Goal: Task Accomplishment & Management: Complete application form

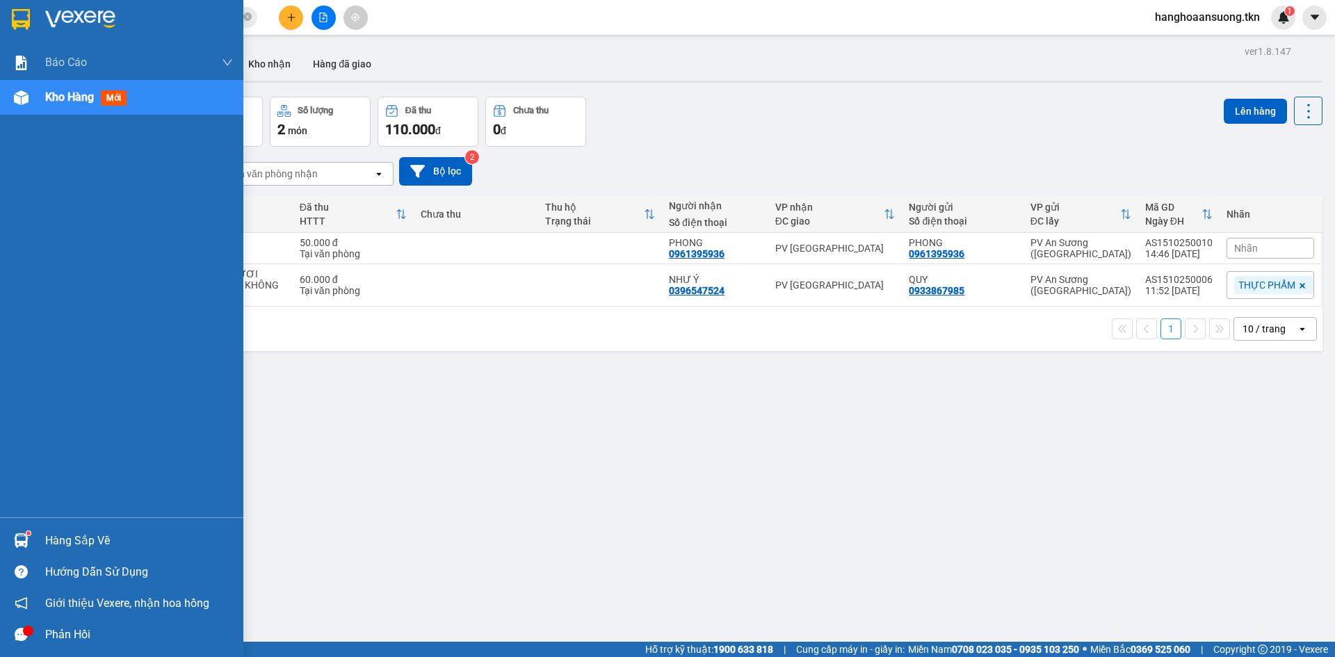
click at [38, 537] on div "Hàng sắp về" at bounding box center [121, 540] width 243 height 31
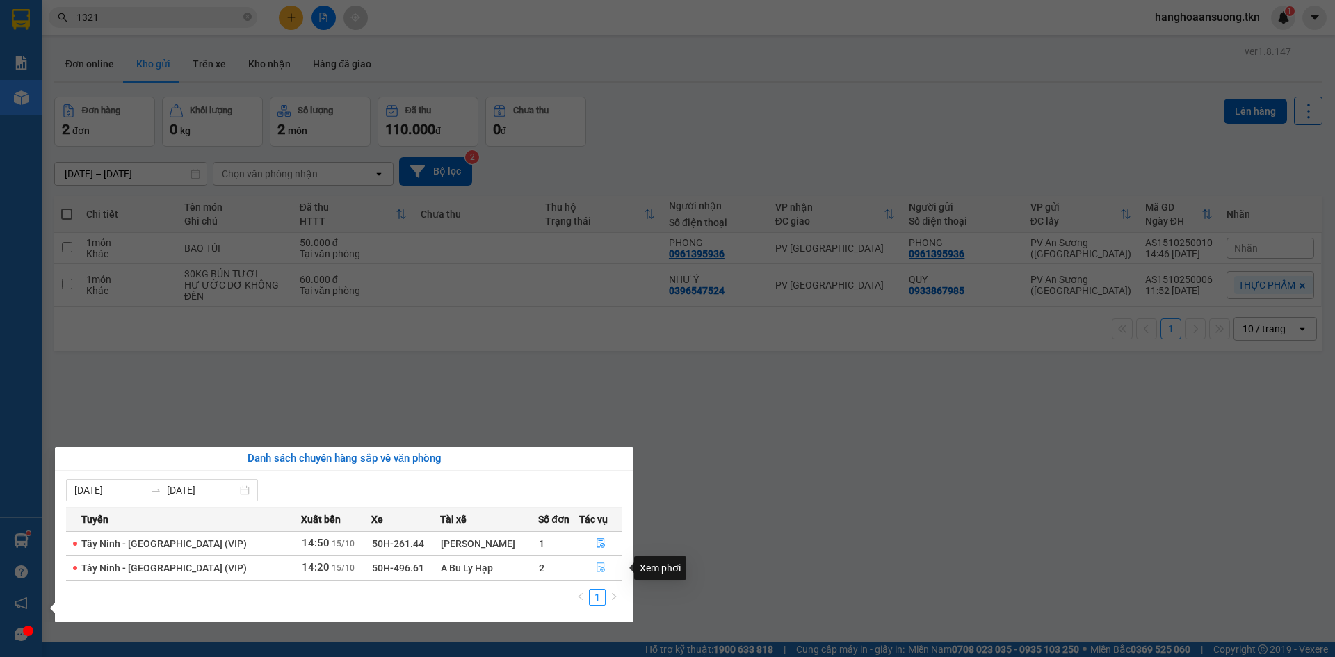
click at [596, 569] on icon "file-done" at bounding box center [601, 568] width 10 height 10
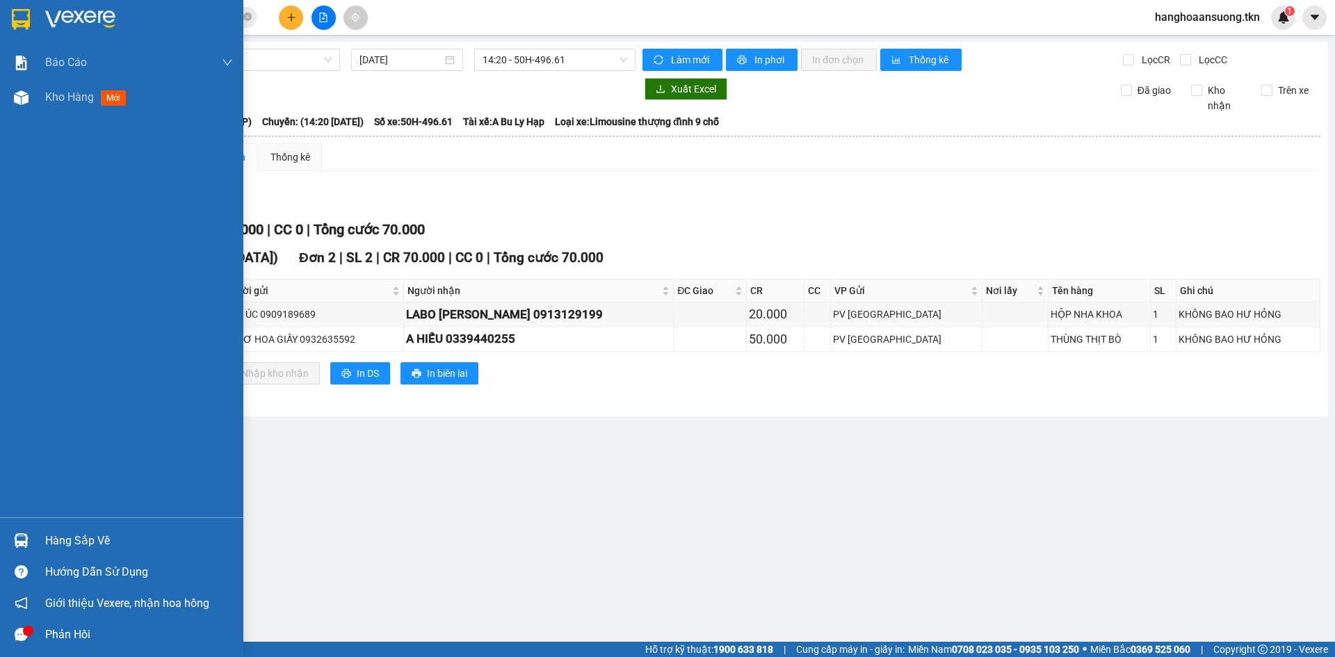
click at [29, 528] on div "Hàng sắp về" at bounding box center [121, 540] width 243 height 31
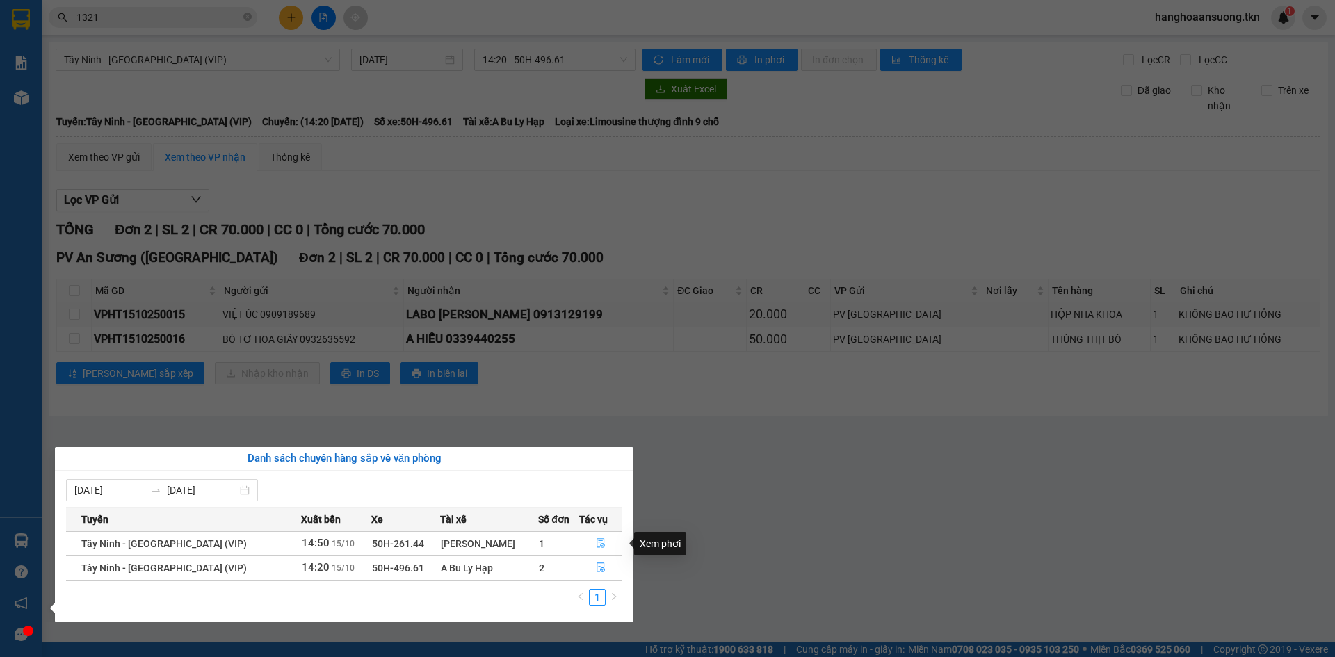
click at [596, 542] on icon "file-done" at bounding box center [601, 543] width 10 height 10
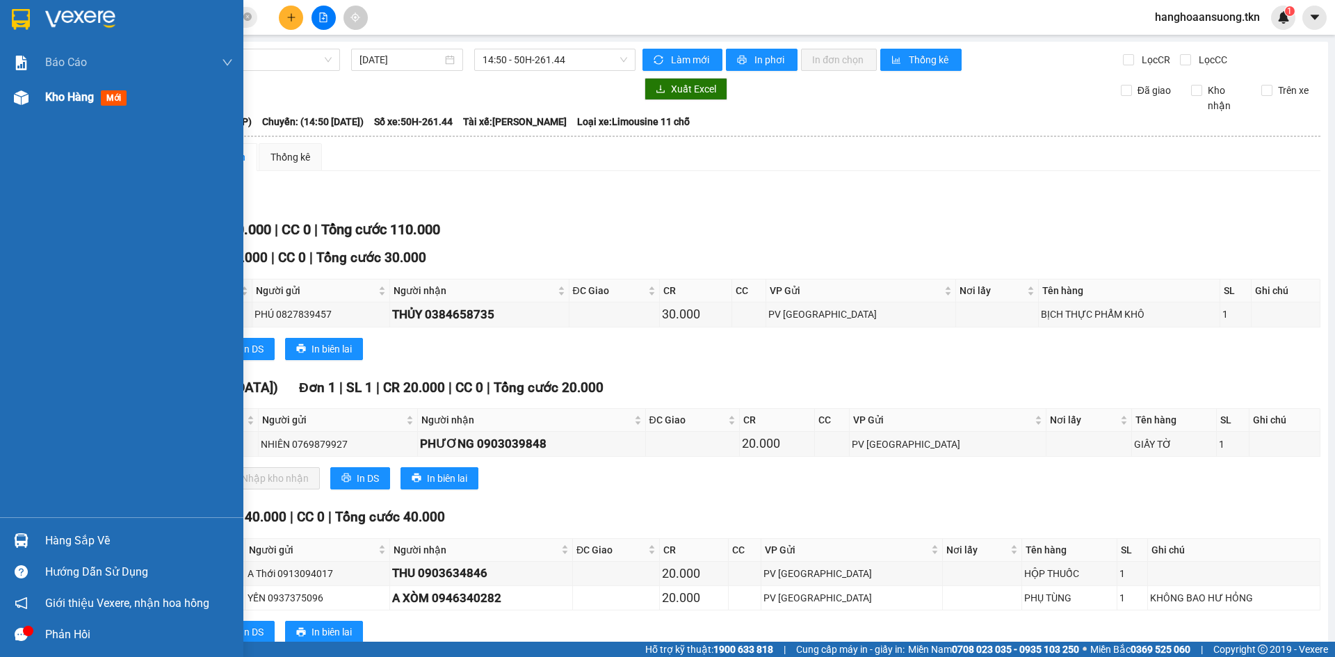
click at [83, 92] on span "Kho hàng" at bounding box center [69, 96] width 49 height 13
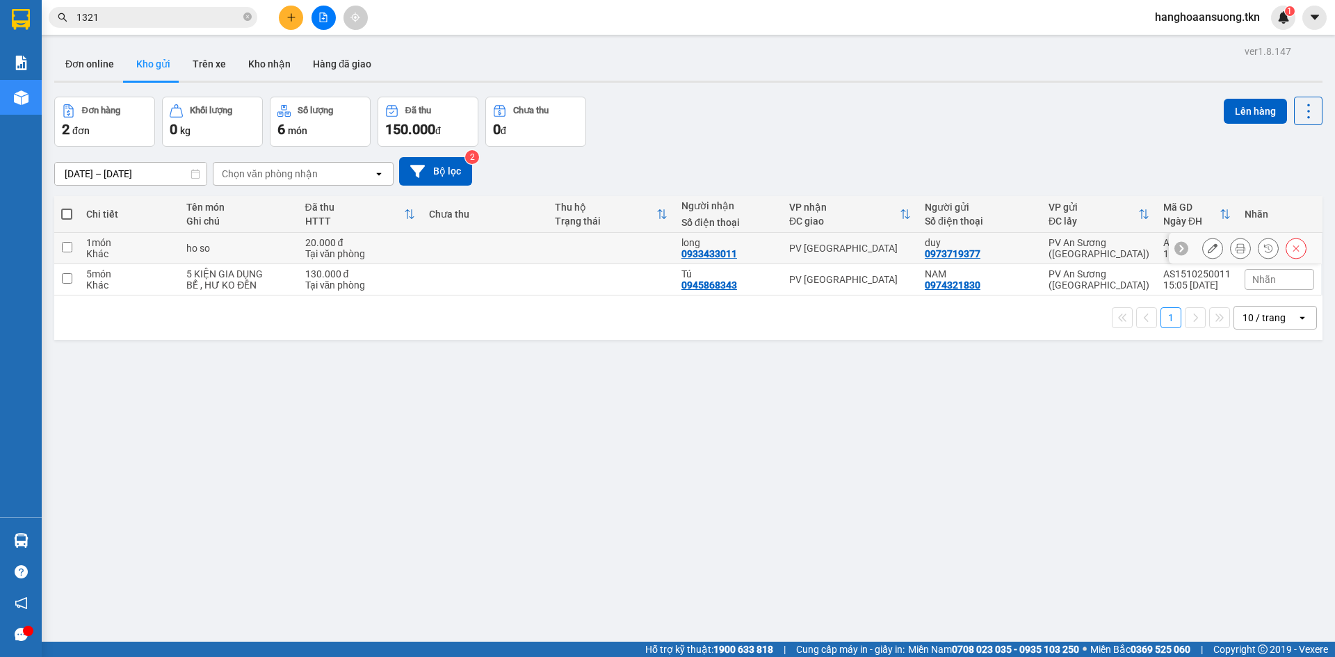
click at [1117, 255] on div "PV An Sương ([GEOGRAPHIC_DATA])" at bounding box center [1099, 248] width 101 height 22
checkbox input "true"
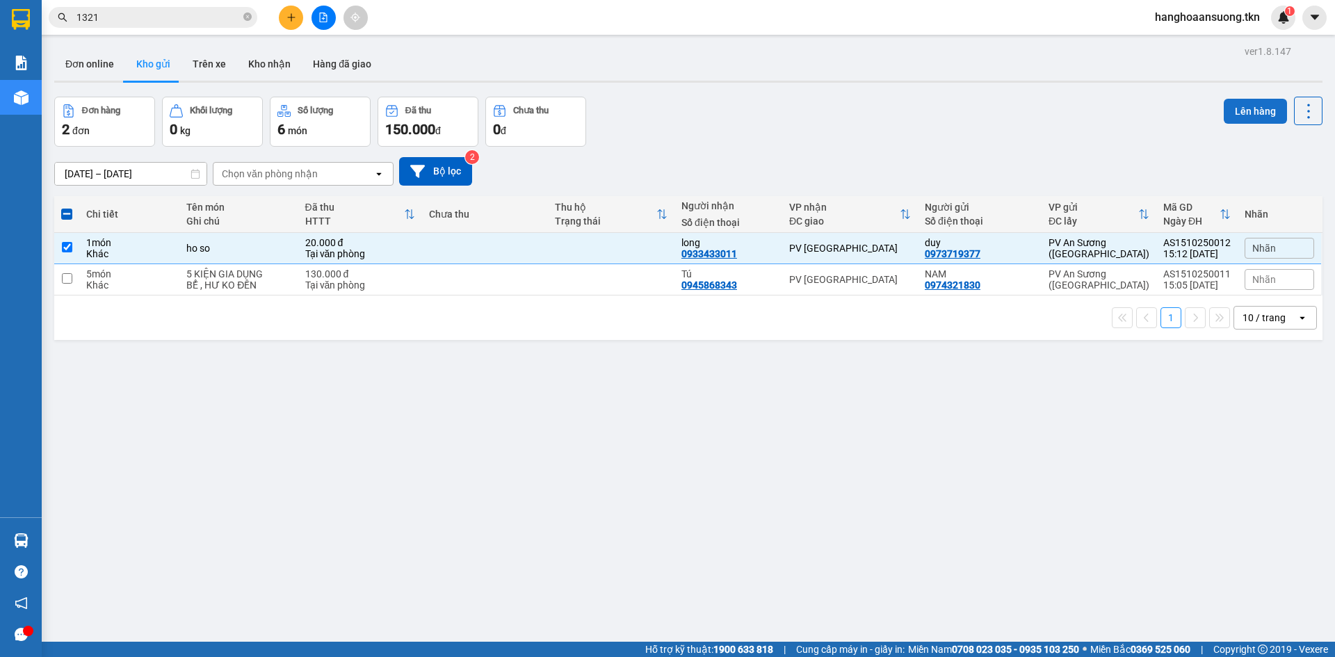
click at [1224, 115] on button "Lên hàng" at bounding box center [1255, 111] width 63 height 25
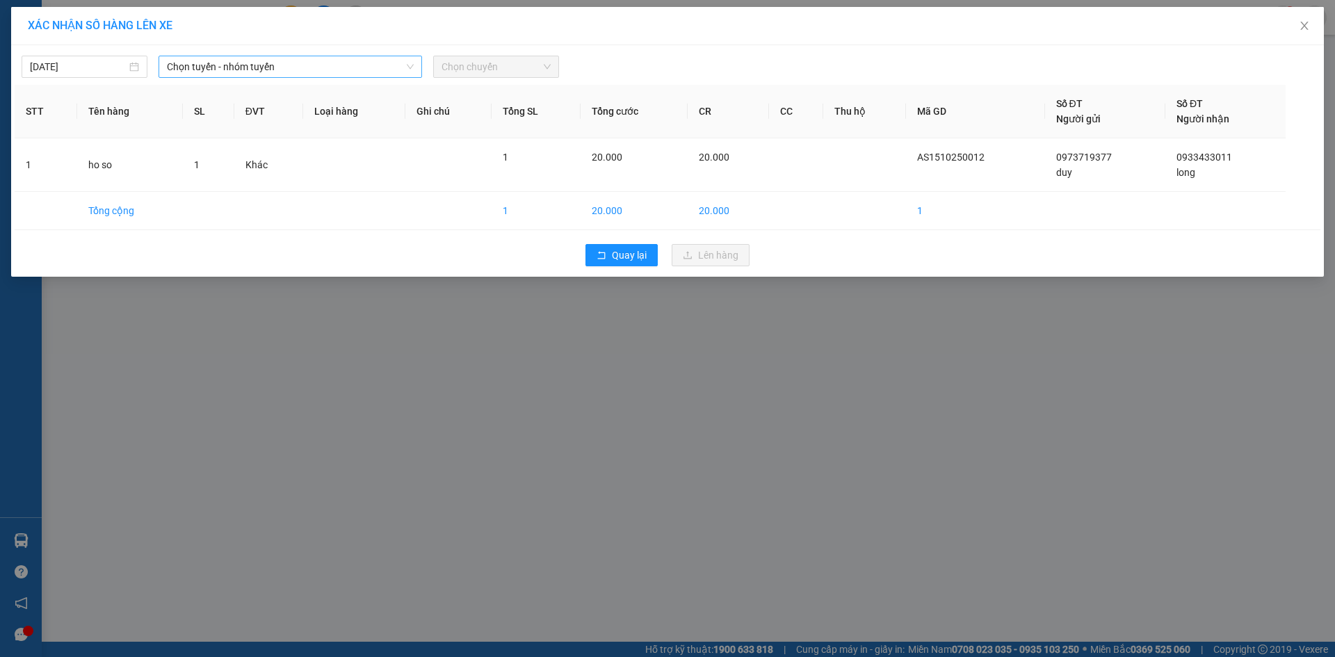
click at [231, 70] on span "Chọn tuyến - nhóm tuyến" at bounding box center [290, 66] width 247 height 21
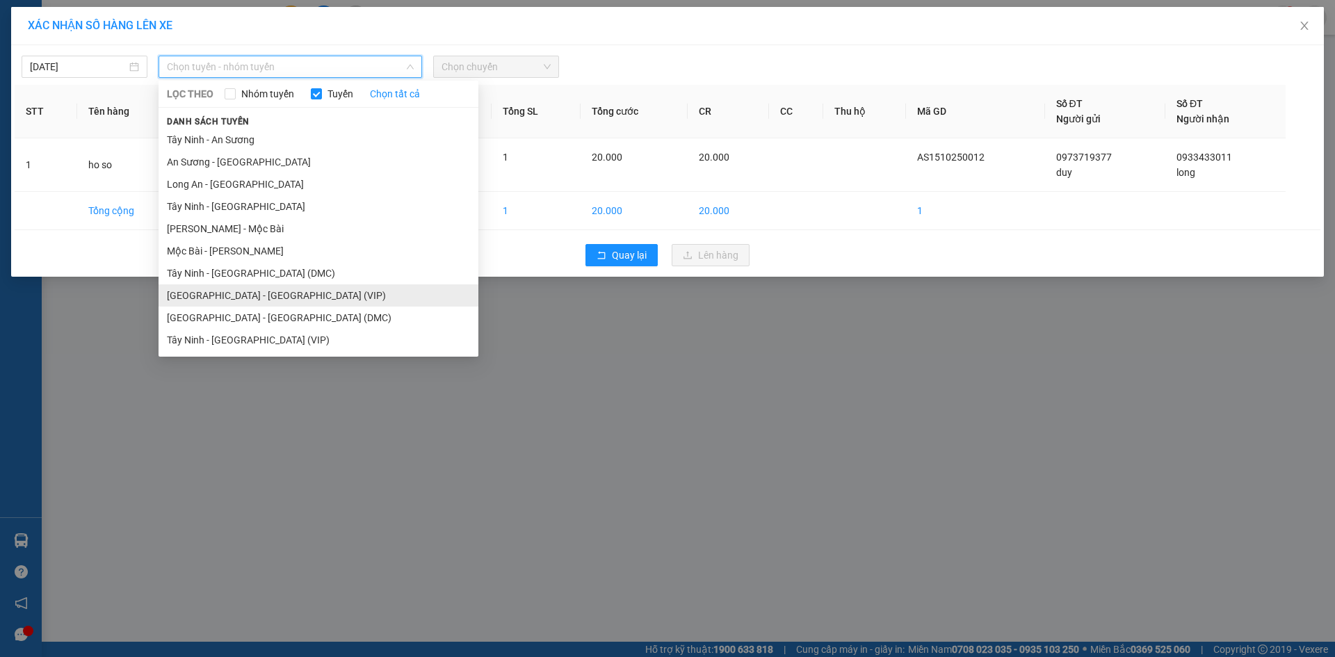
click at [199, 289] on li "[GEOGRAPHIC_DATA] - [GEOGRAPHIC_DATA] (VIP)" at bounding box center [319, 295] width 320 height 22
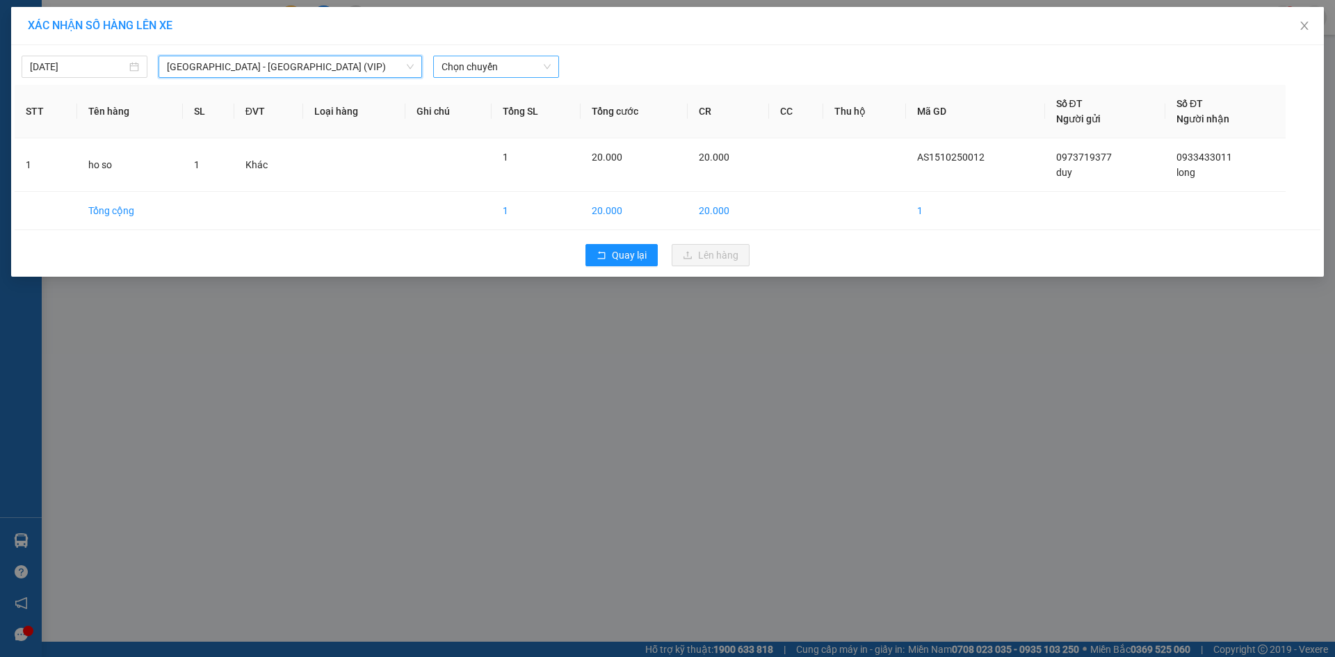
click at [494, 64] on span "Chọn chuyến" at bounding box center [496, 66] width 109 height 21
type input "495"
click at [506, 121] on div "14:50 - 50H-495.35" at bounding box center [496, 116] width 108 height 15
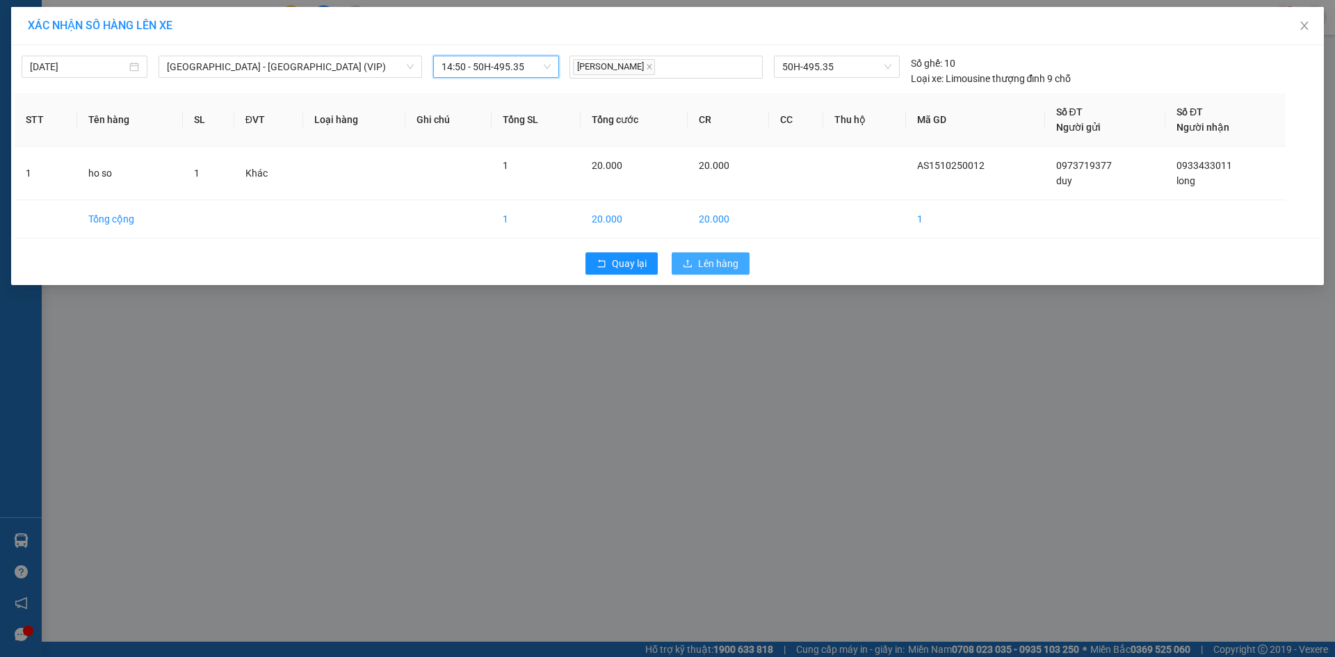
click at [731, 262] on span "Lên hàng" at bounding box center [718, 263] width 40 height 15
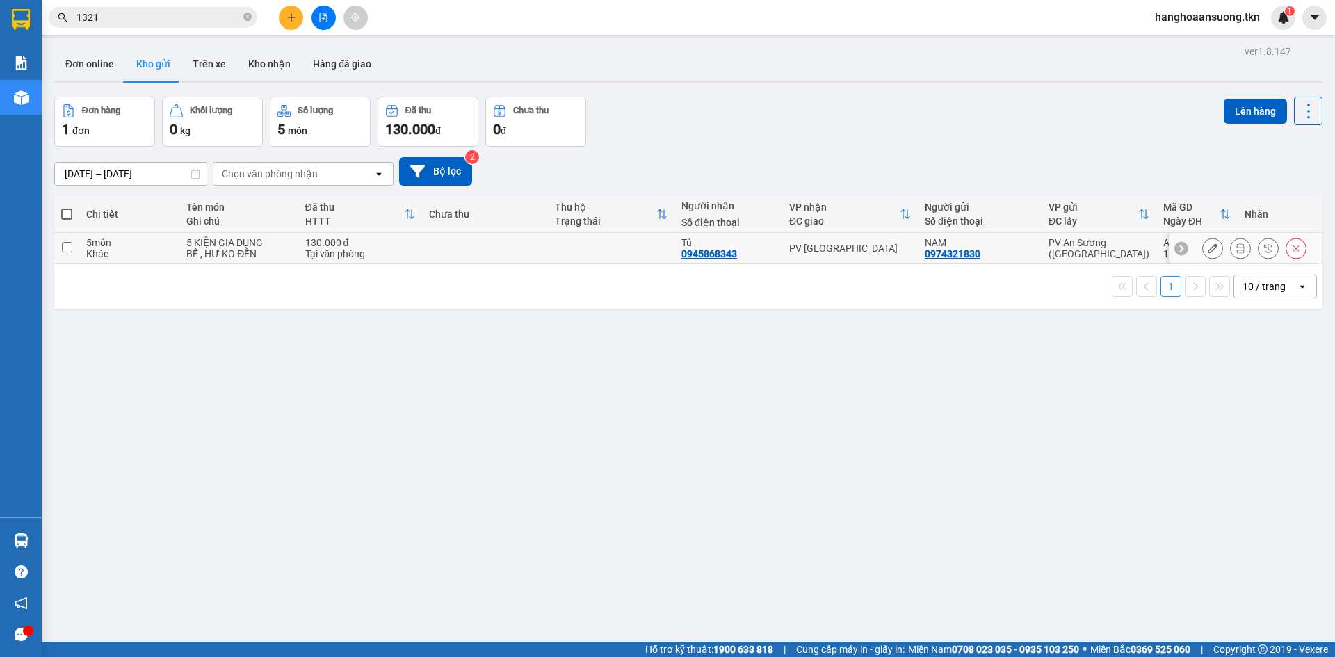
click at [758, 245] on div "Tú" at bounding box center [728, 242] width 94 height 11
checkbox input "true"
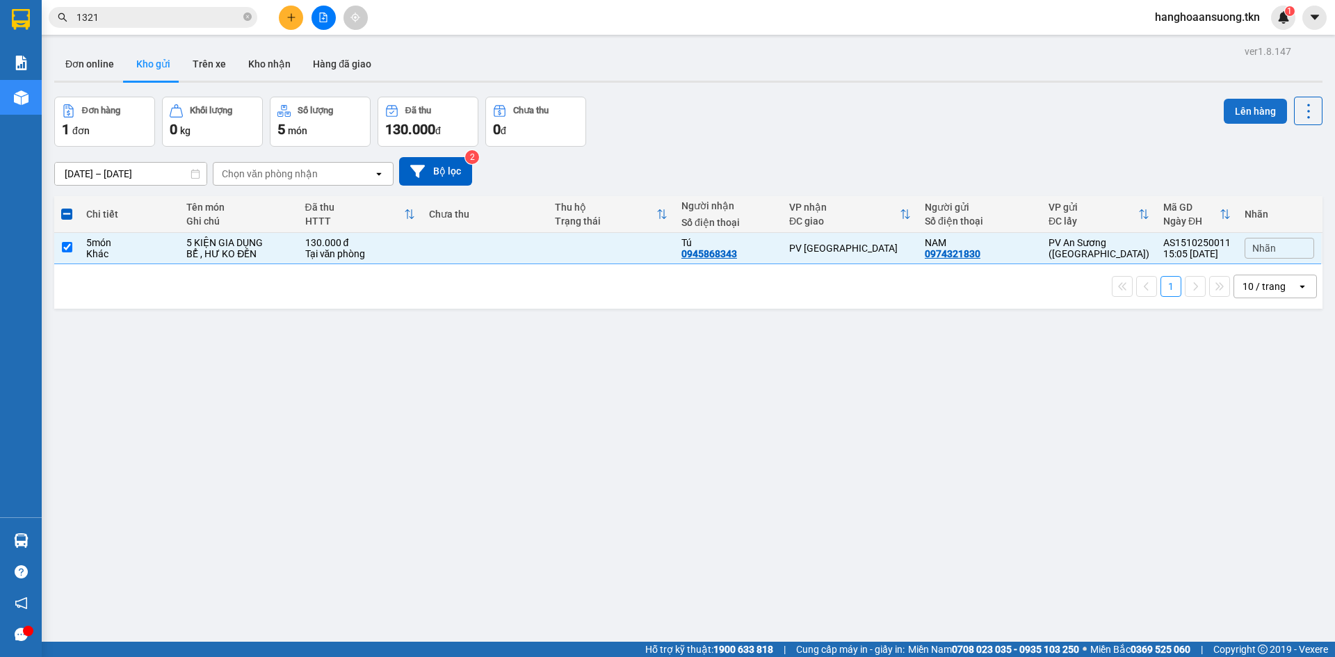
click at [1231, 100] on button "Lên hàng" at bounding box center [1255, 111] width 63 height 25
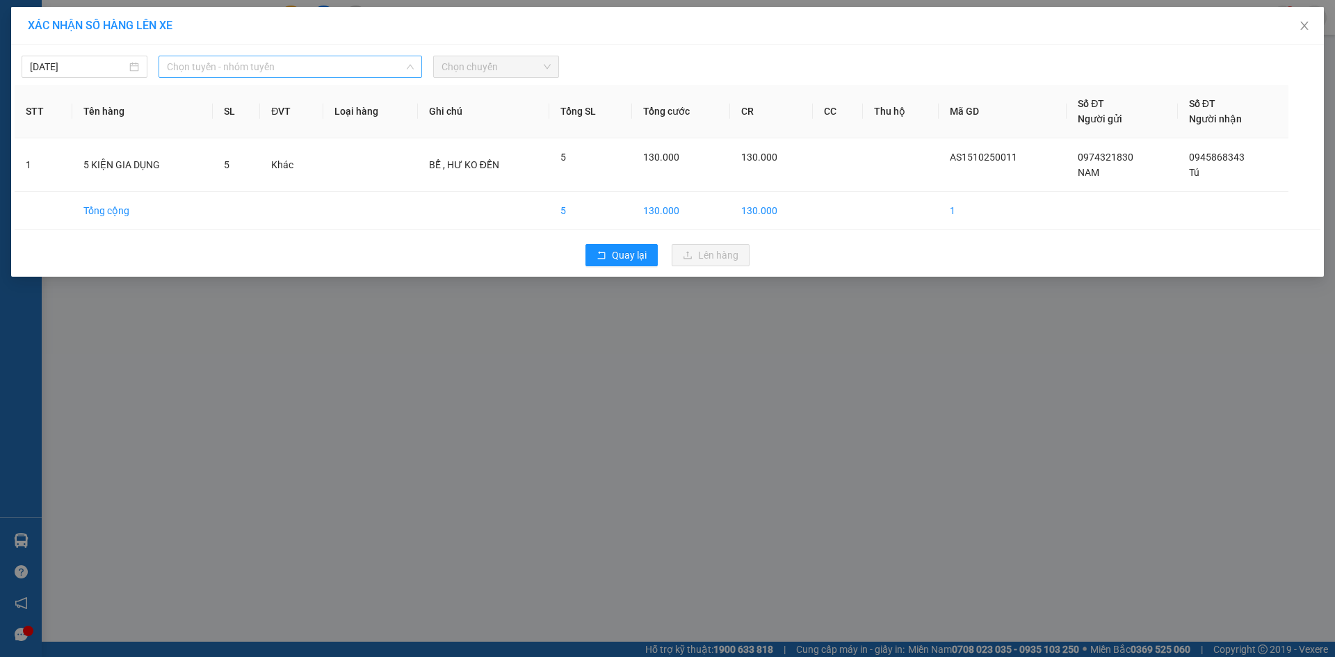
click at [264, 58] on span "Chọn tuyến - nhóm tuyến" at bounding box center [290, 66] width 247 height 21
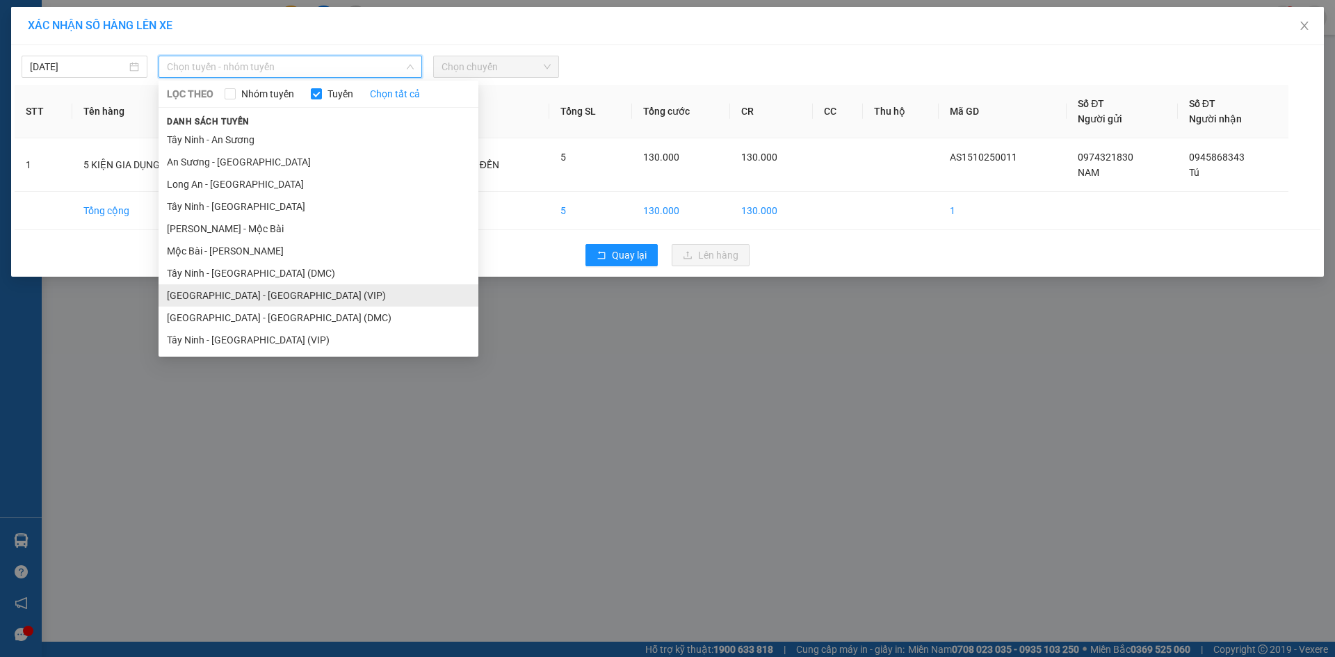
click at [218, 291] on li "[GEOGRAPHIC_DATA] - [GEOGRAPHIC_DATA] (VIP)" at bounding box center [319, 295] width 320 height 22
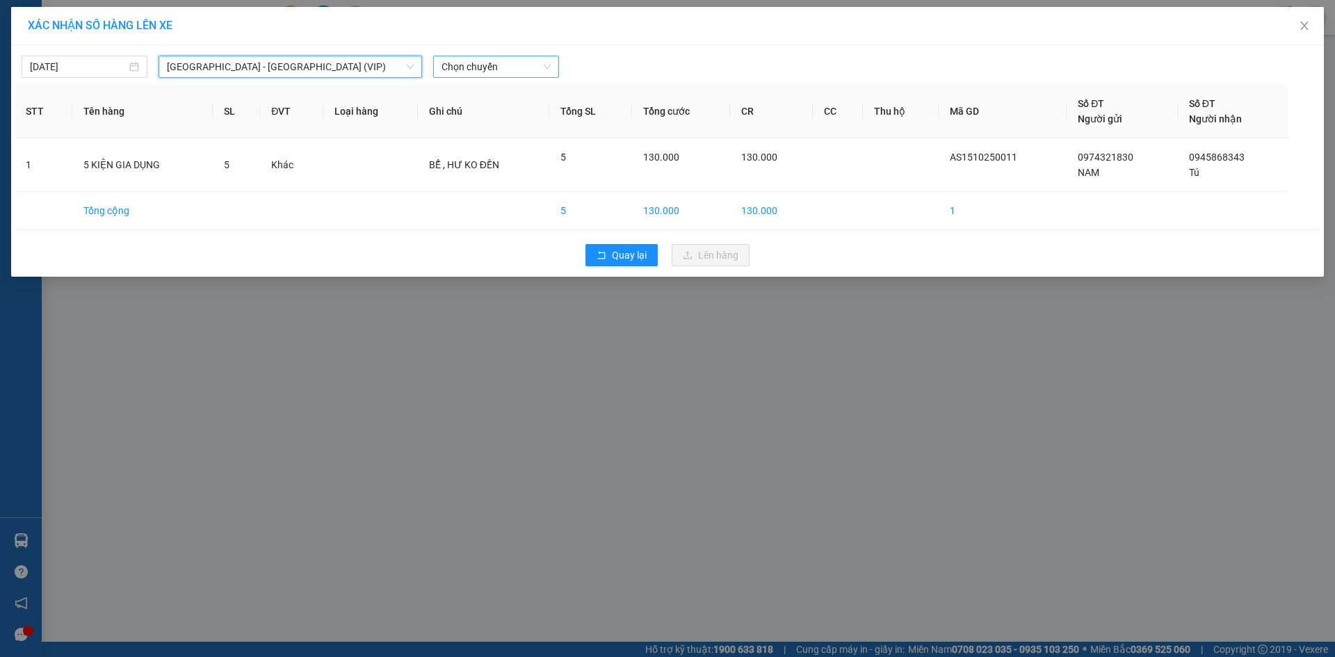
click at [494, 76] on span "Chọn chuyến" at bounding box center [496, 66] width 109 height 21
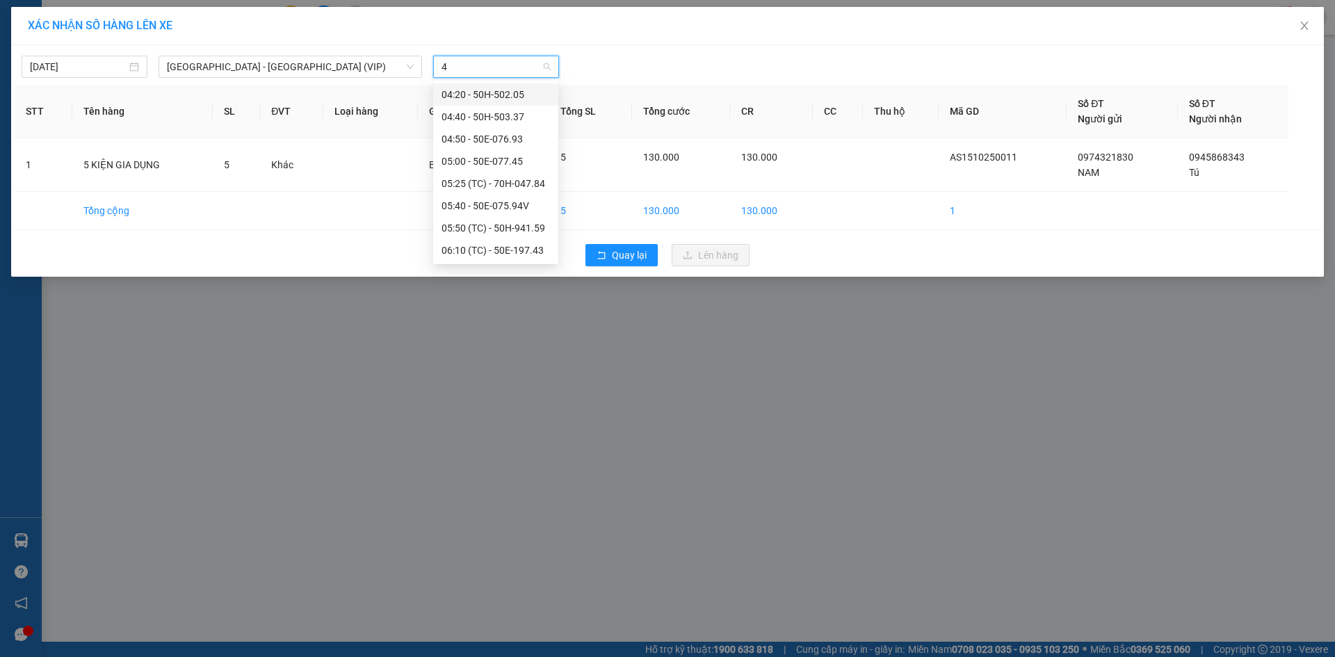
type input "47"
click at [507, 205] on div "14:40 - 70H-047.43" at bounding box center [496, 205] width 108 height 15
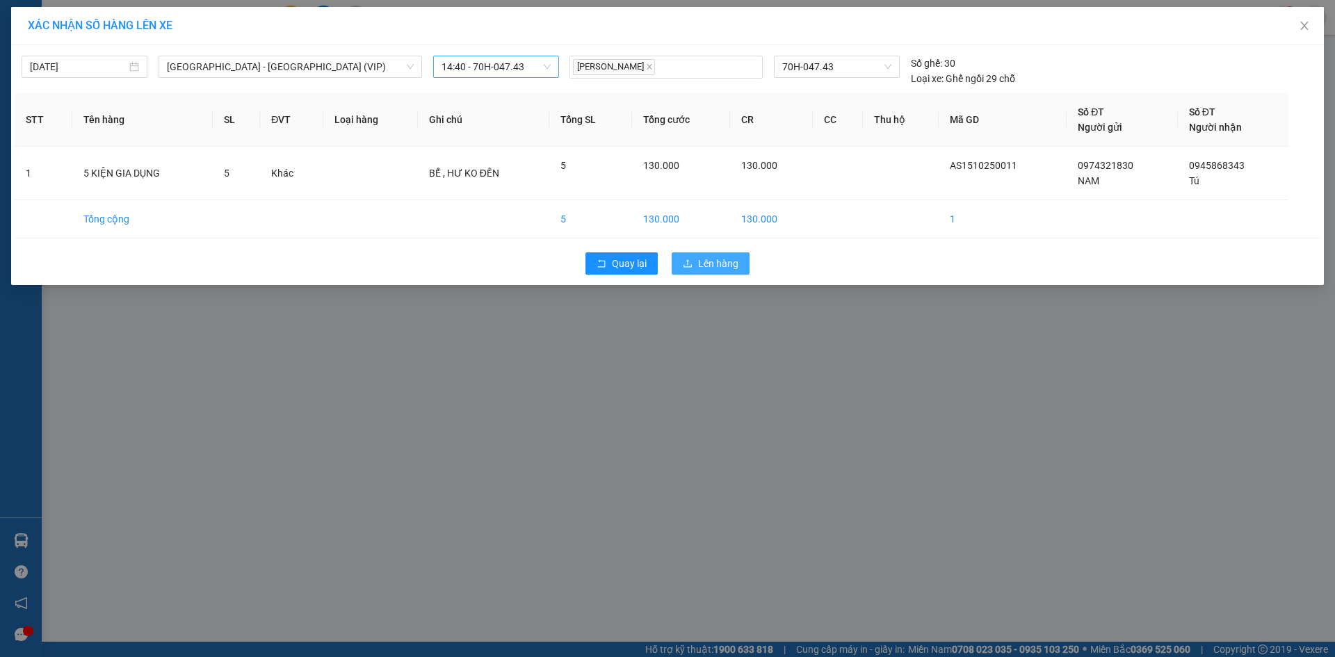
click at [694, 266] on button "Lên hàng" at bounding box center [711, 263] width 78 height 22
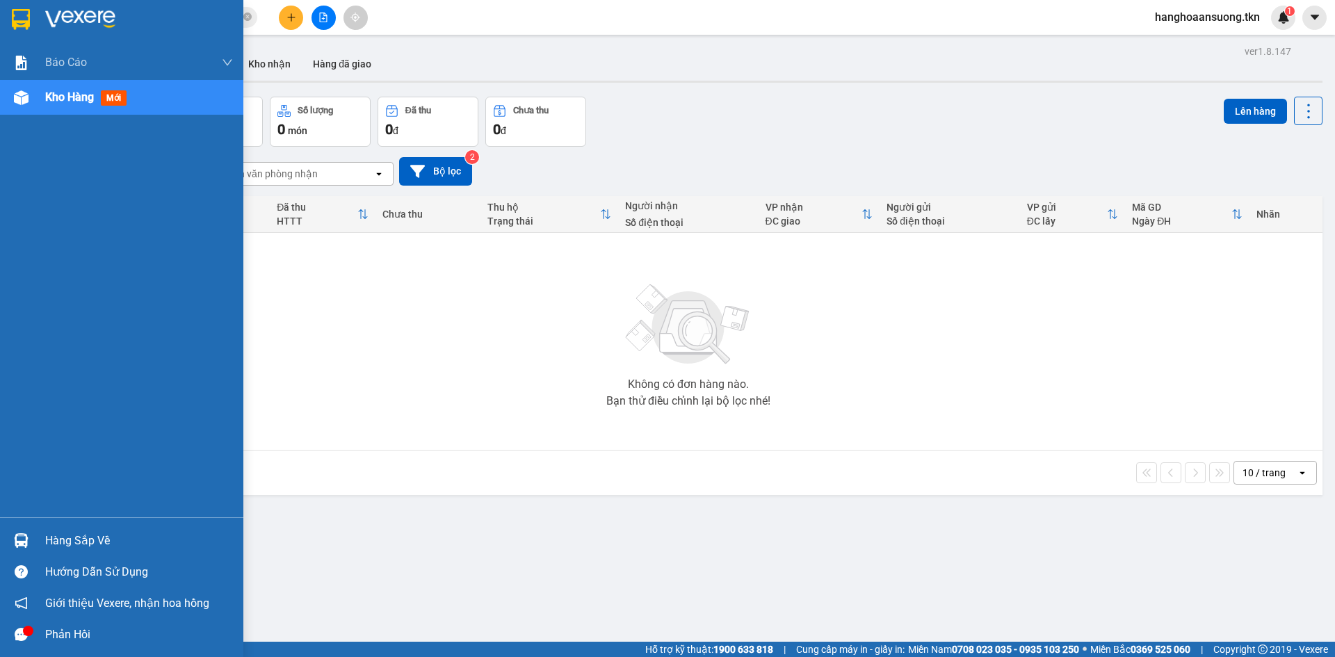
click at [49, 535] on div "Hàng sắp về" at bounding box center [139, 541] width 188 height 21
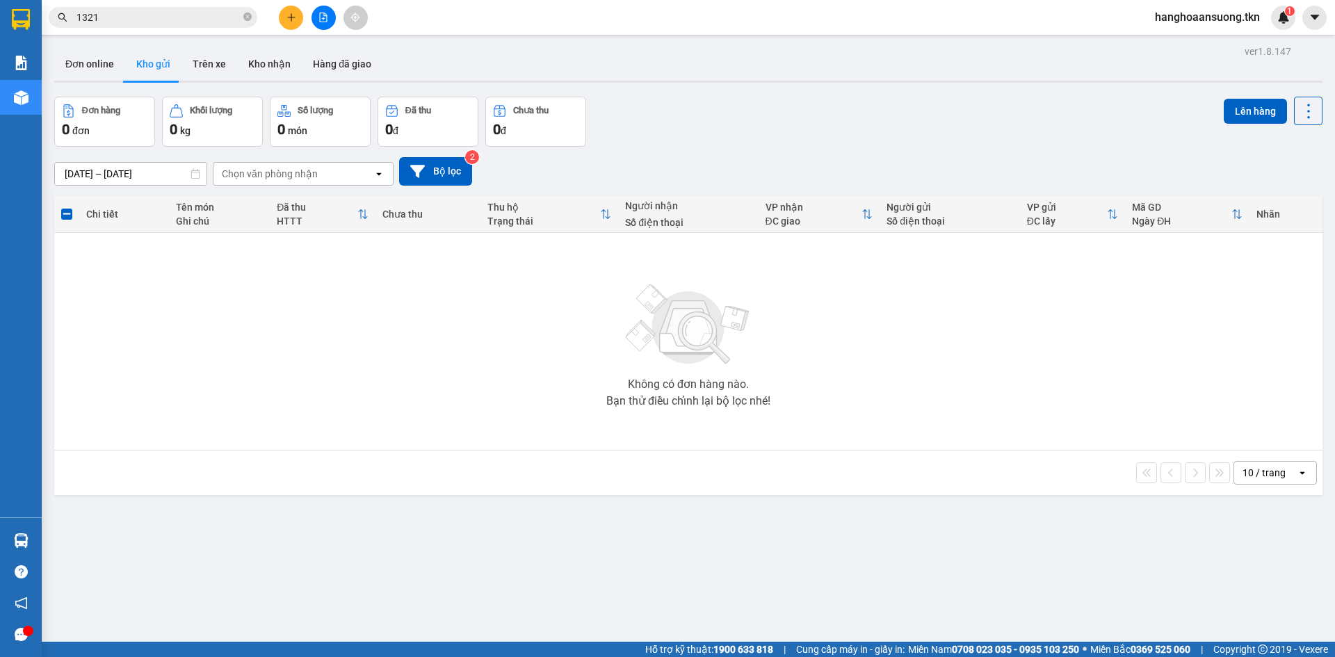
click at [250, 341] on section "Kết quả tìm kiếm ( 33 ) Bộ lọc Mã ĐH Trạng thái Món hàng Thu hộ Tổng cước Chưa …" at bounding box center [667, 328] width 1335 height 657
click at [289, 17] on icon "plus" at bounding box center [291, 18] width 10 height 10
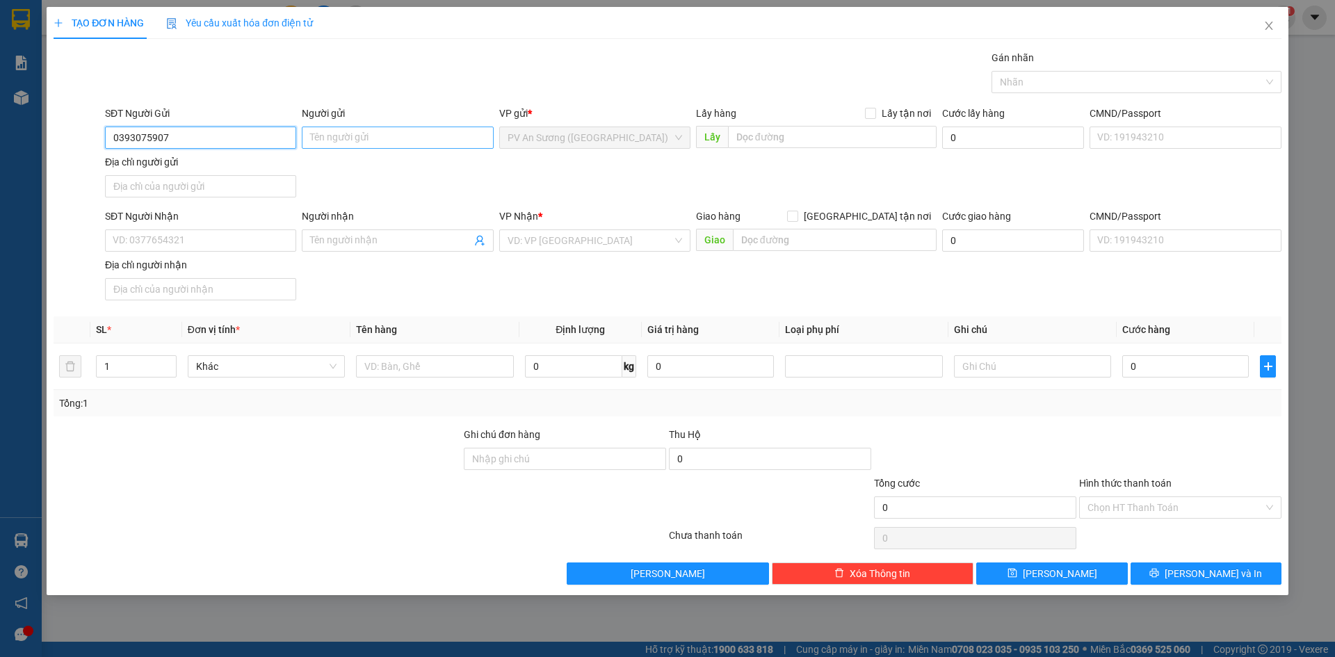
type input "0393075907"
click at [346, 140] on input "Người gửi" at bounding box center [397, 138] width 191 height 22
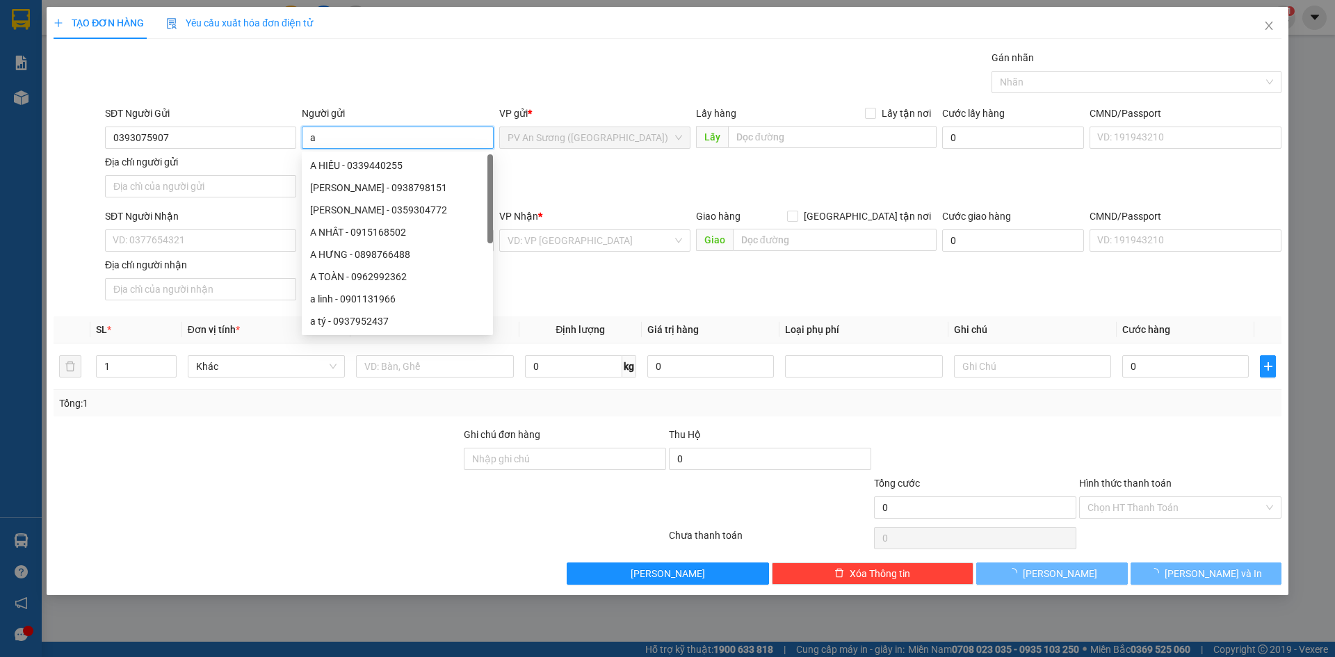
type input "a"
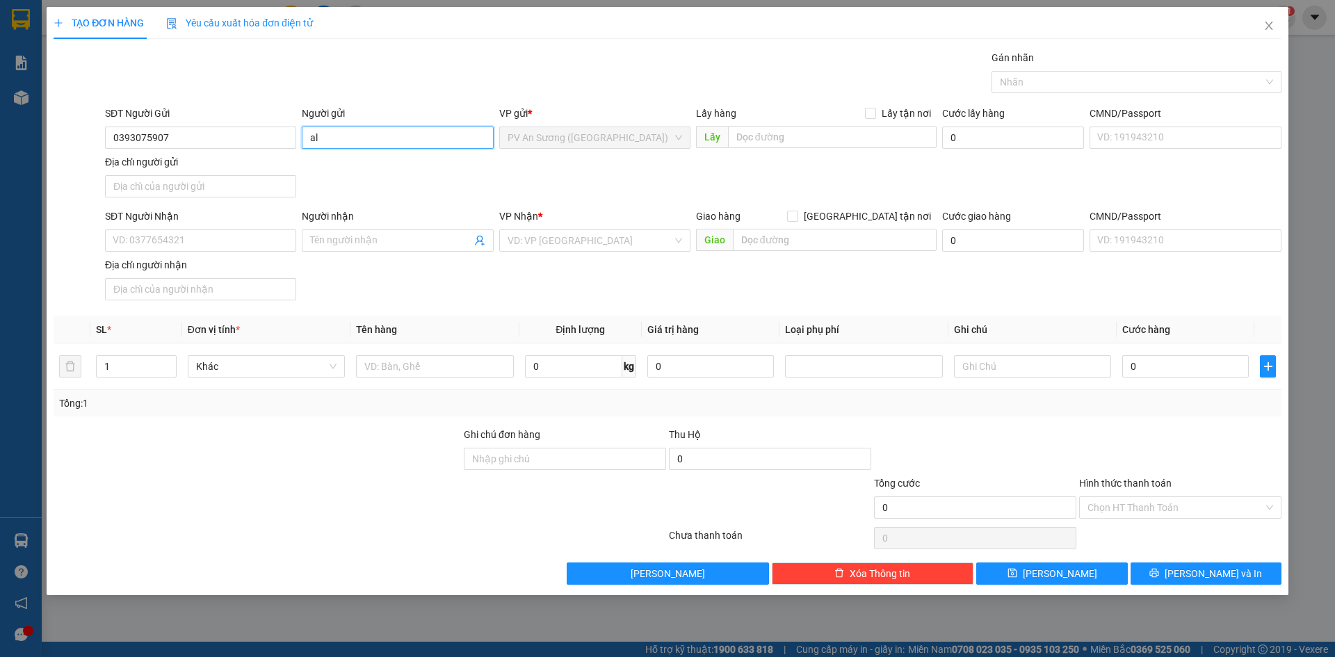
type input "a"
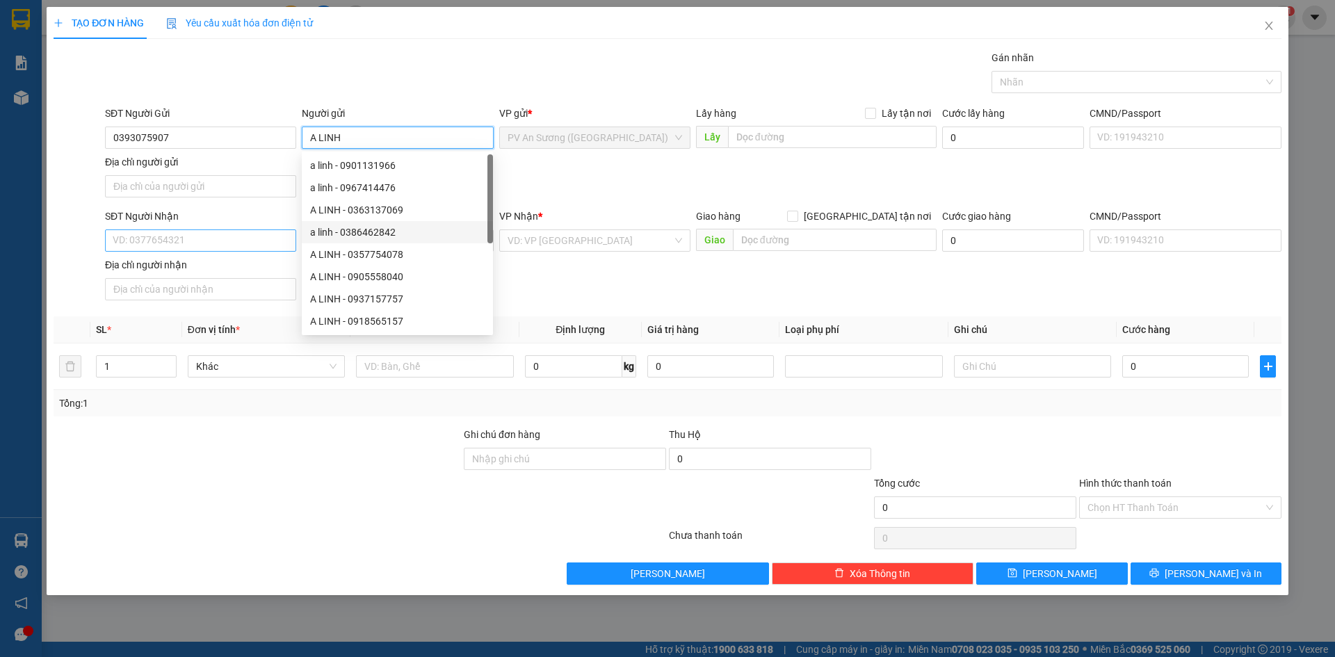
type input "A LINH"
click at [224, 250] on input "SĐT Người Nhận" at bounding box center [200, 240] width 191 height 22
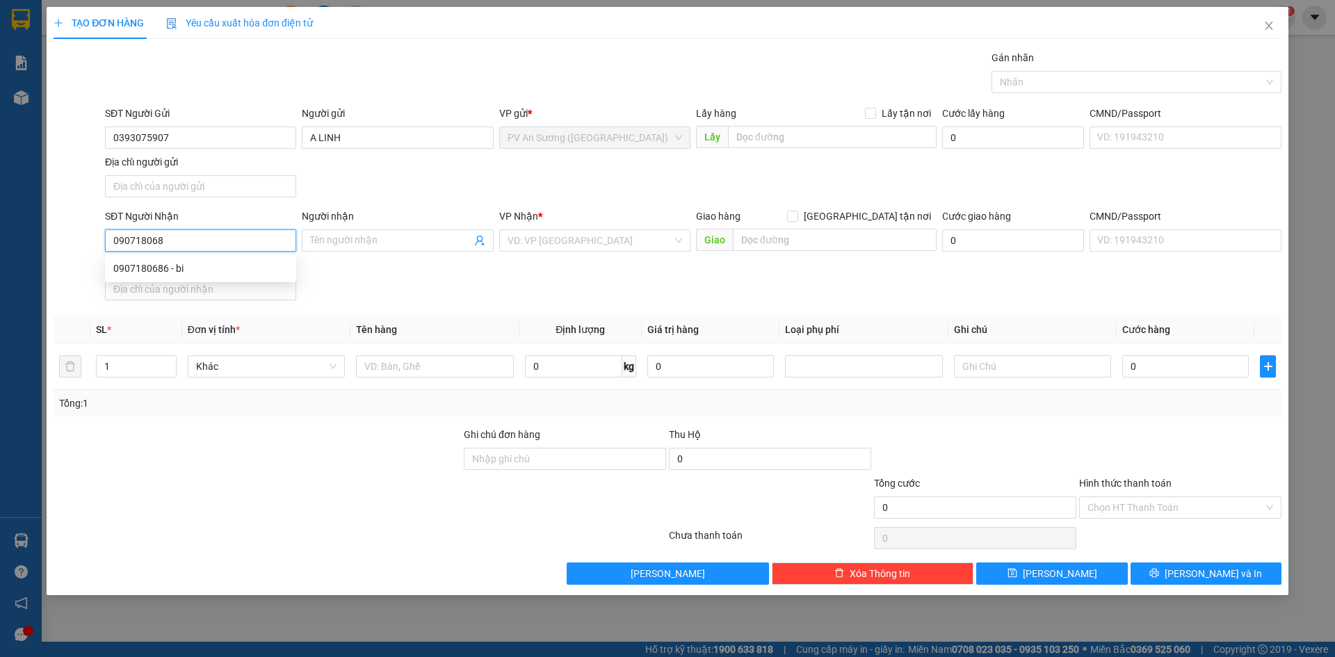
type input "0907180686"
click at [220, 271] on div "0907180686 - bi" at bounding box center [200, 268] width 175 height 15
type input "bi"
type input "20.000"
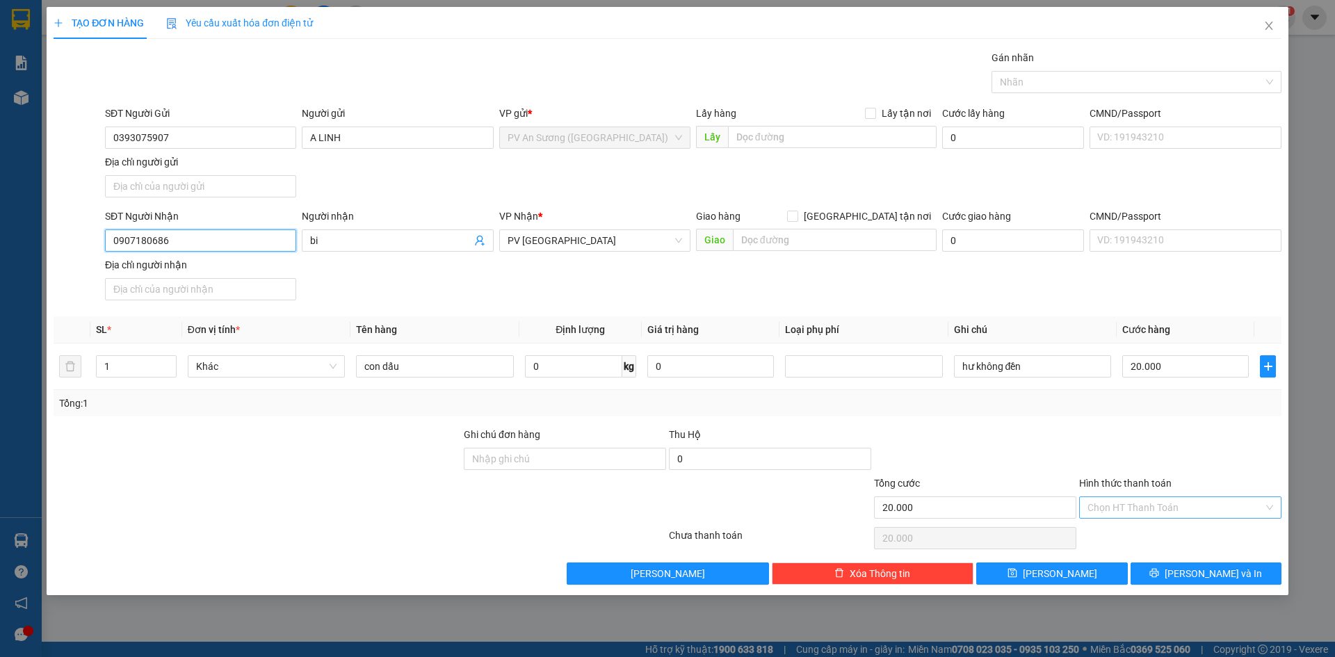
click at [1148, 518] on div "Chọn HT Thanh Toán" at bounding box center [1180, 507] width 202 height 22
type input "0907180686"
click at [1144, 510] on input "Hình thức thanh toán" at bounding box center [1175, 507] width 176 height 21
click at [1144, 533] on div "Tại văn phòng" at bounding box center [1180, 535] width 186 height 15
type input "0"
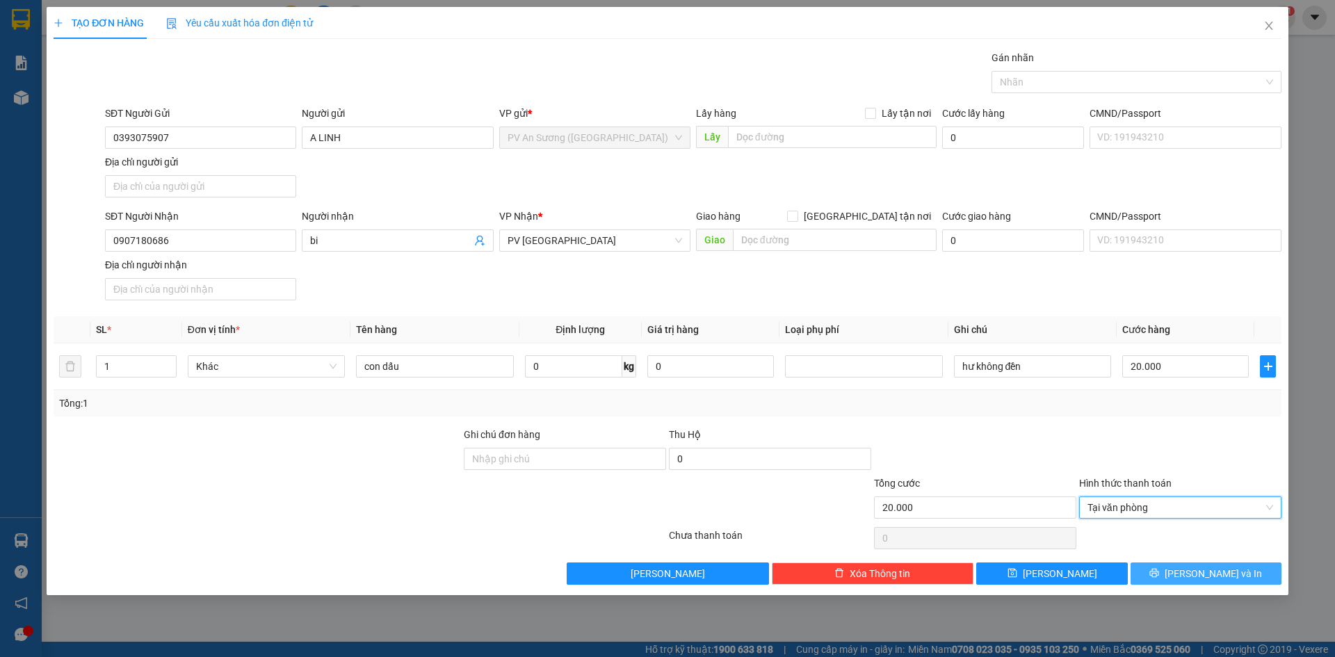
click at [1178, 574] on button "[PERSON_NAME] và In" at bounding box center [1206, 574] width 151 height 22
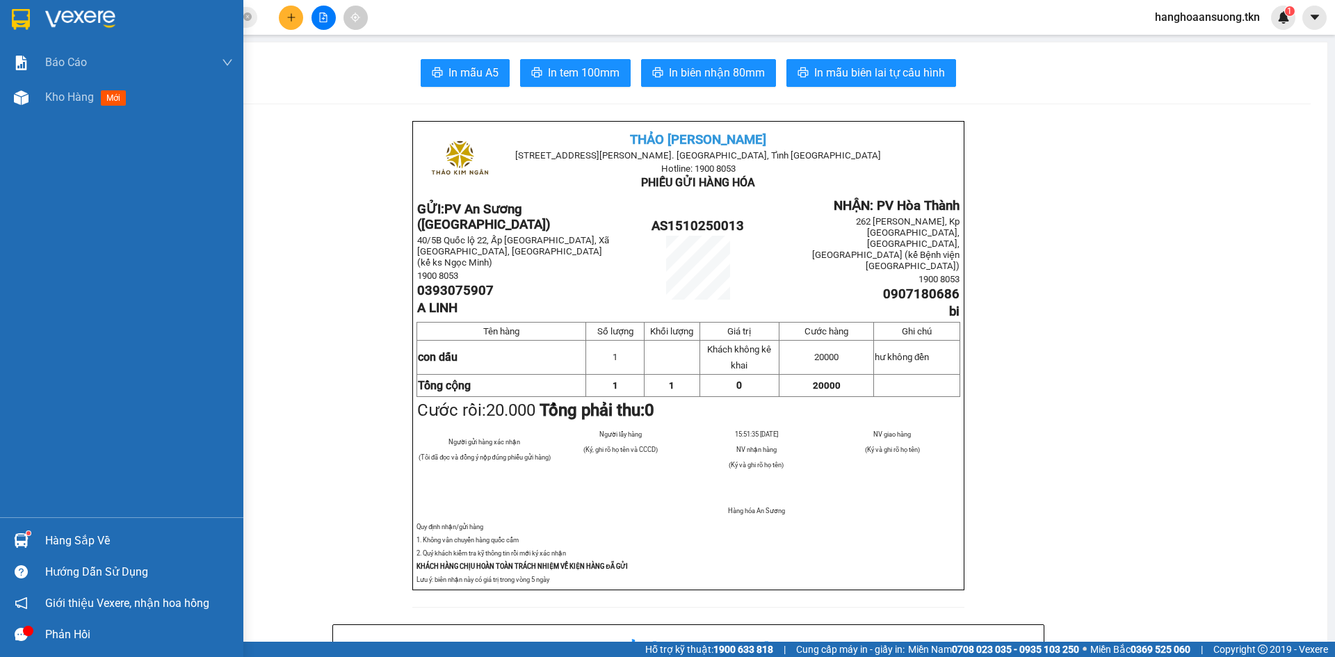
click at [46, 538] on div "Hàng sắp về" at bounding box center [139, 541] width 188 height 21
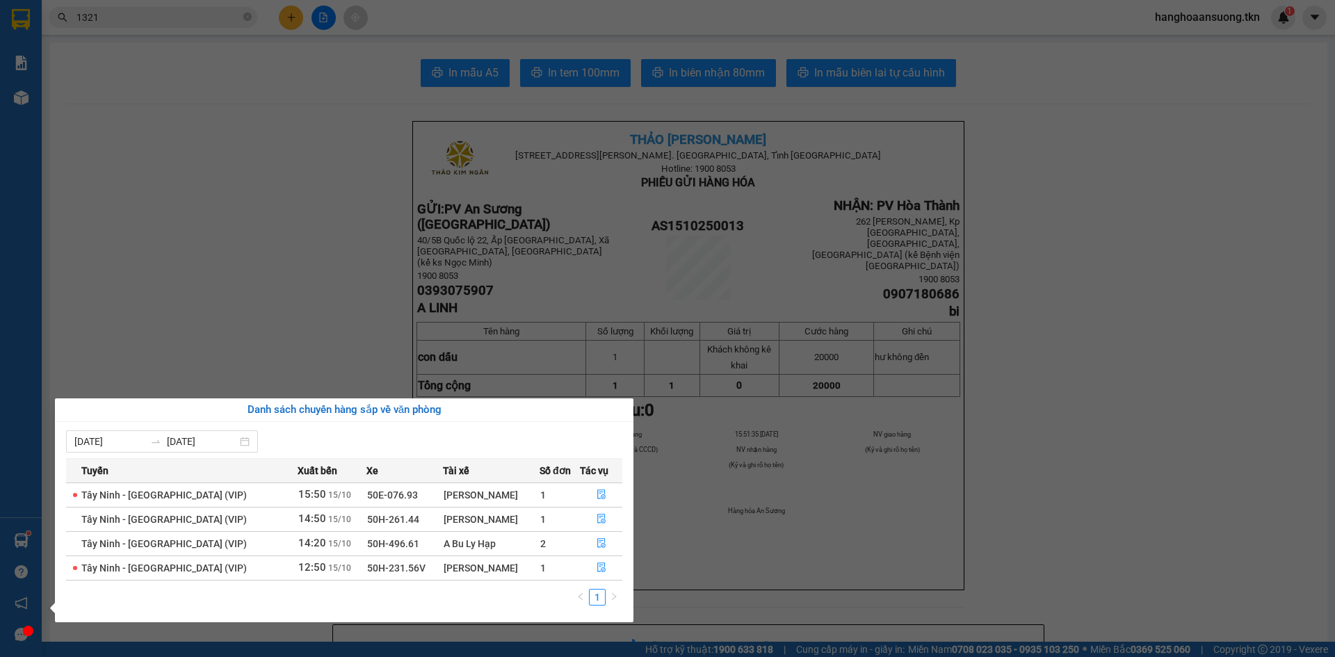
click at [348, 321] on section "Kết quả tìm kiếm ( 33 ) Bộ lọc Mã ĐH Trạng thái Món hàng Thu hộ Tổng cước Chưa …" at bounding box center [667, 328] width 1335 height 657
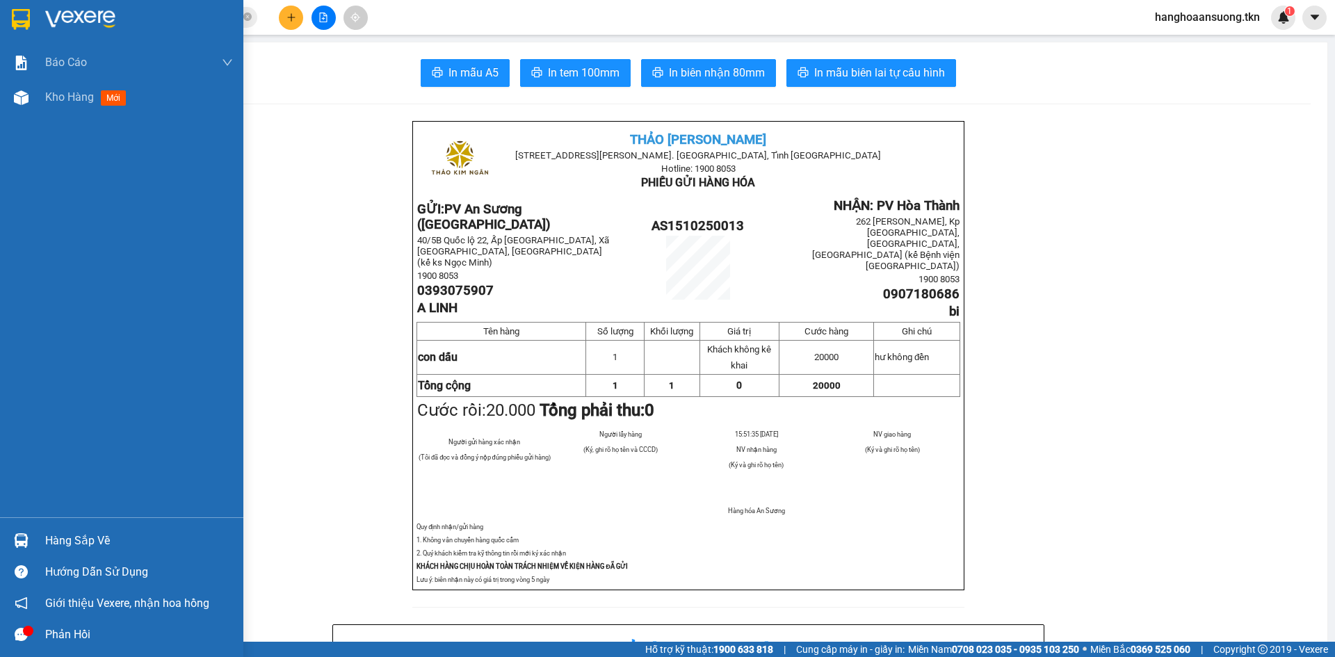
click at [25, 24] on img at bounding box center [21, 19] width 18 height 21
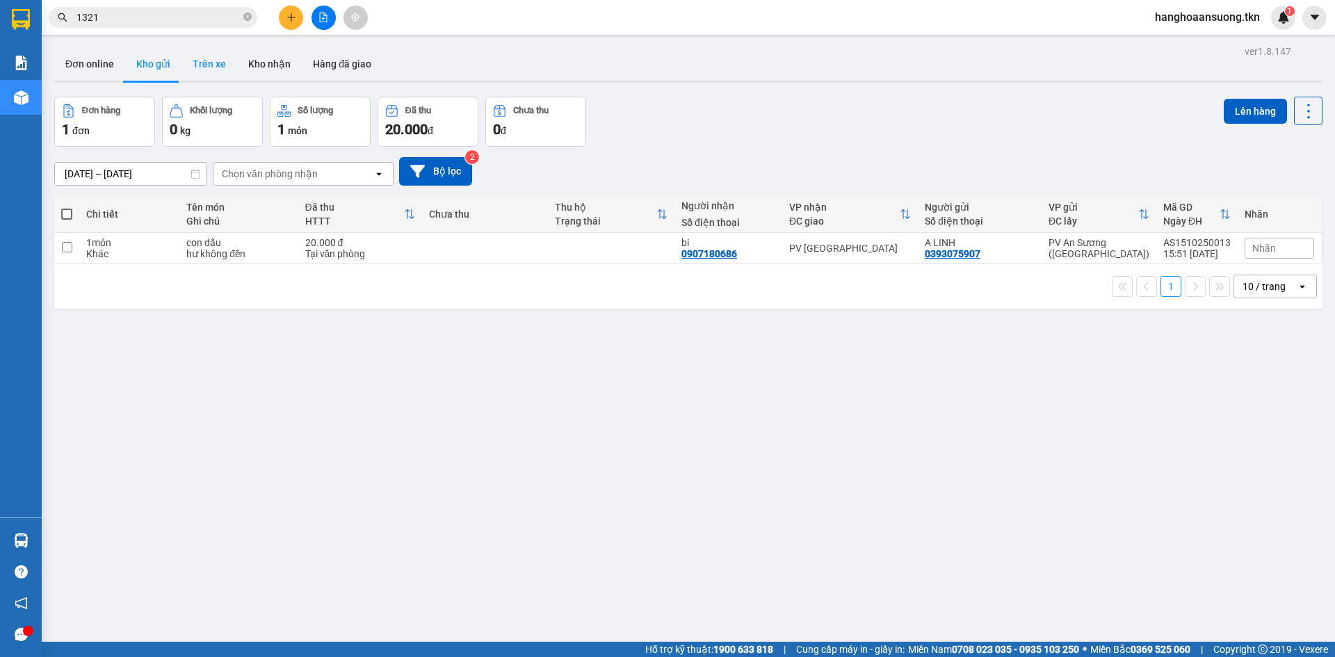
click at [211, 72] on button "Trên xe" at bounding box center [209, 63] width 56 height 33
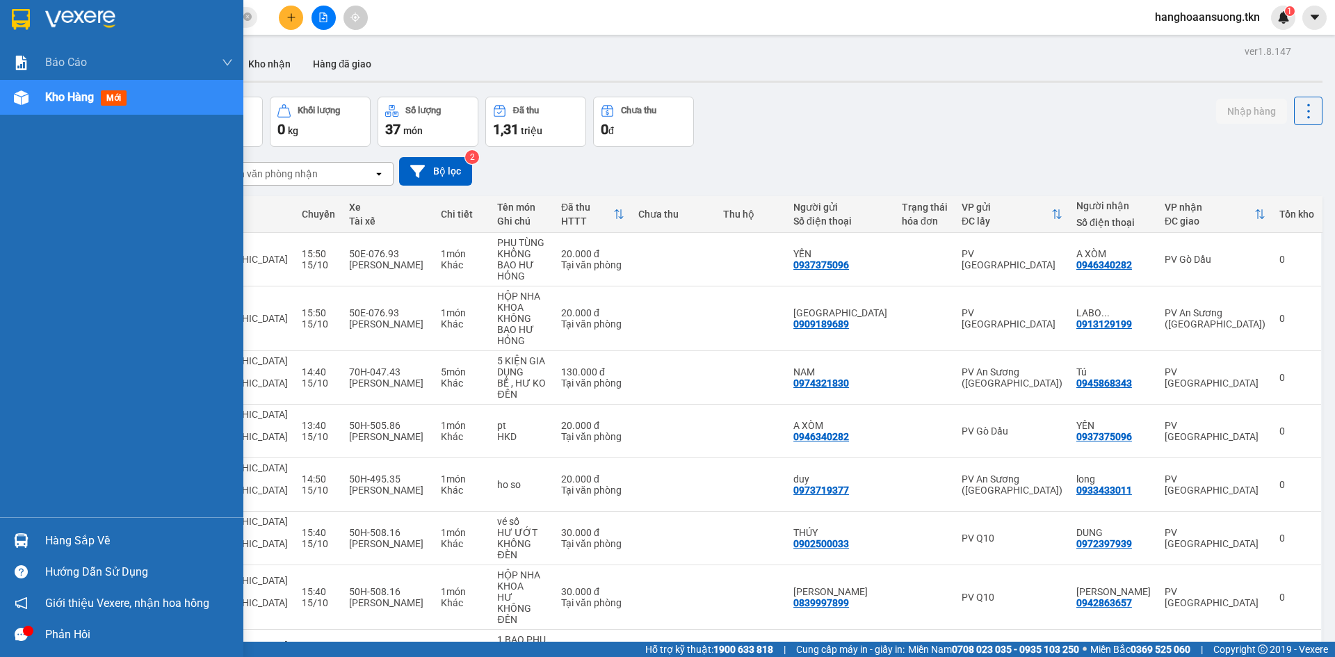
click at [40, 26] on div at bounding box center [121, 22] width 243 height 45
click at [118, 529] on div "Hàng sắp về" at bounding box center [121, 540] width 243 height 31
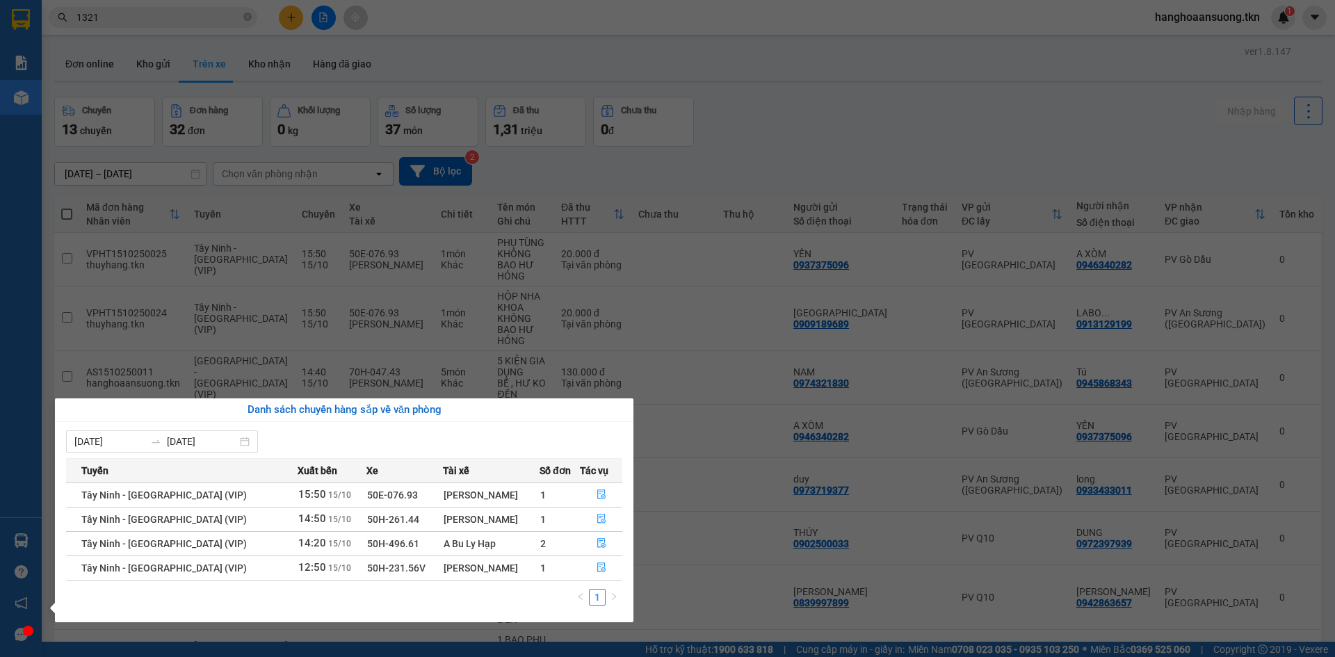
click at [547, 257] on section "Kết quả tìm kiếm ( 33 ) Bộ lọc Mã ĐH Trạng thái Món hàng Thu hộ Tổng cước Chưa …" at bounding box center [667, 328] width 1335 height 657
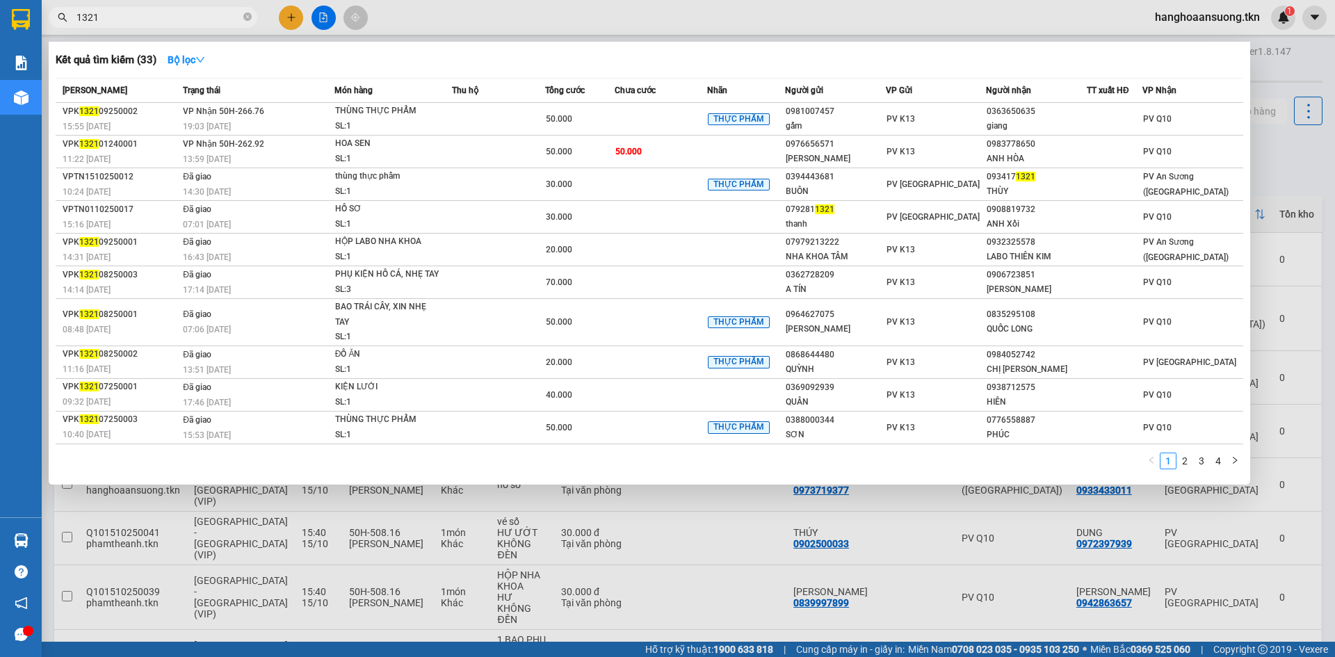
click at [89, 14] on input "1321" at bounding box center [158, 17] width 164 height 15
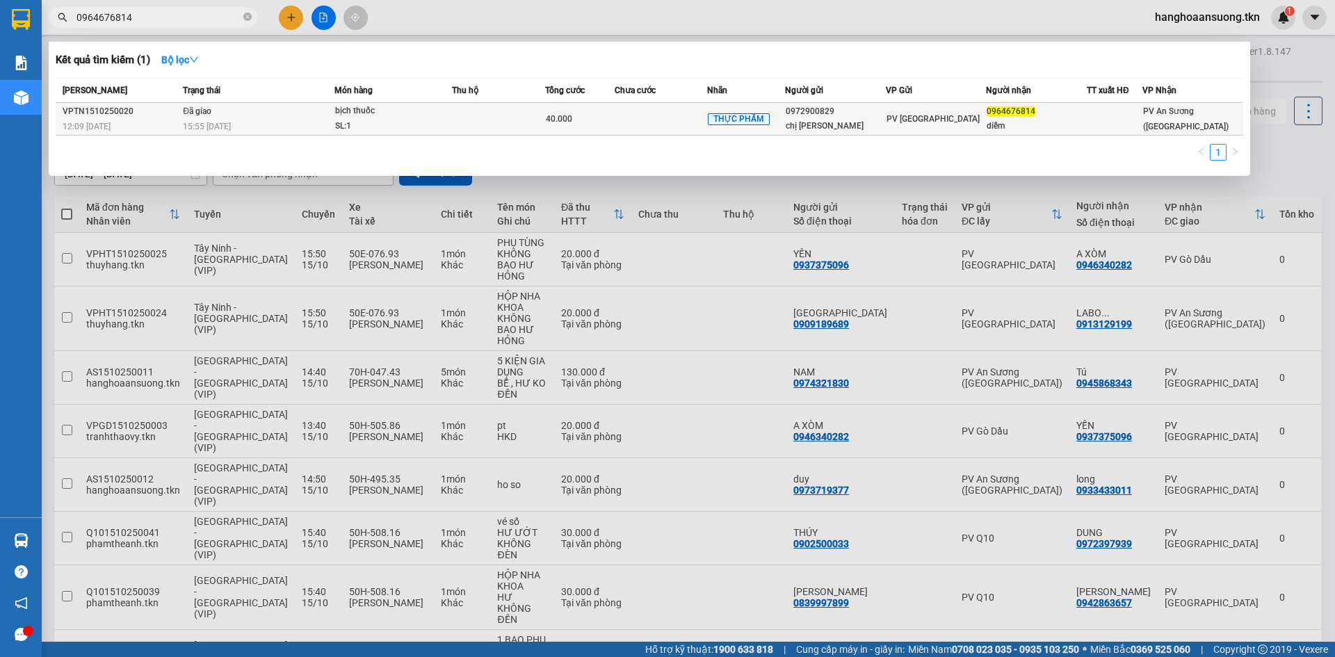
type input "0964676814"
click at [510, 111] on td at bounding box center [498, 119] width 93 height 33
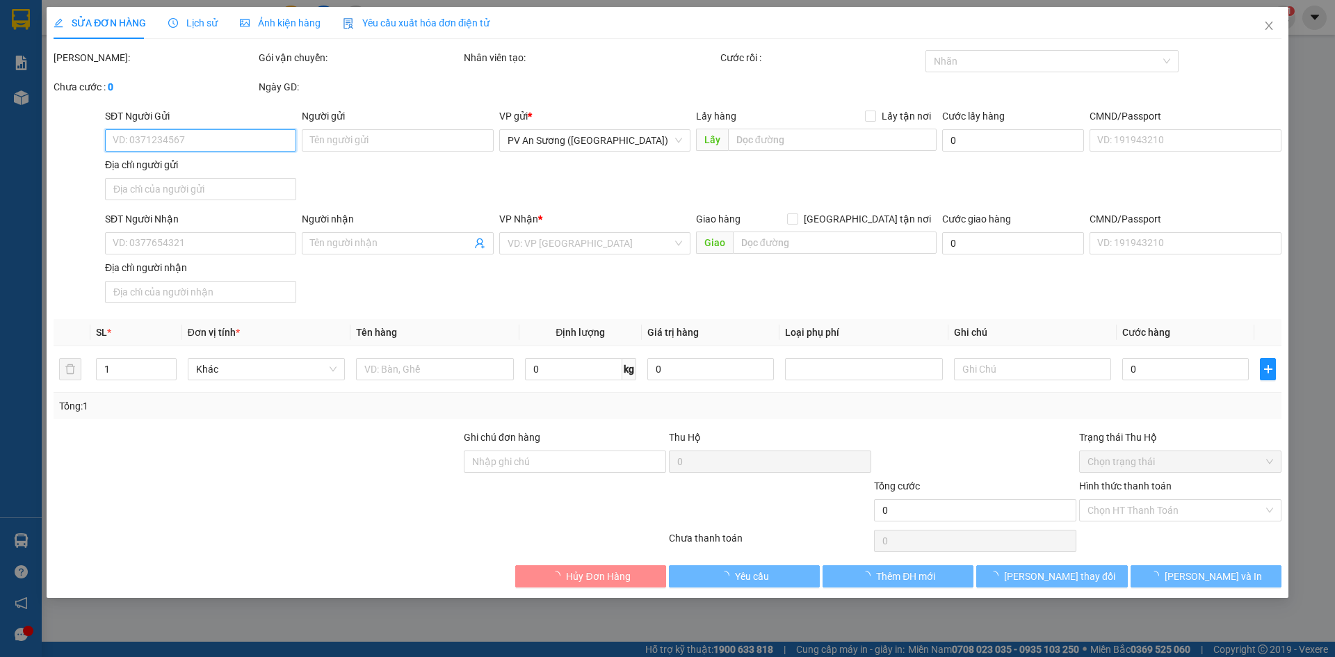
type input "0972900829"
type input "chị [PERSON_NAME]"
type input "0964676814"
type input "diễm"
type input "40.000"
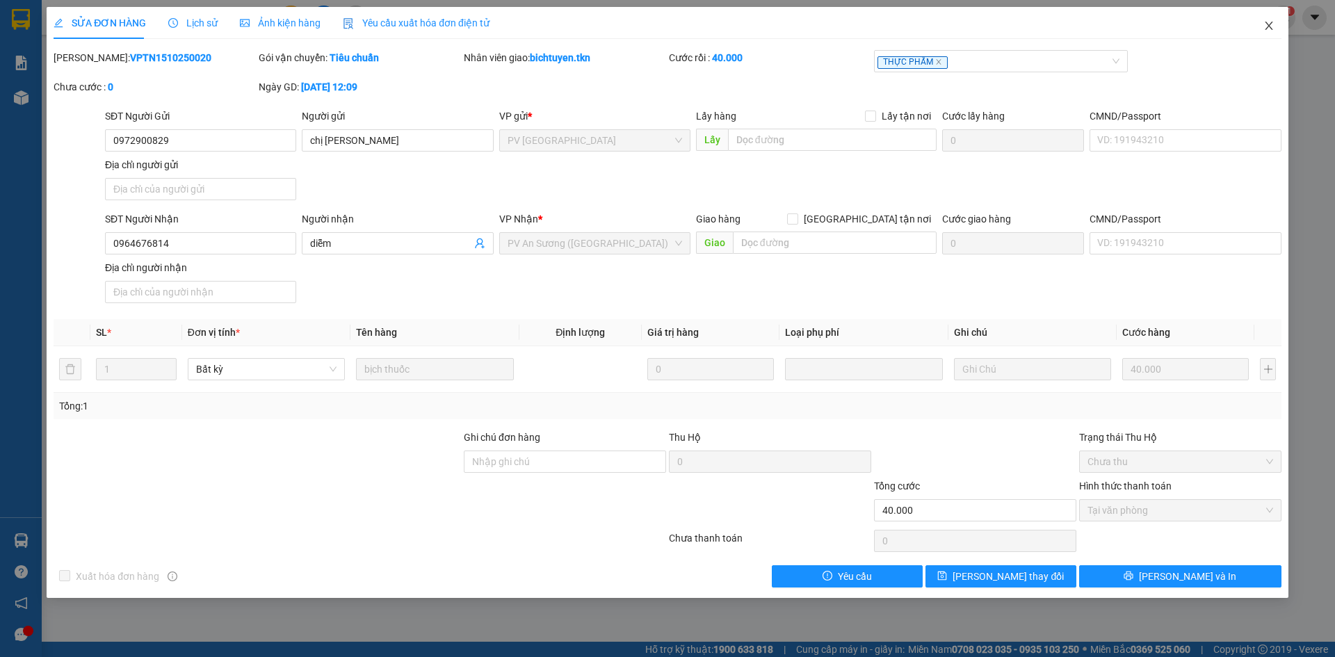
click at [1266, 28] on icon "close" at bounding box center [1268, 25] width 11 height 11
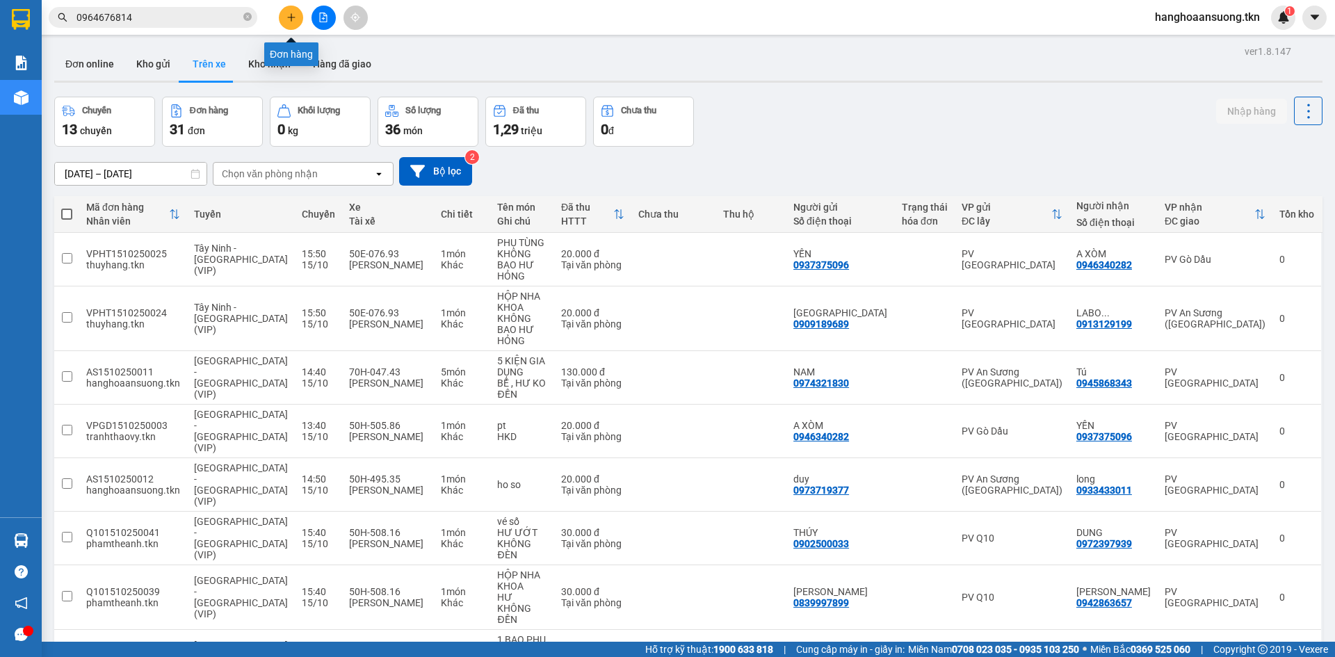
click at [293, 17] on icon "plus" at bounding box center [291, 17] width 8 height 1
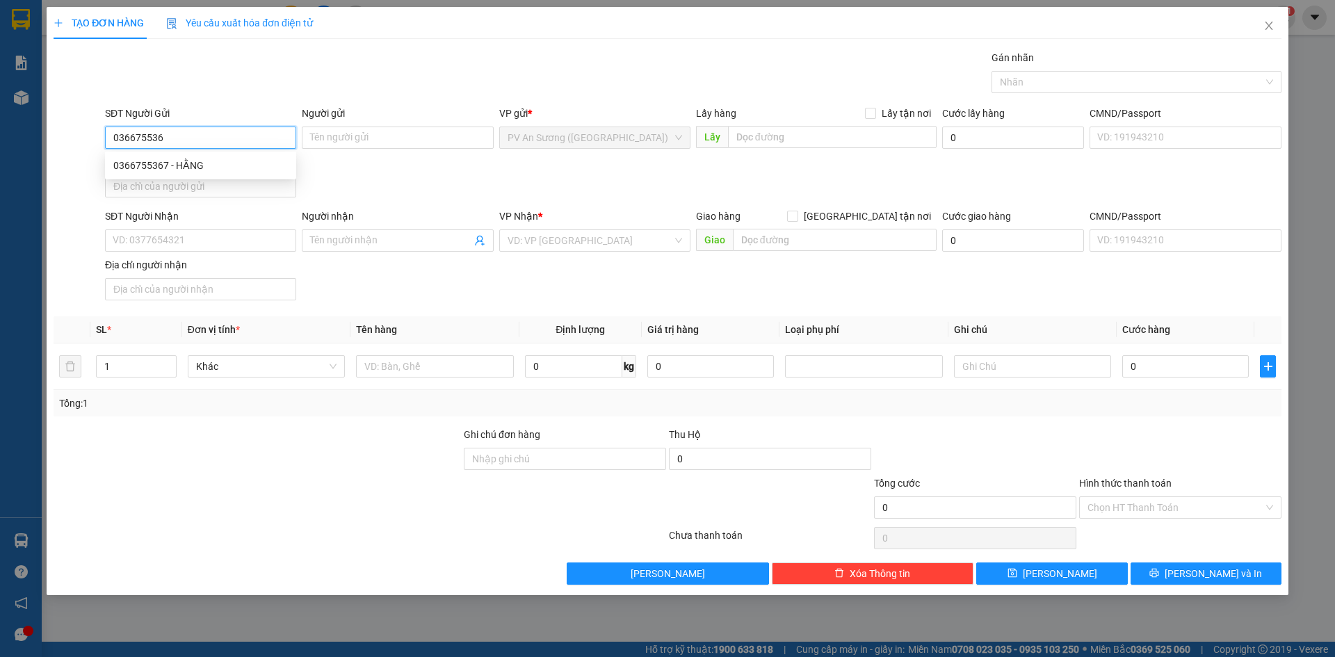
type input "0366755367"
click at [199, 172] on div "0366755367 - HẰNG" at bounding box center [200, 165] width 175 height 15
type input "HẰNG"
type input "0796781225"
type input "HẢO"
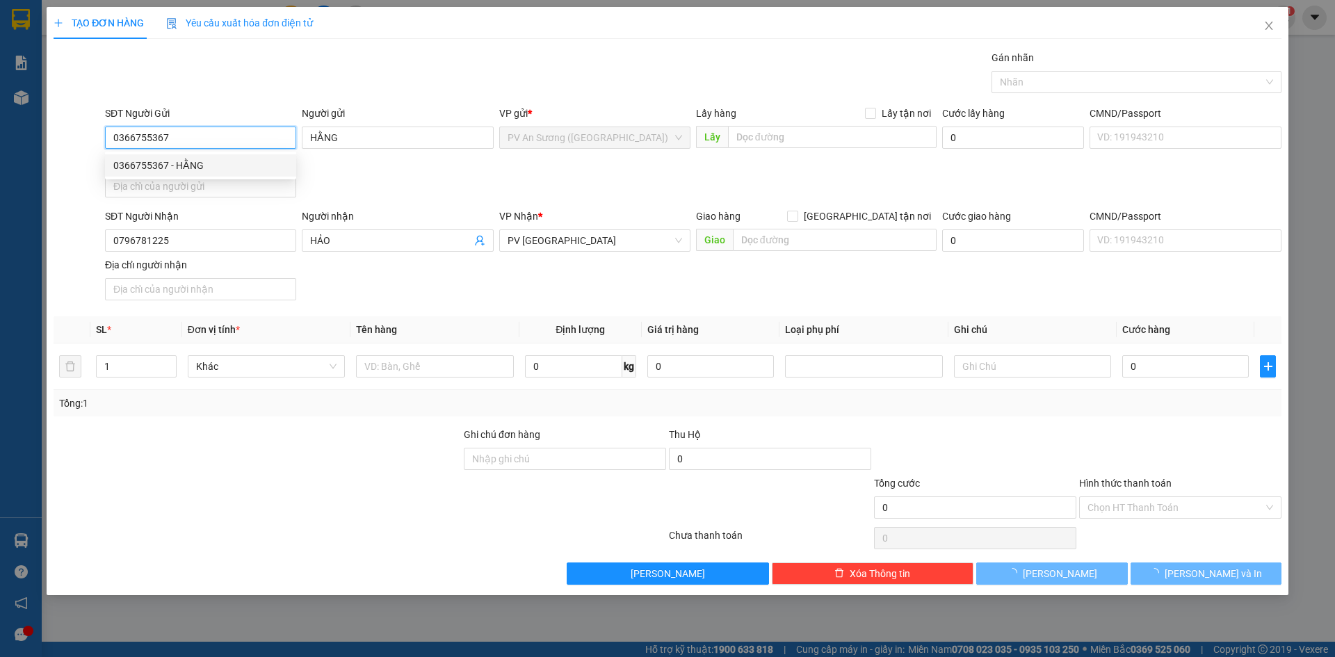
type input "120.000"
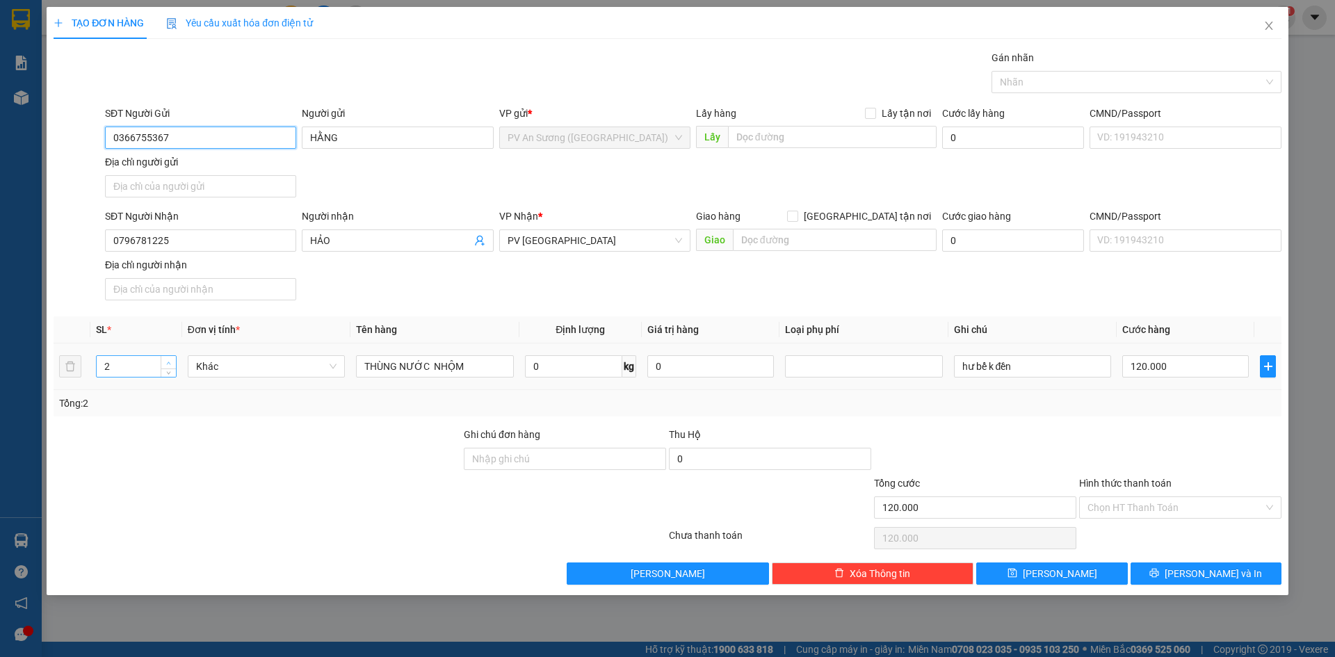
type input "0366755367"
type input "3"
click at [170, 361] on icon "up" at bounding box center [168, 363] width 5 height 5
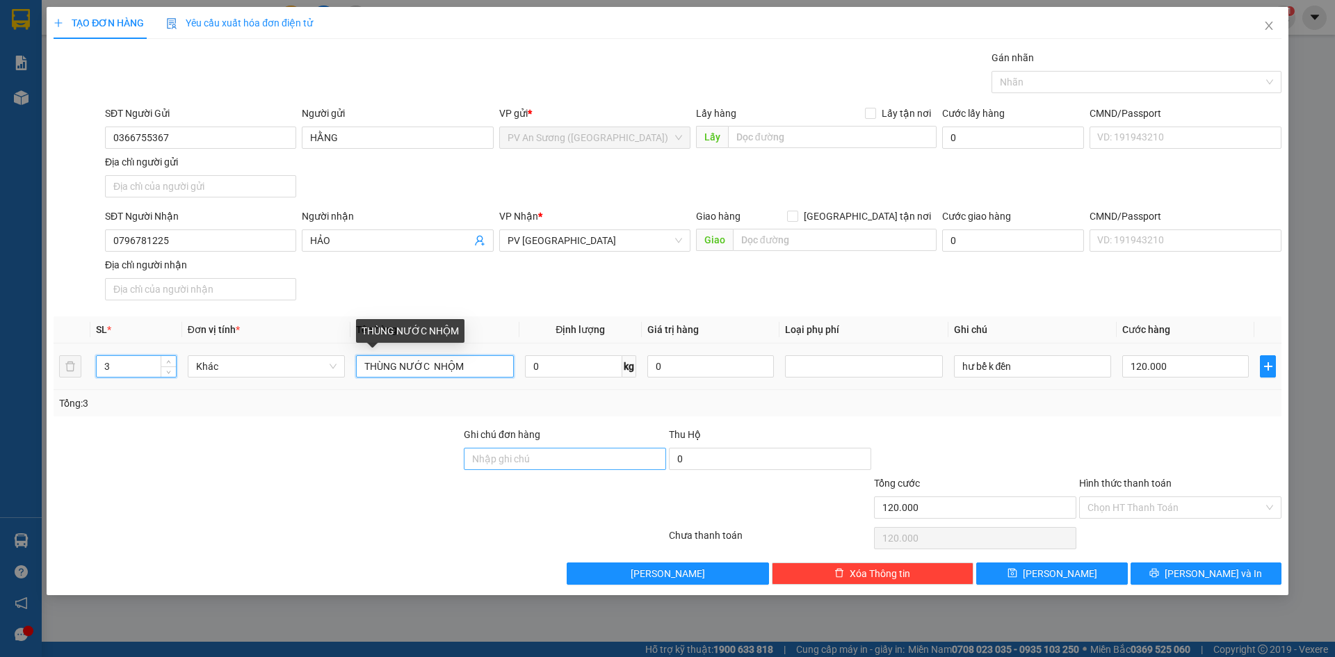
click at [432, 365] on input "THÙNG NƯỚC NHỘM" at bounding box center [434, 366] width 157 height 22
type input "0"
click at [444, 364] on input "THÙNG NƯỚC NHỘM" at bounding box center [434, 366] width 157 height 22
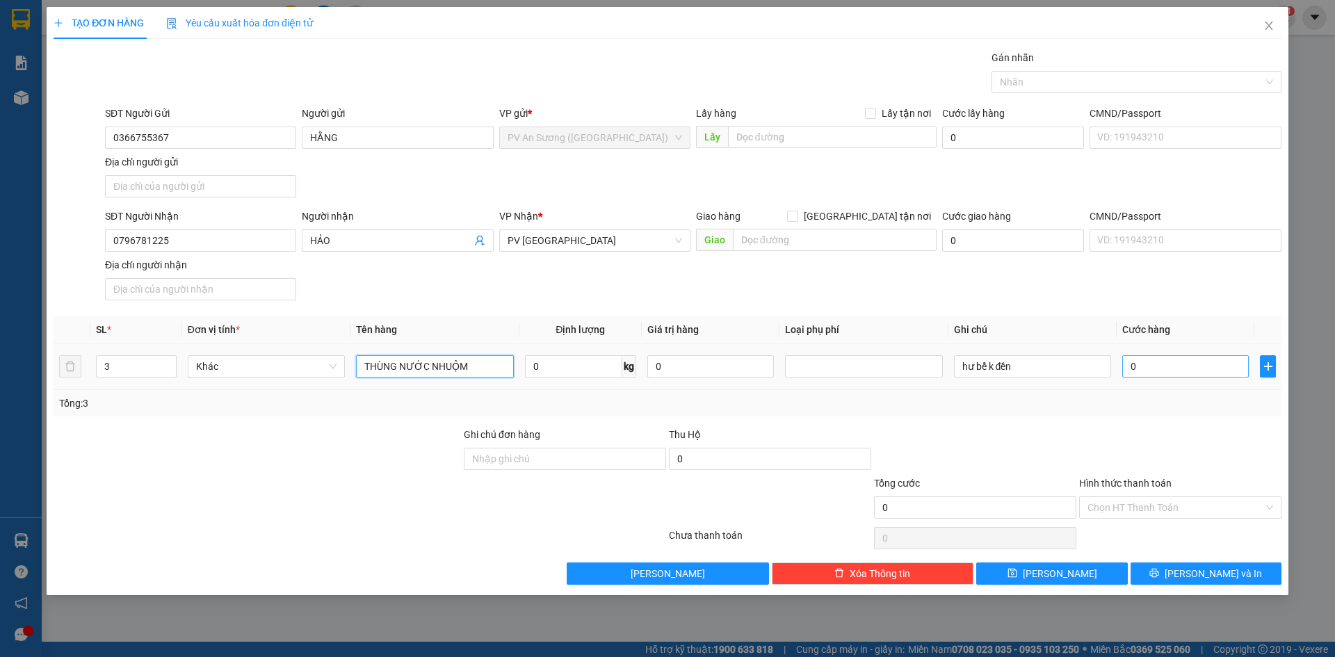
type input "THÙNG NƯỚC NHUỘM"
click at [1155, 372] on input "0" at bounding box center [1185, 366] width 127 height 22
type input "1"
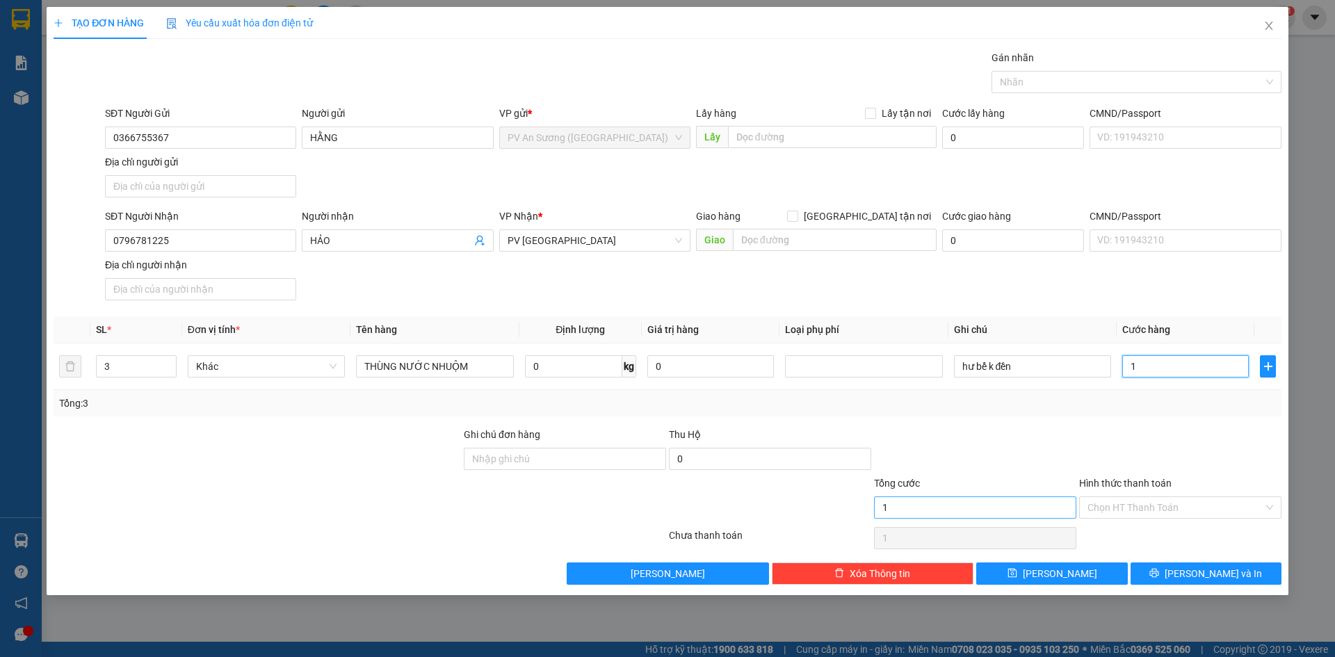
type input "18"
type input "180"
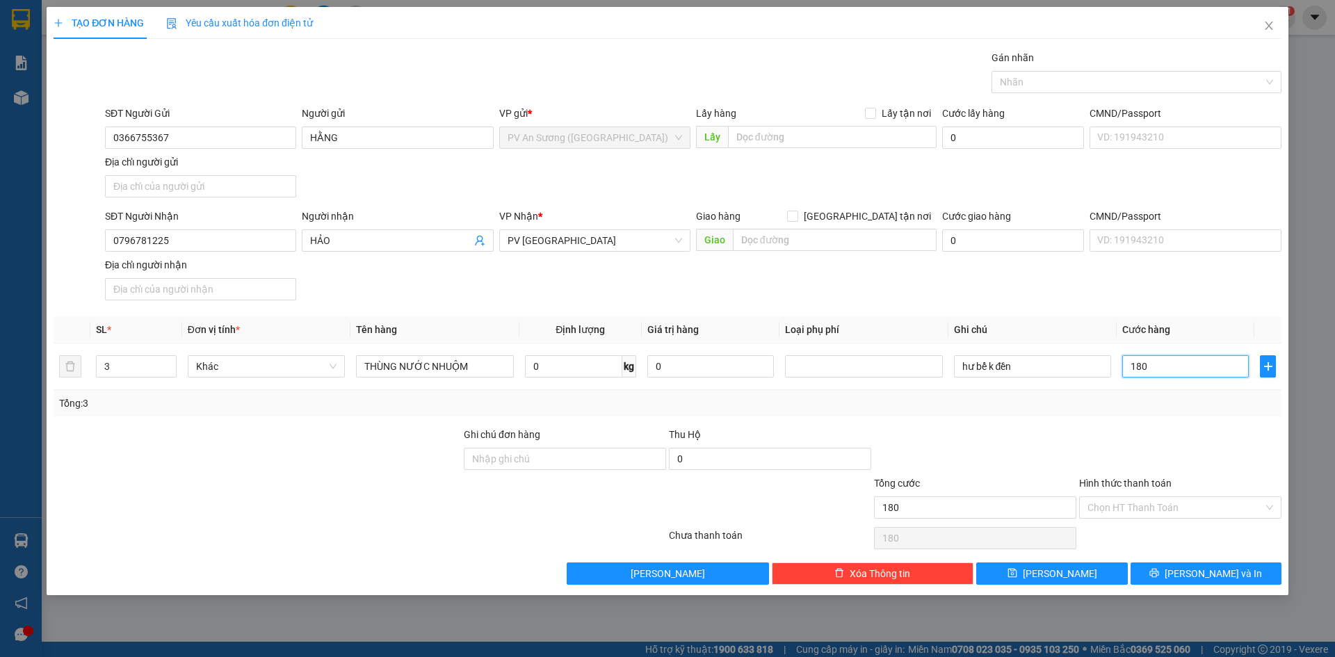
type input "180"
type input "180.000"
click at [1023, 423] on div "Transit Pickup Surcharge Ids Transit Deliver Surcharge Ids Transit Deliver Surc…" at bounding box center [668, 317] width 1228 height 535
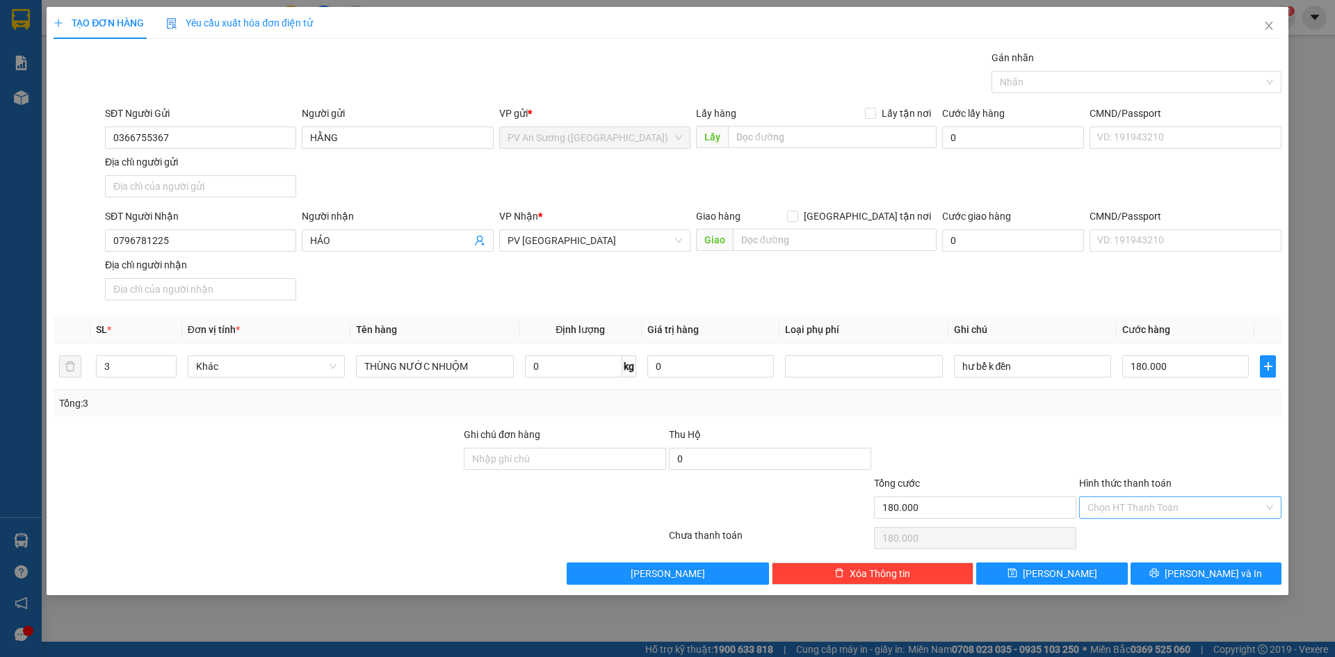
click at [1152, 513] on input "Hình thức thanh toán" at bounding box center [1175, 507] width 176 height 21
click at [1135, 535] on div "Tại văn phòng" at bounding box center [1180, 535] width 186 height 15
type input "0"
click at [1165, 571] on button "[PERSON_NAME] và In" at bounding box center [1206, 574] width 151 height 22
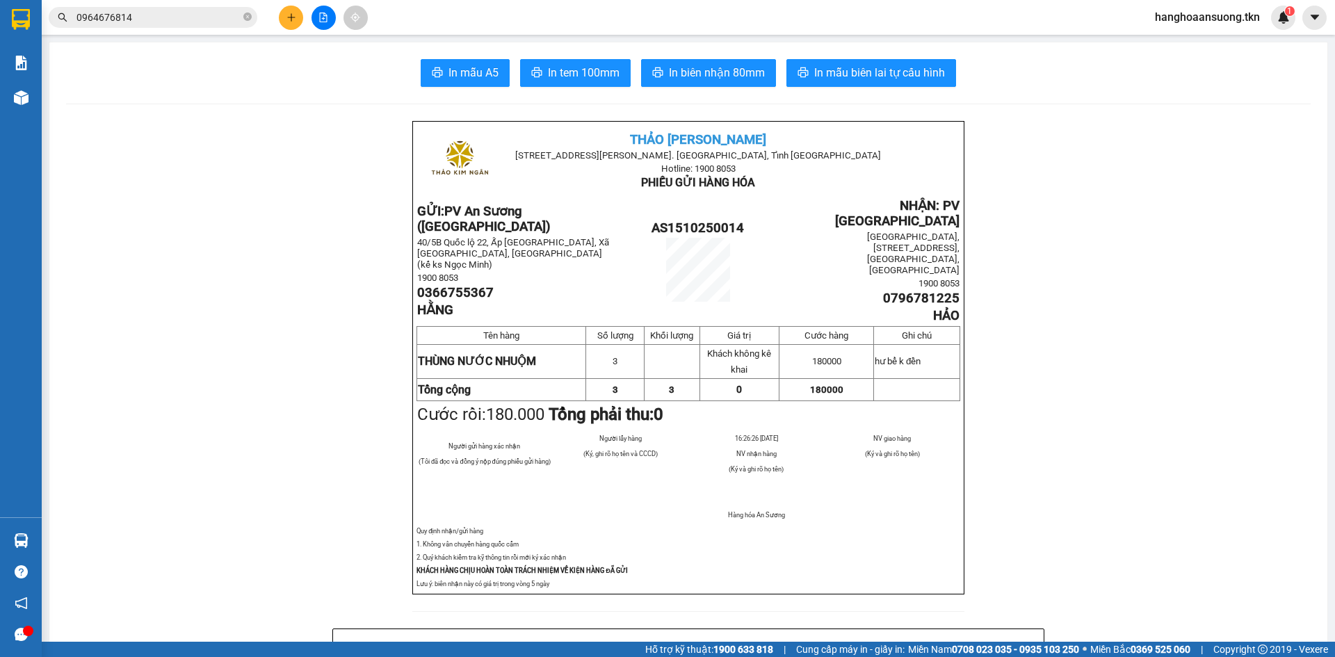
click at [10, 540] on div at bounding box center [21, 540] width 24 height 24
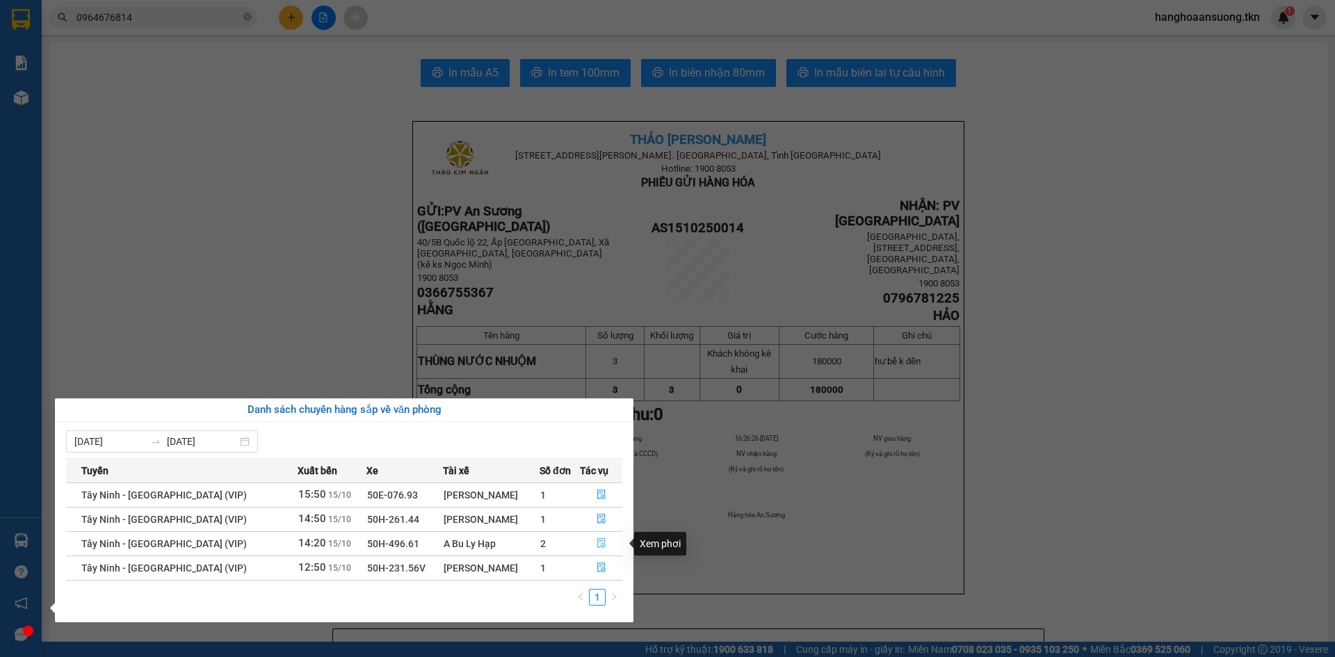
click at [601, 550] on button "button" at bounding box center [601, 544] width 41 height 22
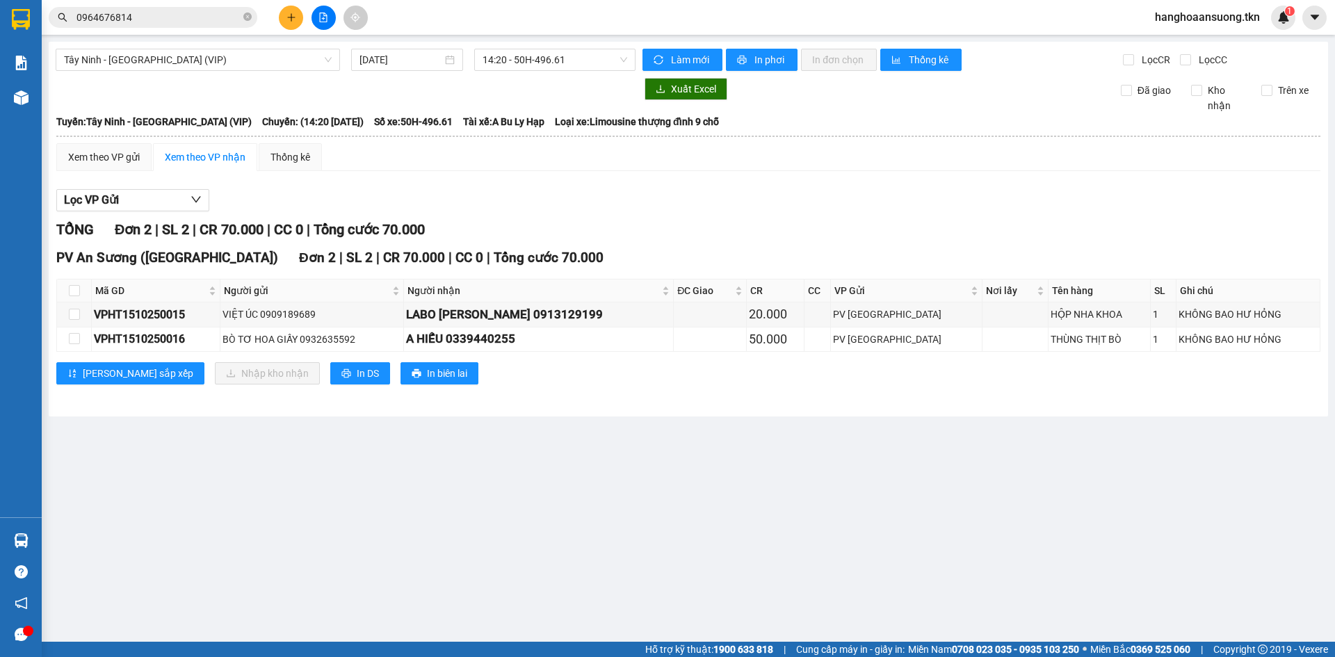
click at [85, 289] on th at bounding box center [74, 291] width 35 height 23
click at [75, 290] on input "checkbox" at bounding box center [74, 290] width 11 height 11
checkbox input "true"
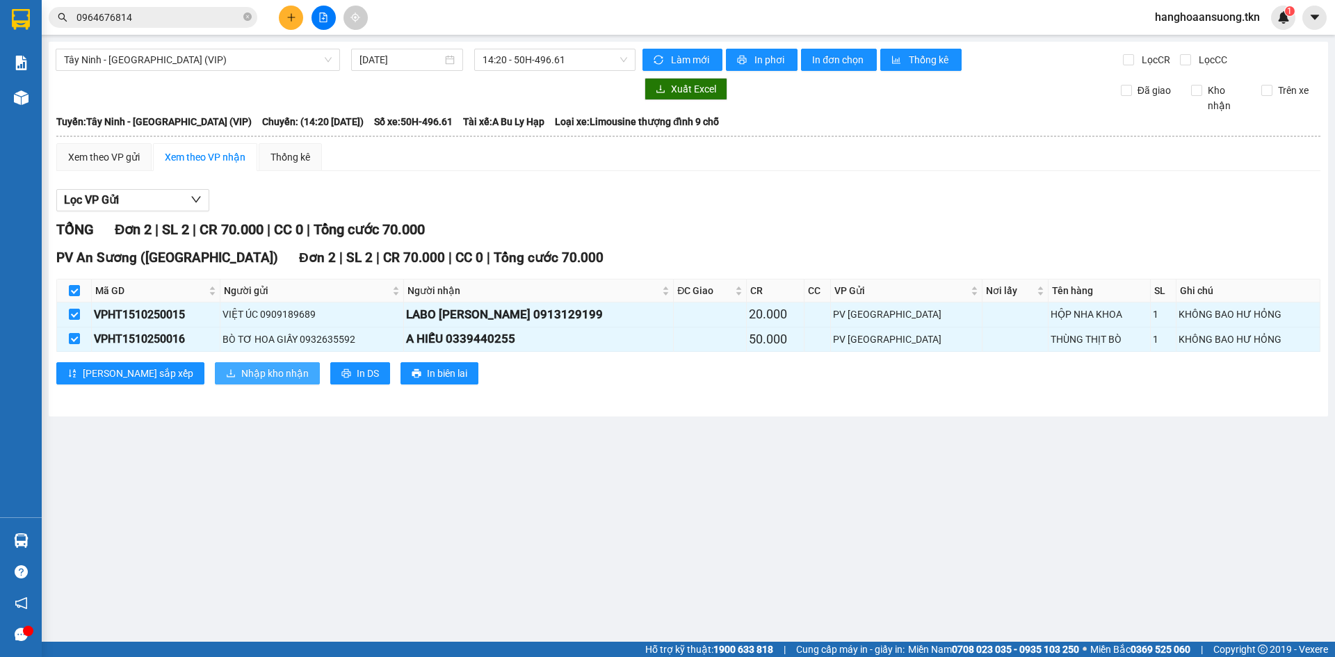
click at [215, 367] on button "Nhập kho nhận" at bounding box center [267, 373] width 105 height 22
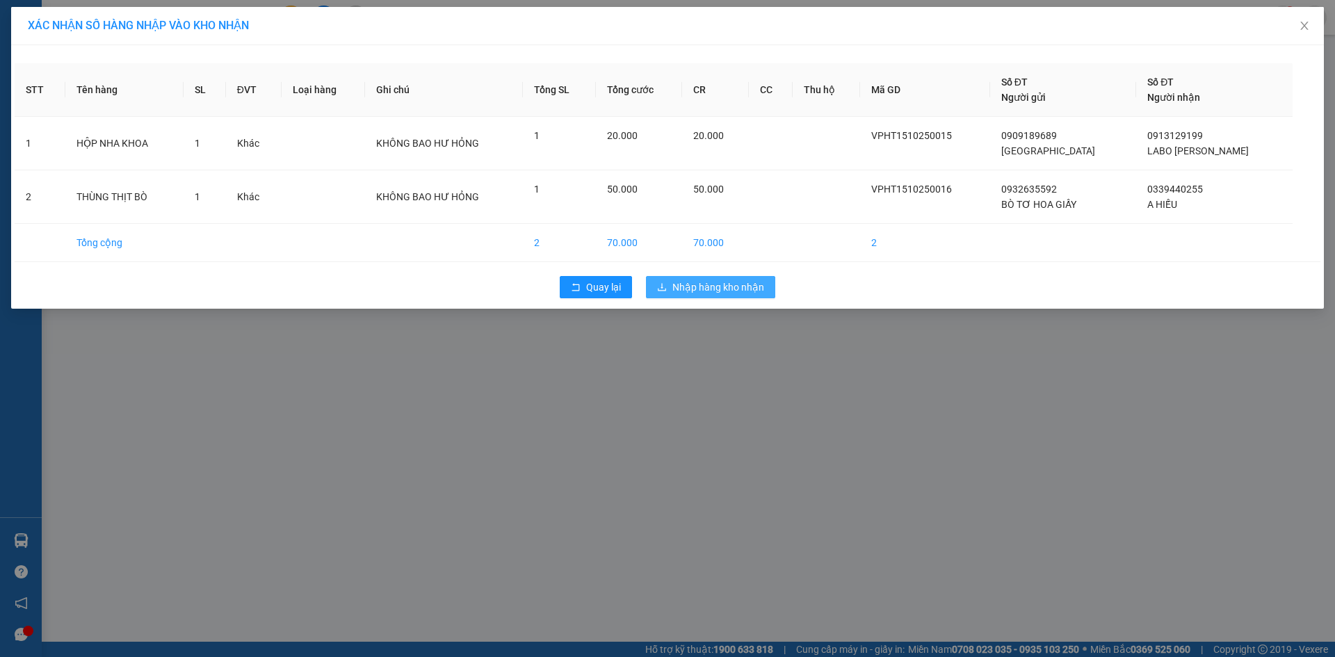
click at [666, 282] on icon "download" at bounding box center [662, 287] width 10 height 10
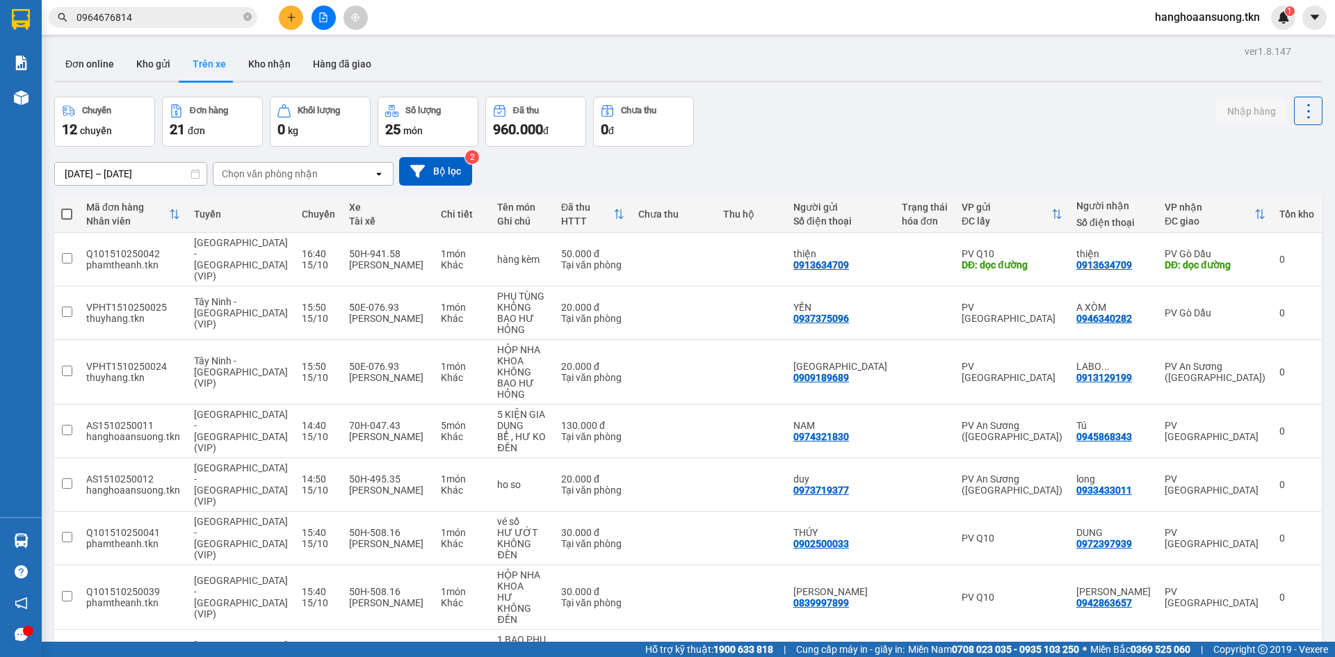
click at [293, 18] on icon "plus" at bounding box center [291, 18] width 10 height 10
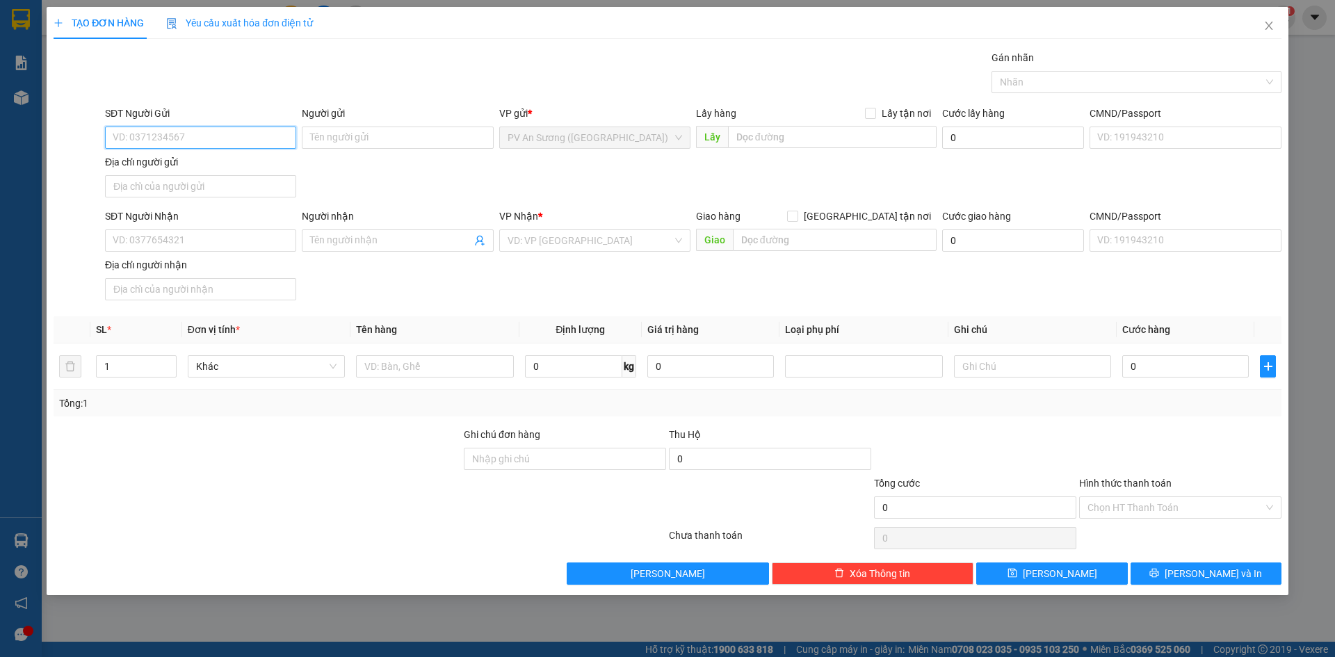
click at [175, 140] on input "SĐT Người Gửi" at bounding box center [200, 138] width 191 height 22
type input "0984094813"
click at [171, 164] on div "0984094813 - thắng" at bounding box center [200, 165] width 175 height 15
type input "thắng"
type input "0797687152"
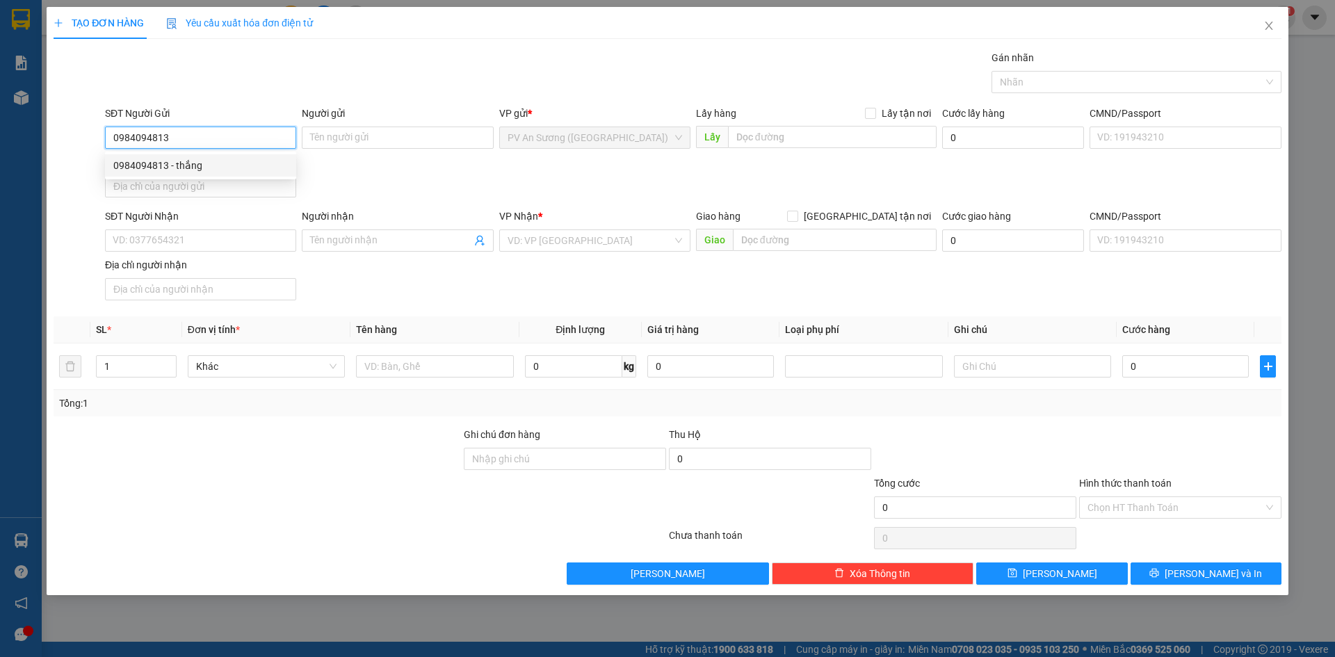
type input "THANH NHÀN"
type input "40.000"
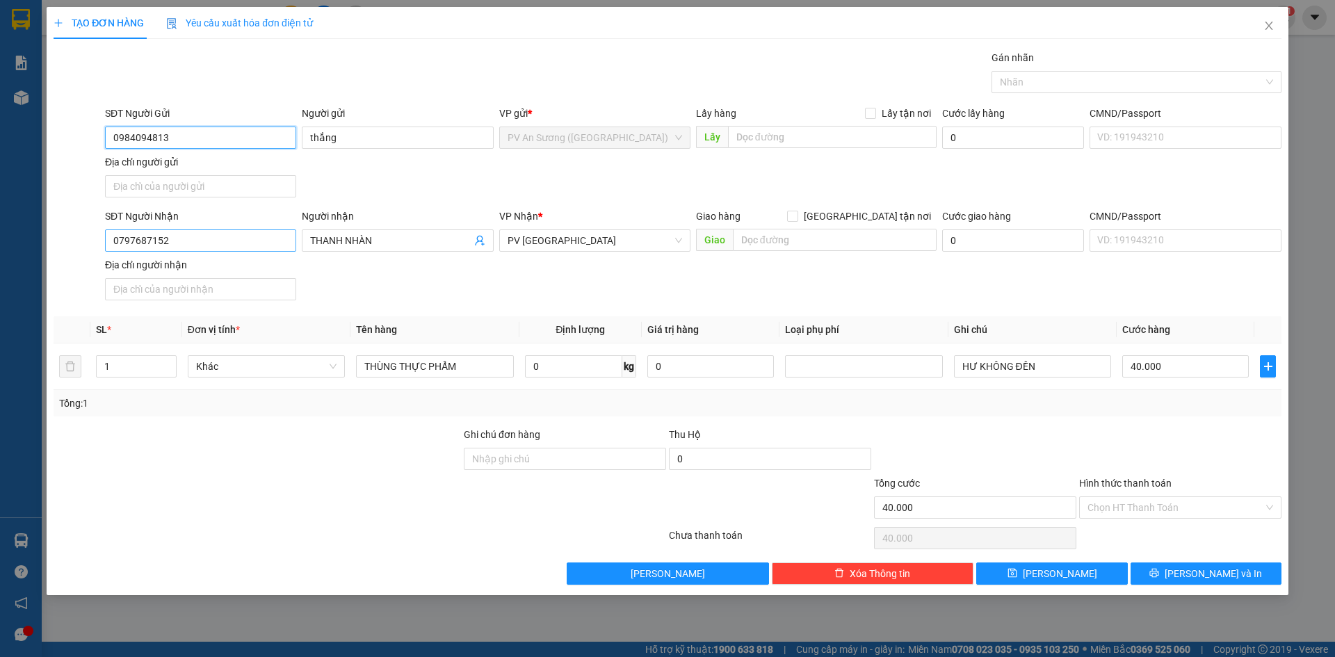
type input "0984094813"
click at [200, 243] on input "0797687152" at bounding box center [200, 240] width 191 height 22
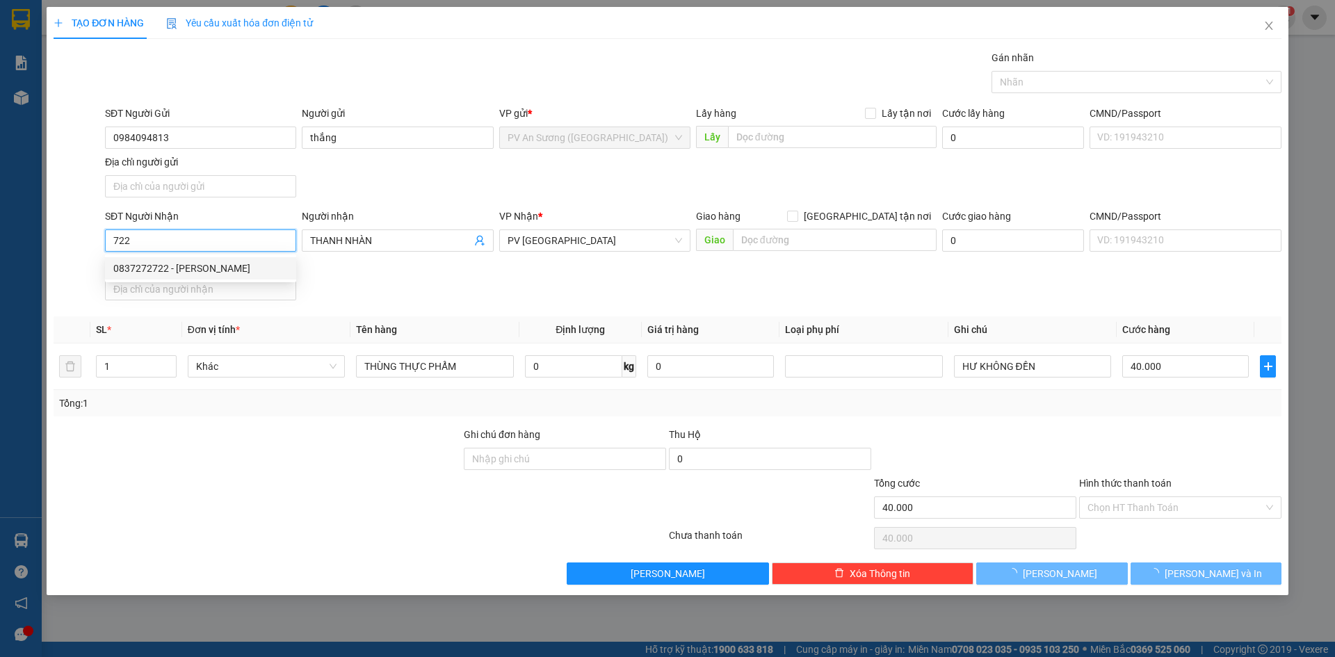
click at [193, 276] on div "0837272722 - [PERSON_NAME]" at bounding box center [200, 268] width 191 height 22
type input "0837272722"
type input "THANH"
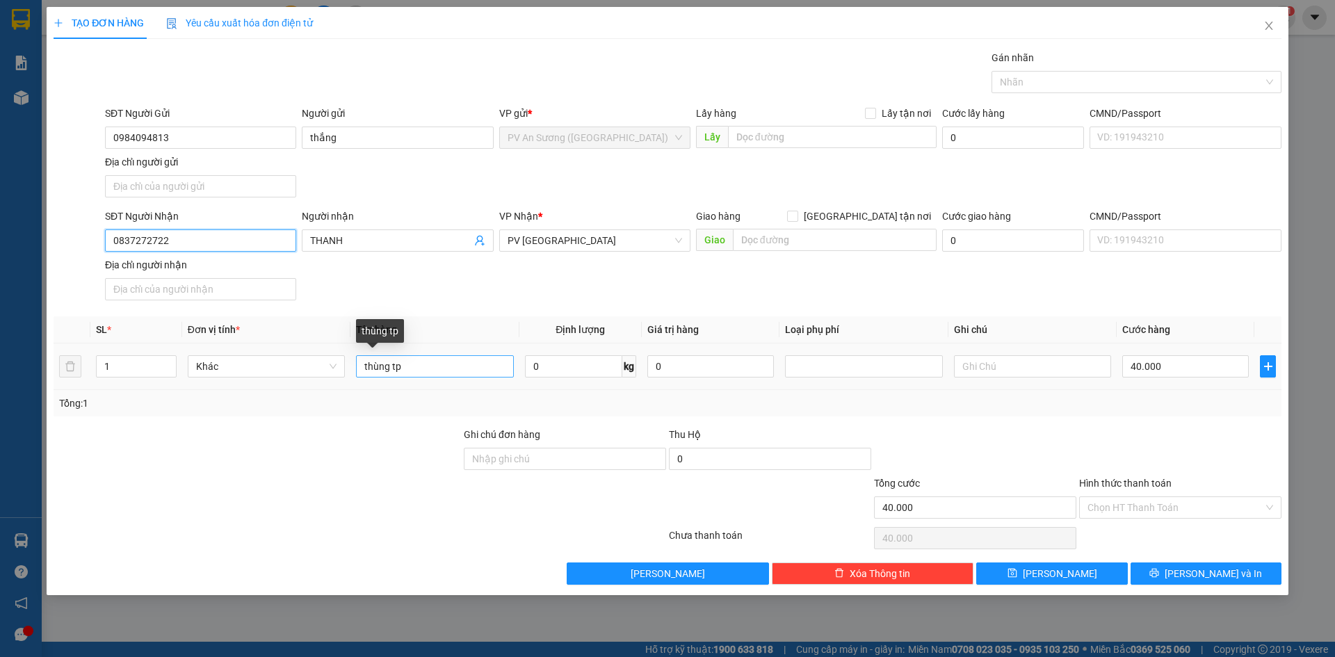
type input "0837272722"
click at [414, 369] on input "thùng tp" at bounding box center [434, 366] width 157 height 22
type input "t"
type input "HỘP THUỐC"
click at [1003, 368] on input "text" at bounding box center [1032, 366] width 157 height 22
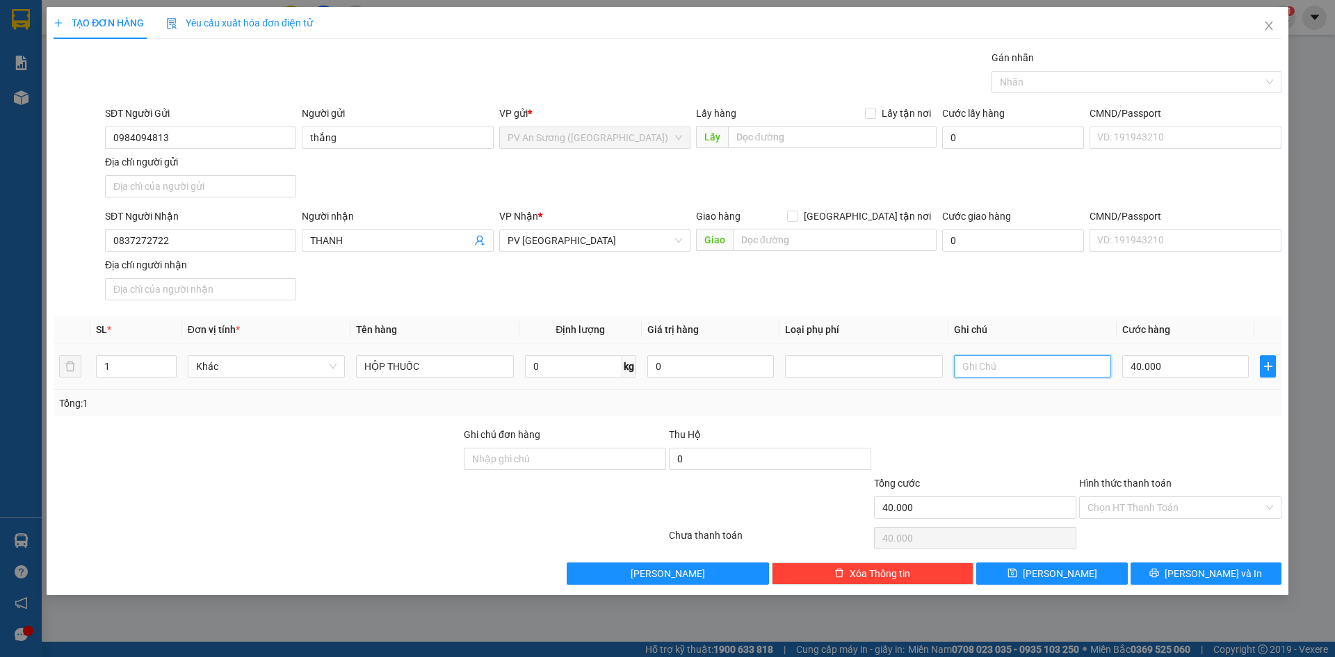
click at [984, 364] on input "text" at bounding box center [1032, 366] width 157 height 22
click at [1211, 369] on input "40.000" at bounding box center [1185, 366] width 127 height 22
type input "2"
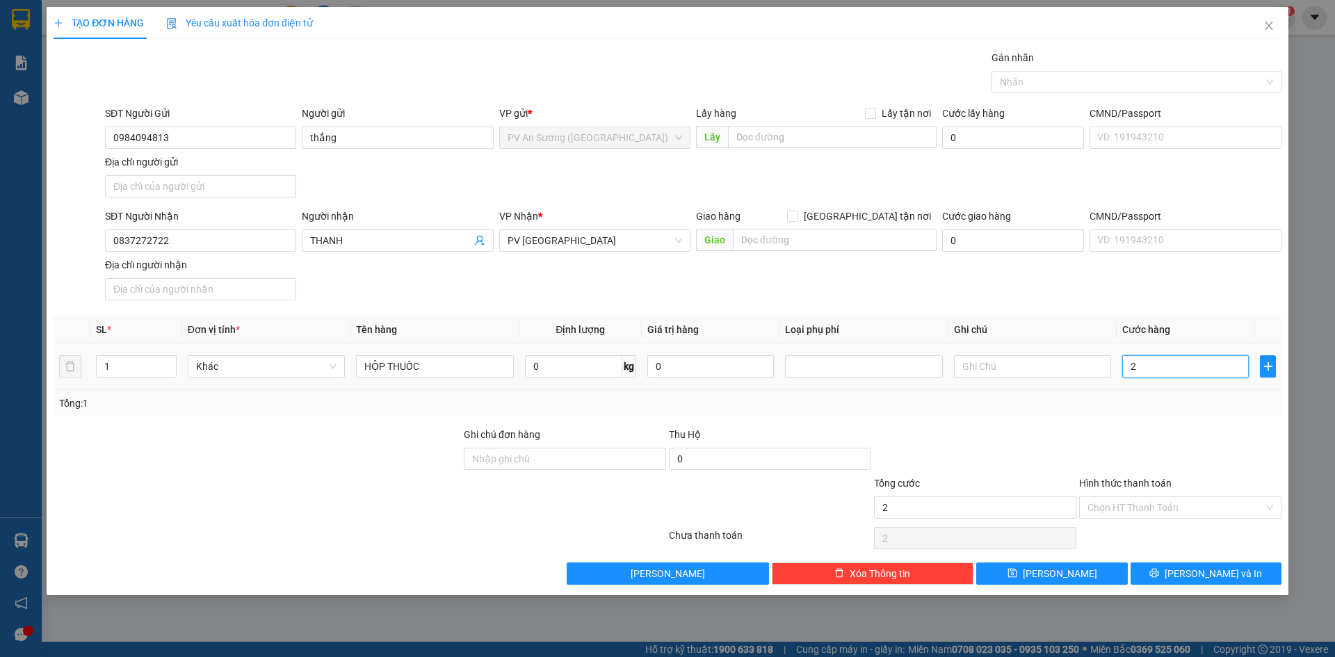
type input "20"
type input "20.000"
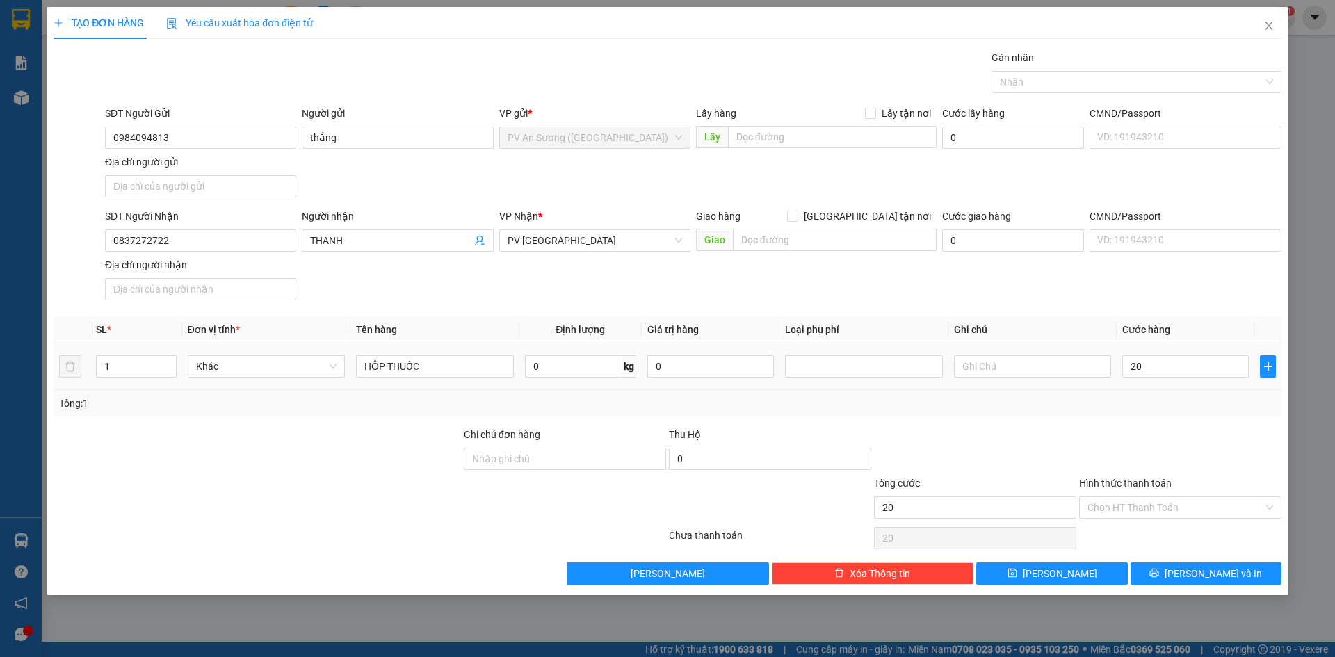
type input "20.000"
click at [1195, 432] on div at bounding box center [1180, 451] width 205 height 49
click at [1149, 508] on input "Hình thức thanh toán" at bounding box center [1175, 507] width 176 height 21
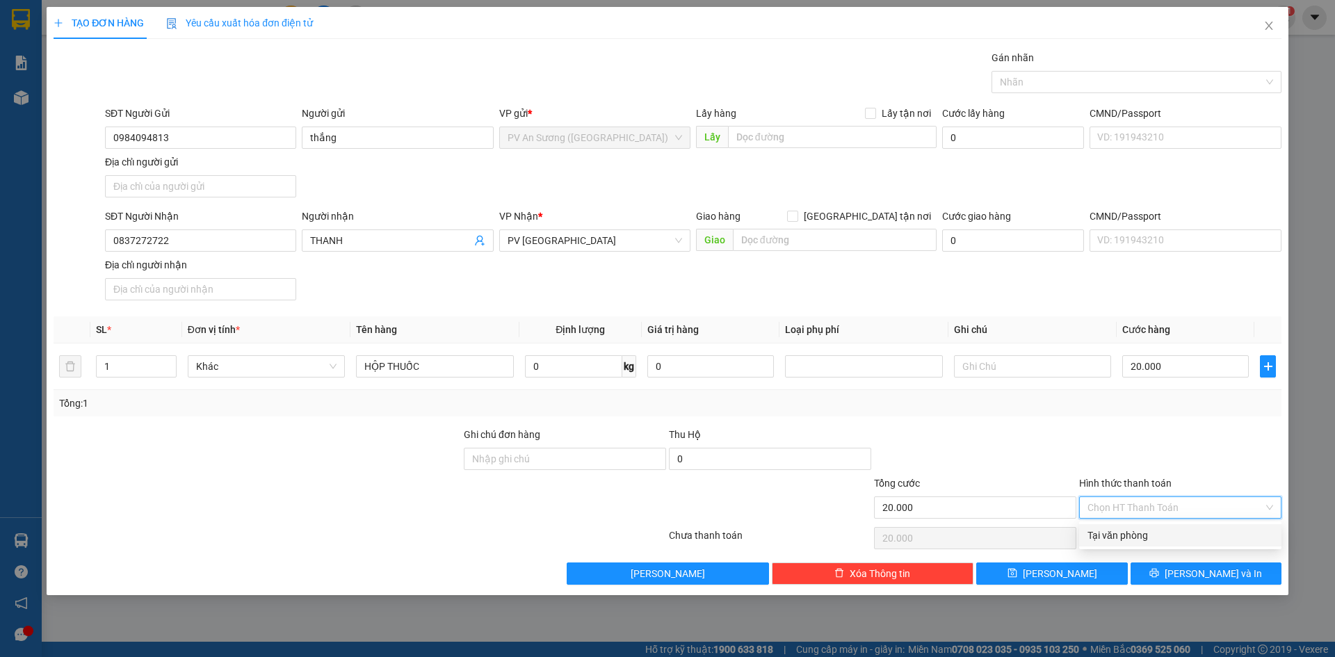
click at [1140, 539] on div "Tại văn phòng" at bounding box center [1180, 535] width 186 height 15
type input "0"
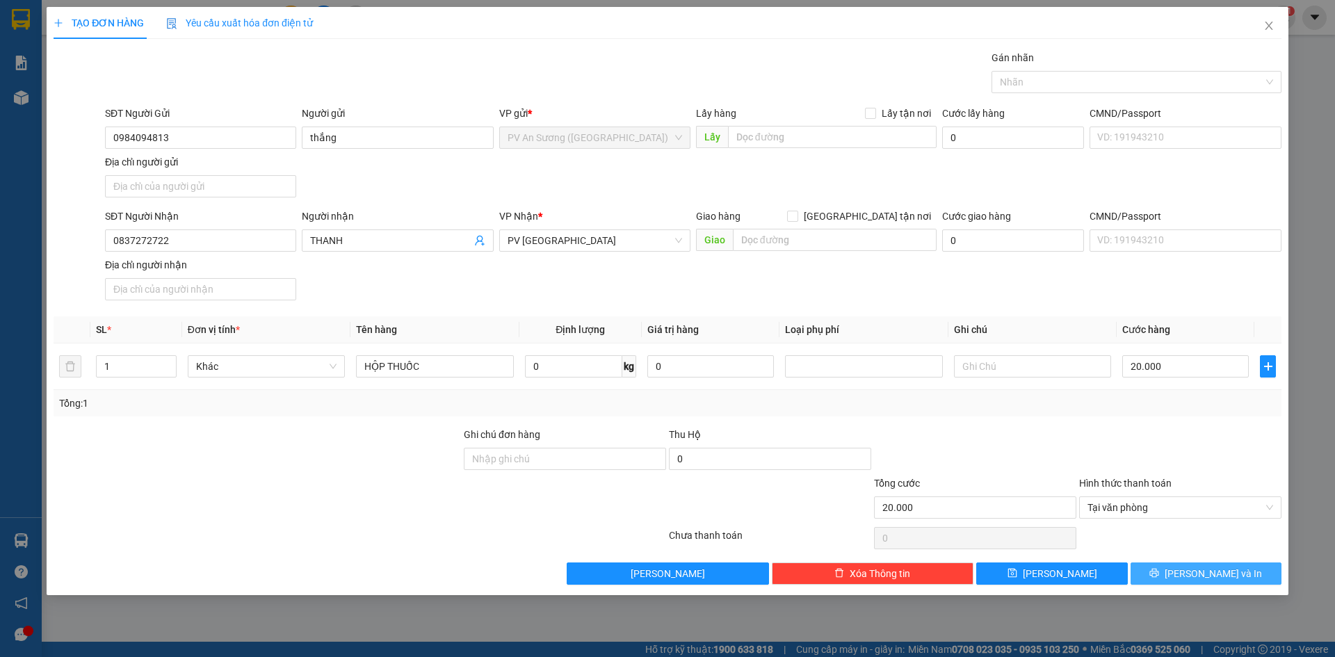
click at [1162, 567] on button "[PERSON_NAME] và In" at bounding box center [1206, 574] width 151 height 22
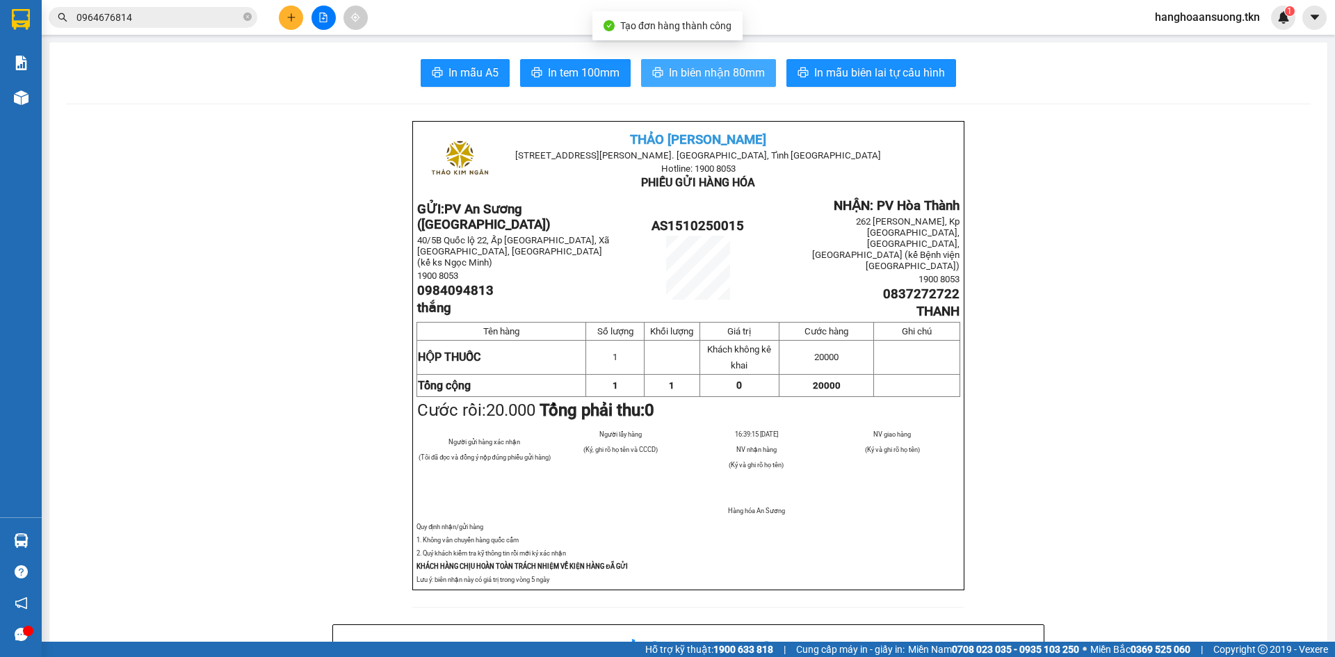
click at [704, 75] on span "In biên nhận 80mm" at bounding box center [717, 72] width 96 height 17
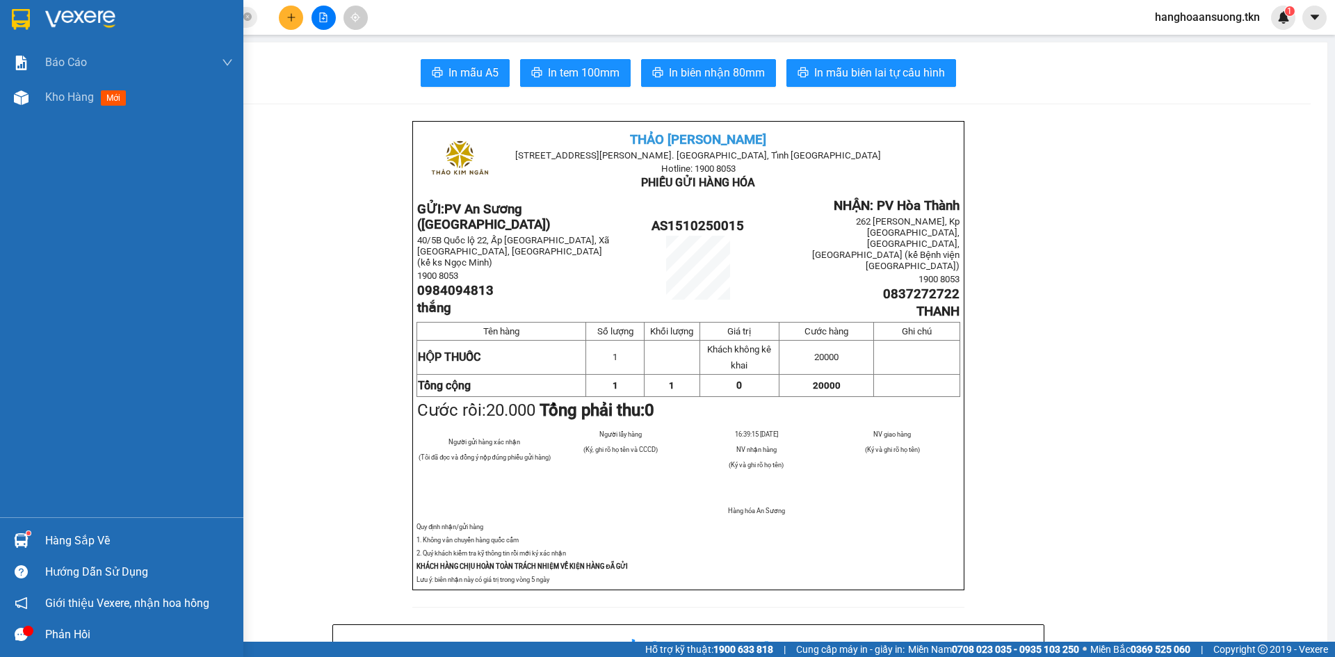
click at [28, 533] on sup at bounding box center [28, 533] width 4 height 4
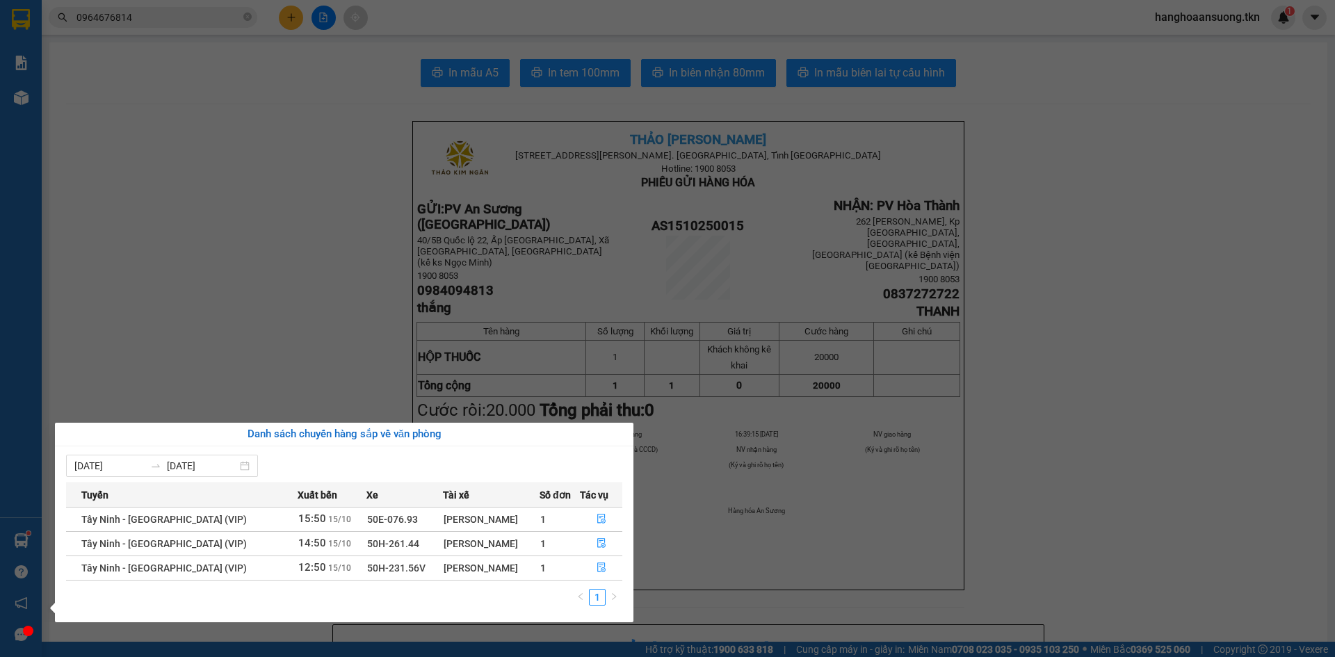
click at [263, 368] on section "Kết quả tìm kiếm ( 1 ) Bộ lọc Mã ĐH Trạng thái Món hàng Thu hộ Tổng cước Chưa c…" at bounding box center [667, 328] width 1335 height 657
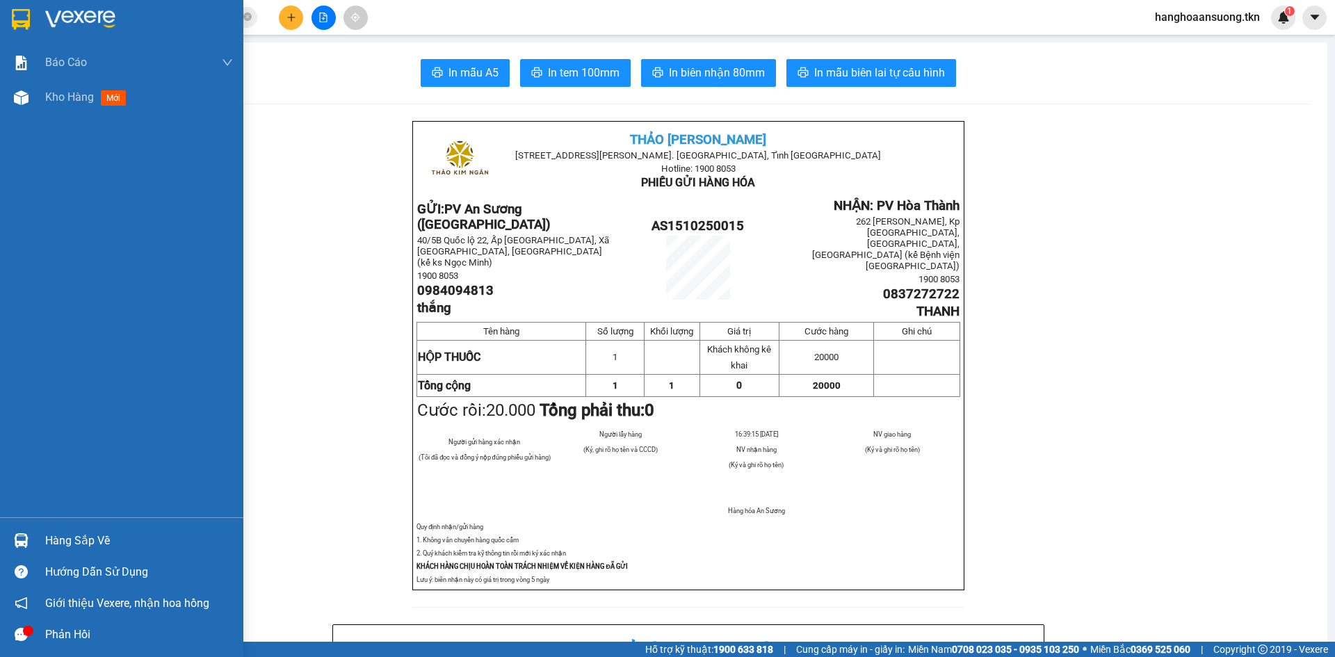
click at [33, 551] on div at bounding box center [21, 540] width 24 height 24
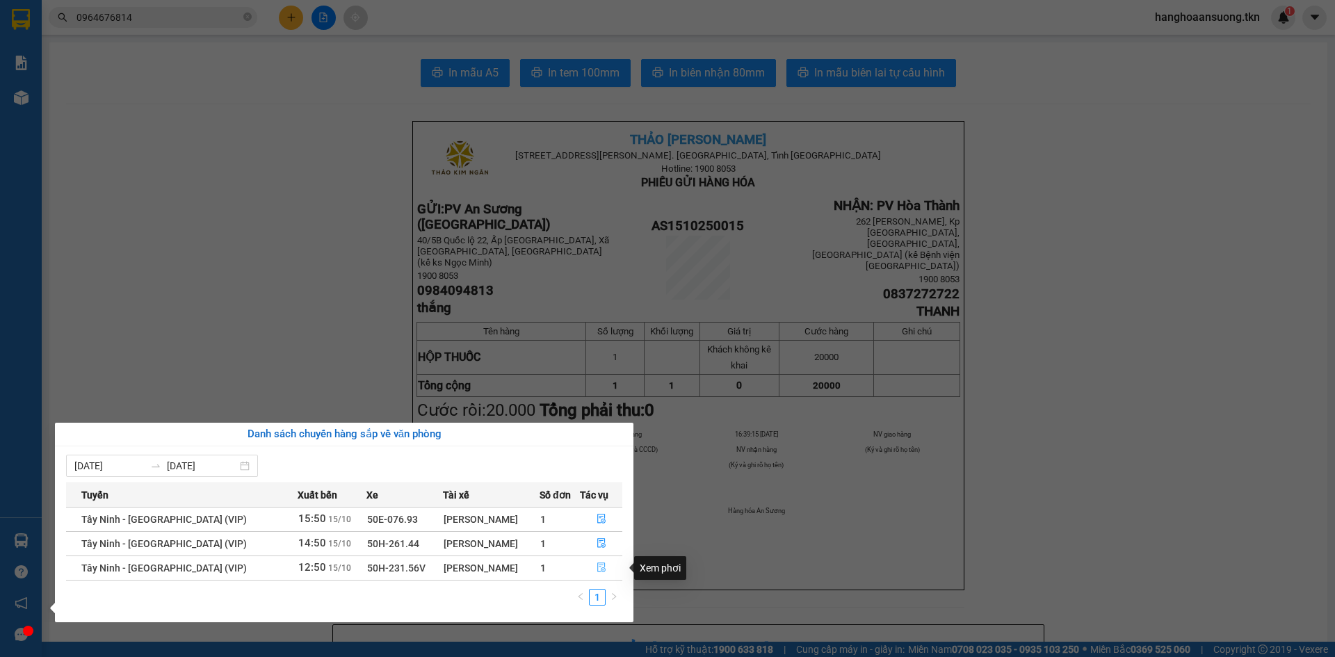
click at [597, 566] on icon "file-done" at bounding box center [602, 568] width 10 height 10
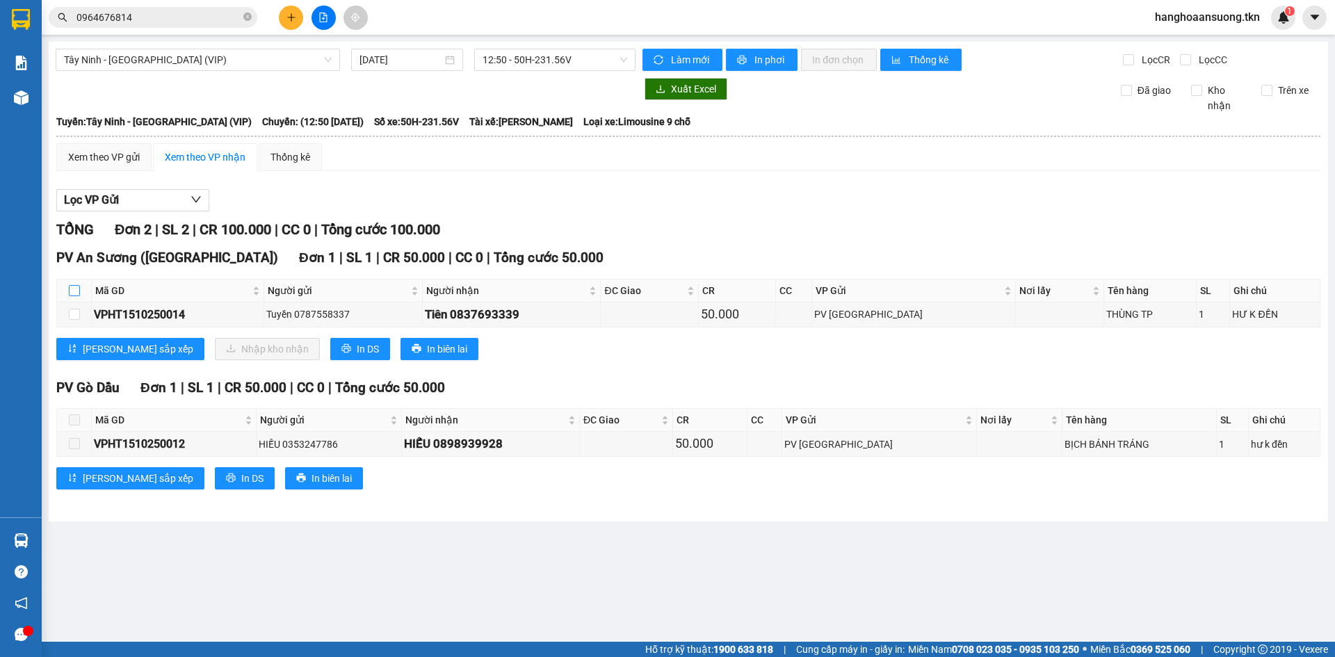
click at [75, 289] on input "checkbox" at bounding box center [74, 290] width 11 height 11
checkbox input "true"
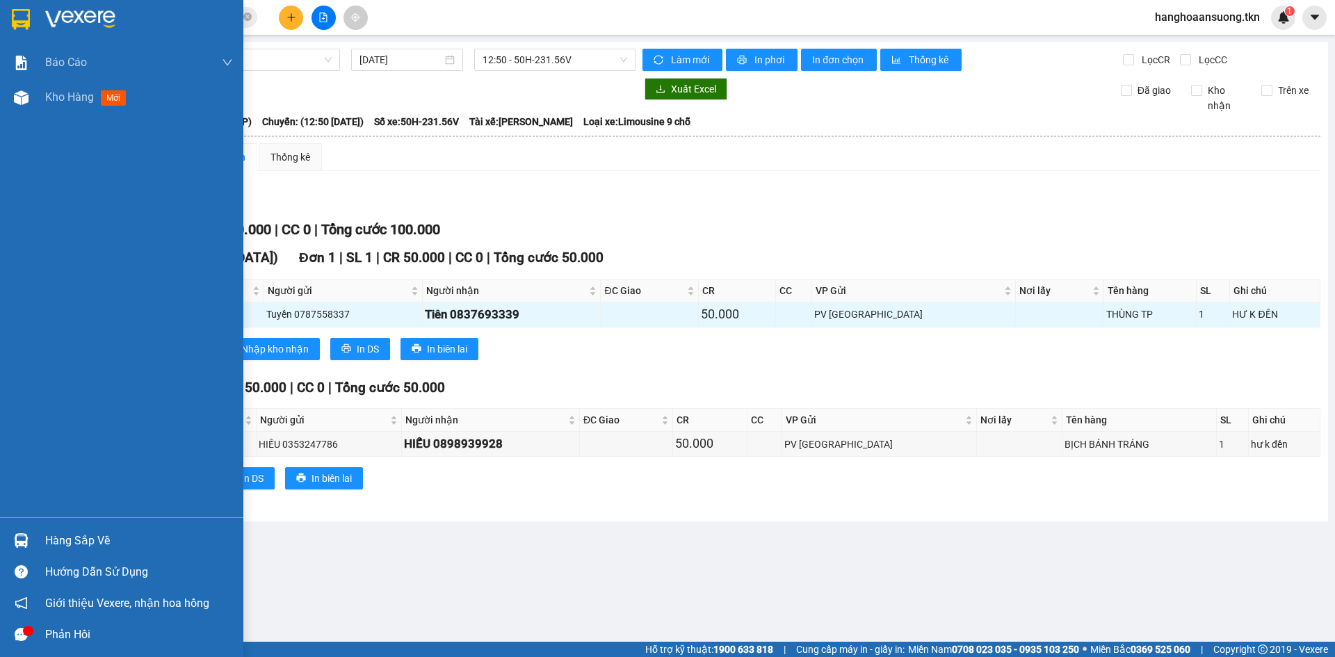
click at [26, 532] on div at bounding box center [21, 540] width 24 height 24
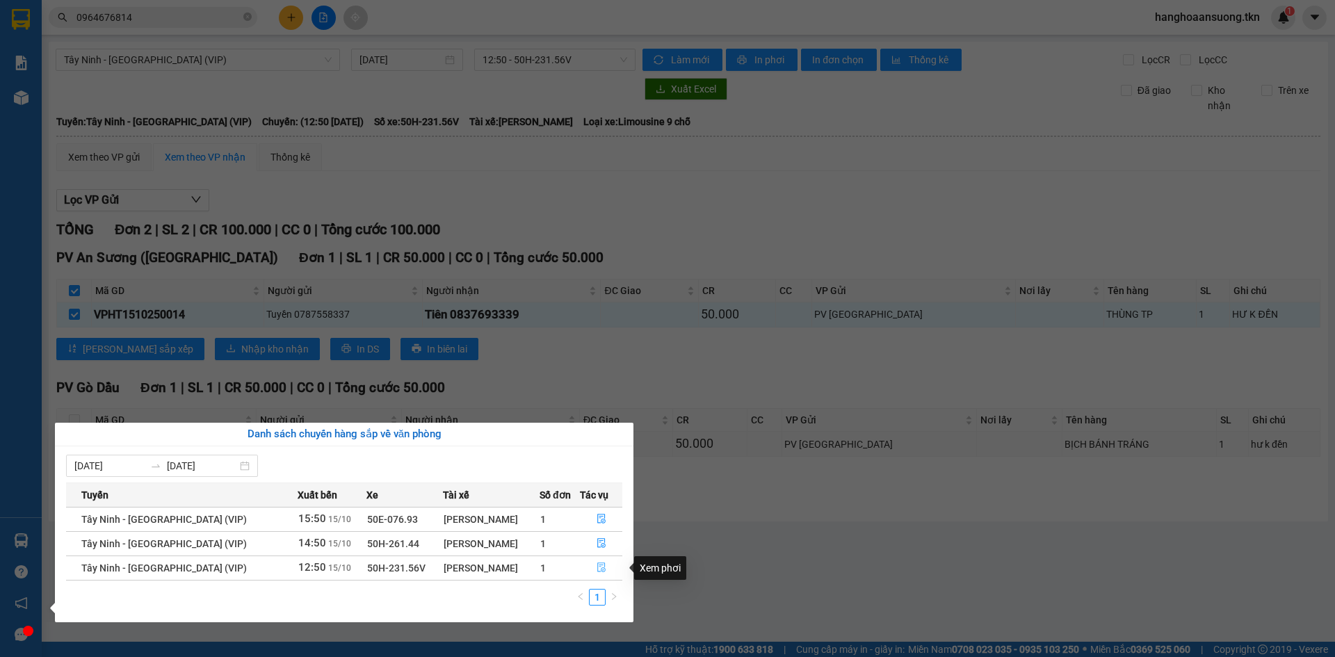
click at [597, 573] on span "file-done" at bounding box center [602, 568] width 10 height 11
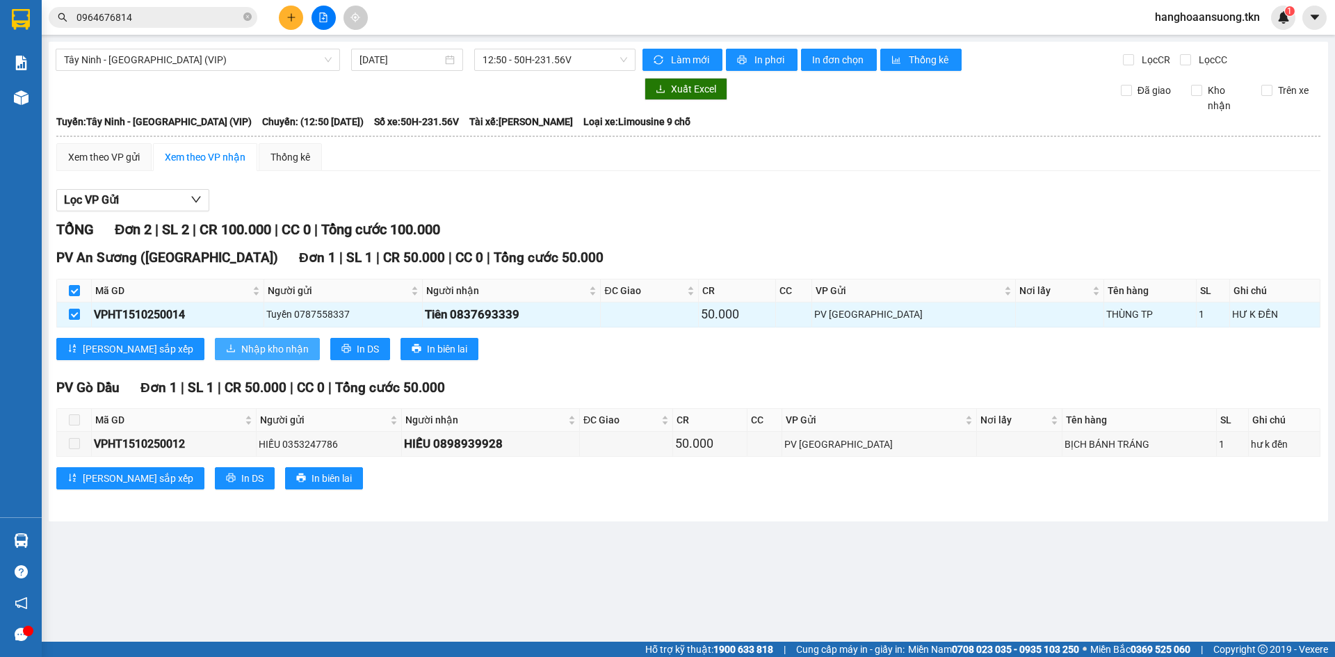
click at [238, 340] on button "Nhập kho nhận" at bounding box center [267, 349] width 105 height 22
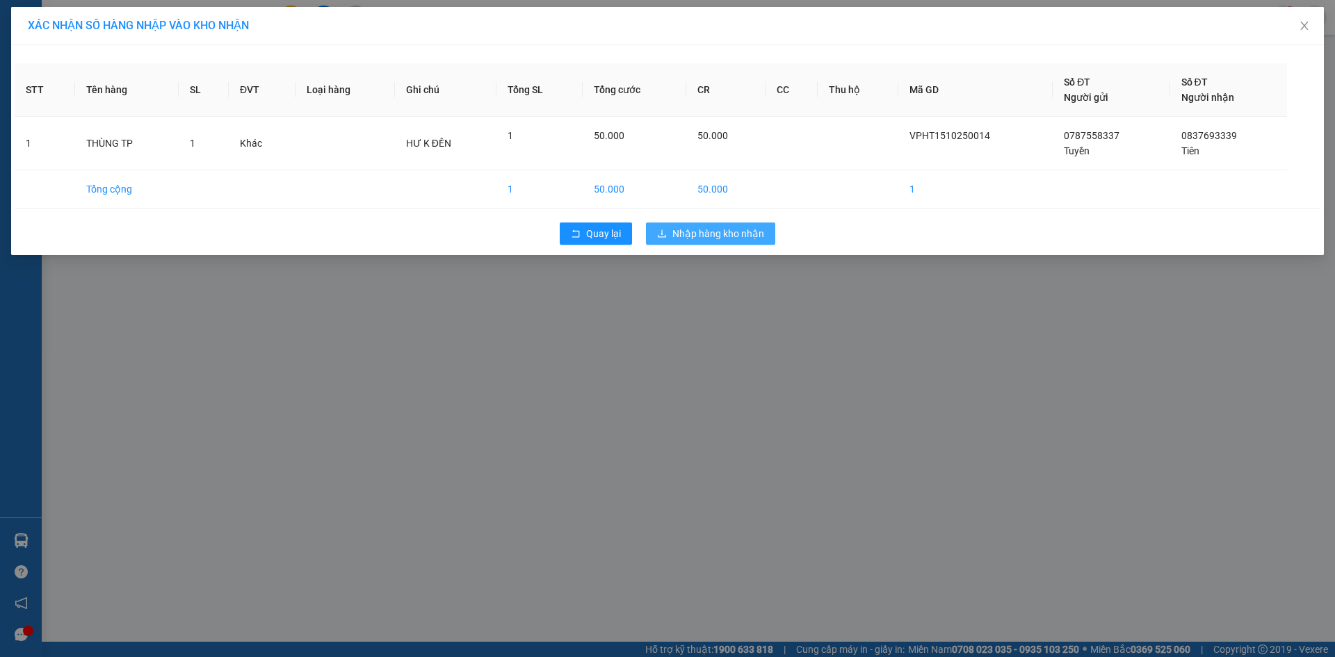
click at [742, 229] on span "Nhập hàng kho nhận" at bounding box center [718, 233] width 92 height 15
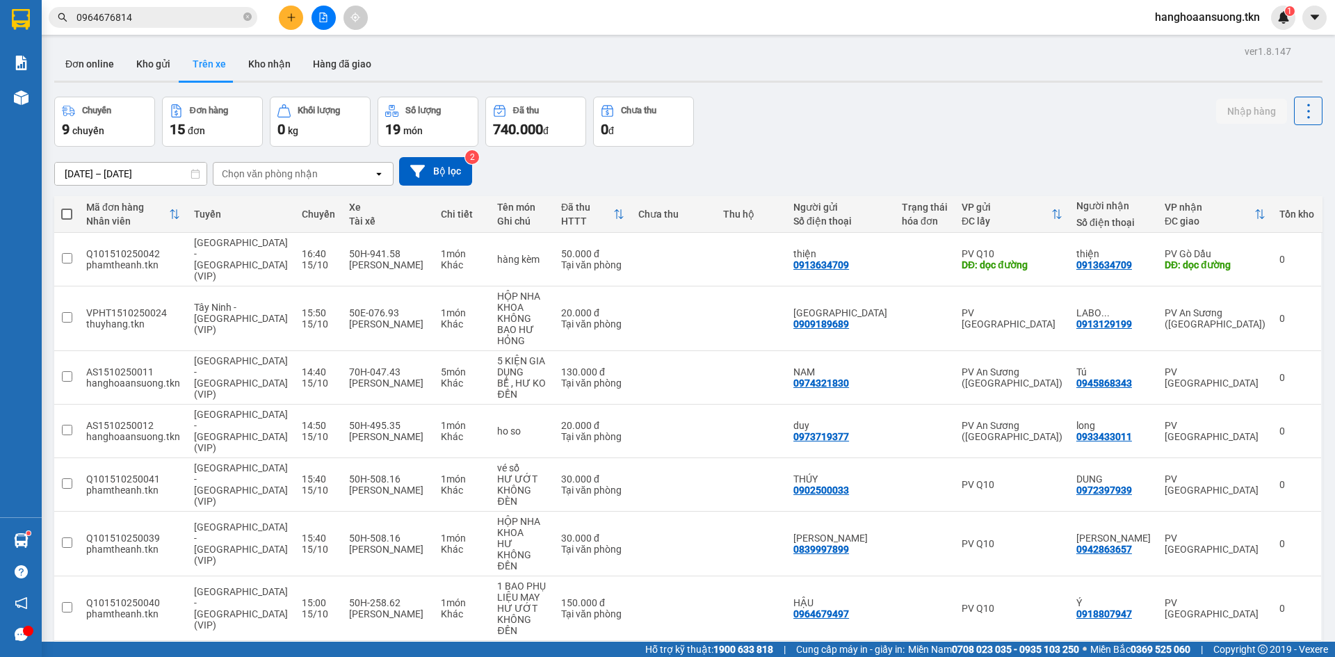
click at [289, 19] on icon "plus" at bounding box center [291, 18] width 10 height 10
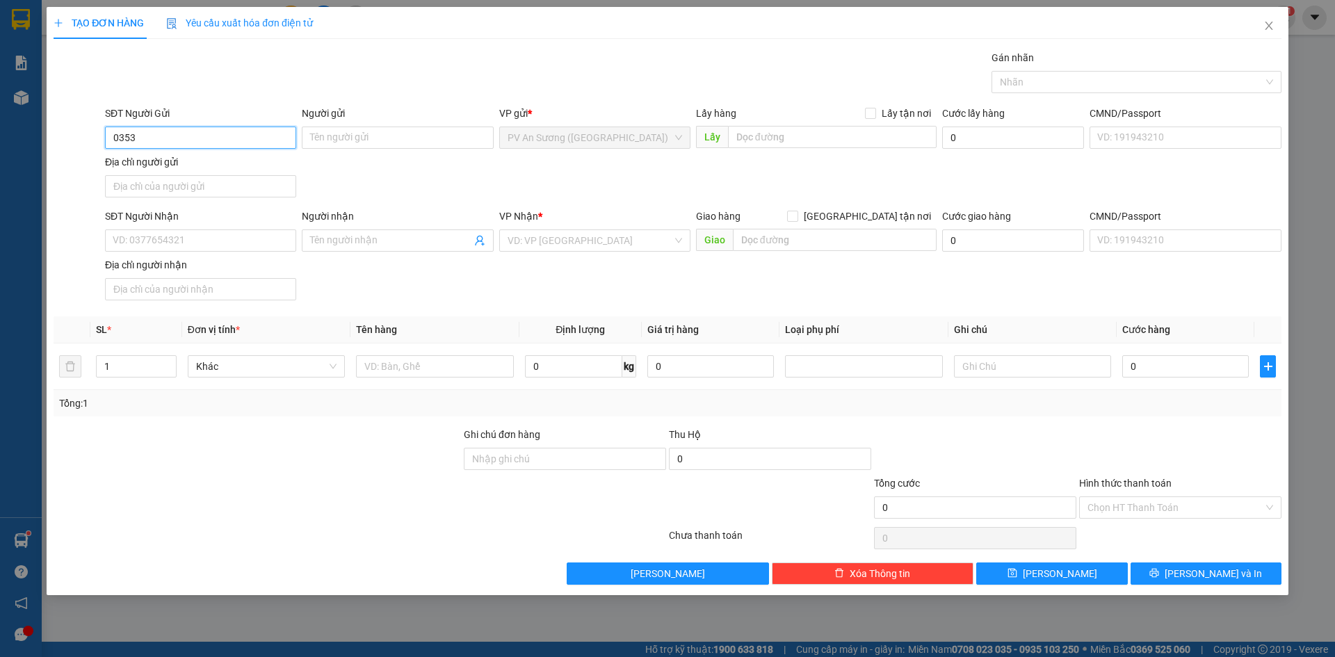
click at [173, 132] on input "0353" at bounding box center [200, 138] width 191 height 22
type input "0353027939"
click at [216, 168] on div "0353027939 - CHƯƠNG" at bounding box center [200, 165] width 175 height 15
type input "CHƯƠNG"
type input "0977764074"
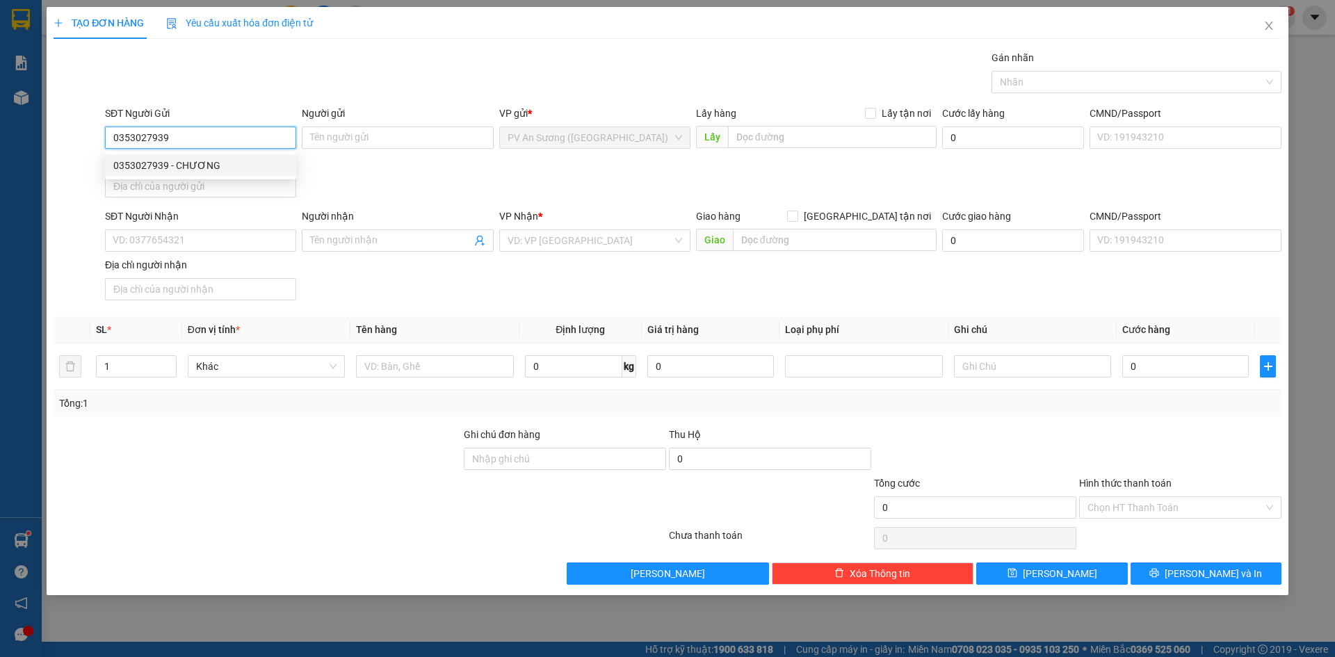
type input "[PERSON_NAME]"
type input "20.000"
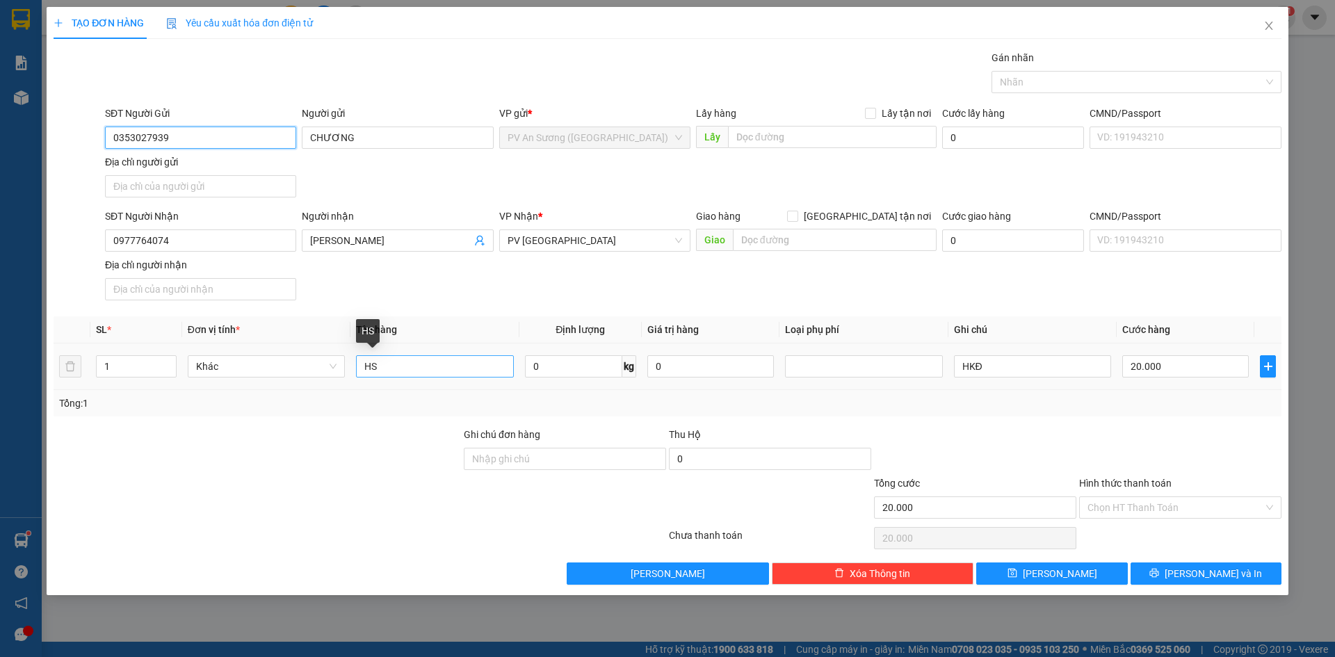
type input "0353027939"
click at [404, 367] on input "HS" at bounding box center [434, 366] width 157 height 22
type input "HỒ SƠ"
click at [1135, 501] on input "Hình thức thanh toán" at bounding box center [1175, 507] width 176 height 21
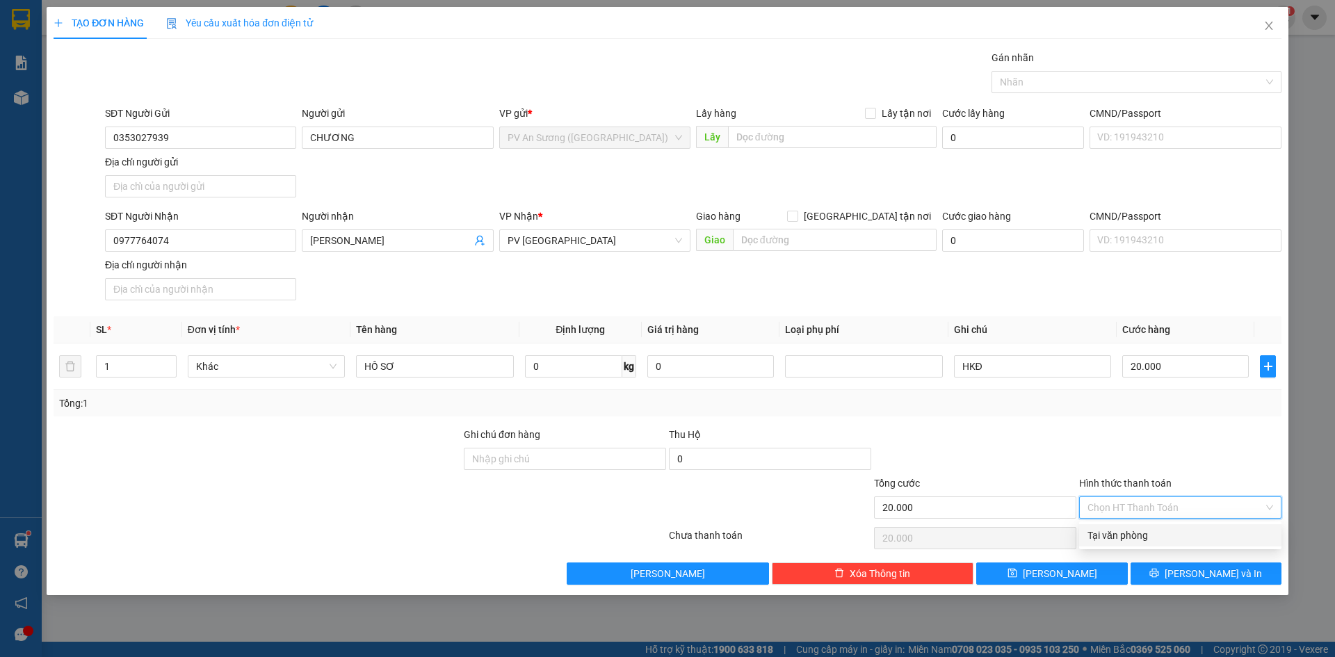
click at [1136, 528] on div "Tại văn phòng" at bounding box center [1180, 535] width 186 height 15
type input "0"
click at [1151, 572] on button "[PERSON_NAME] và In" at bounding box center [1206, 574] width 151 height 22
